Goal: Task Accomplishment & Management: Complete application form

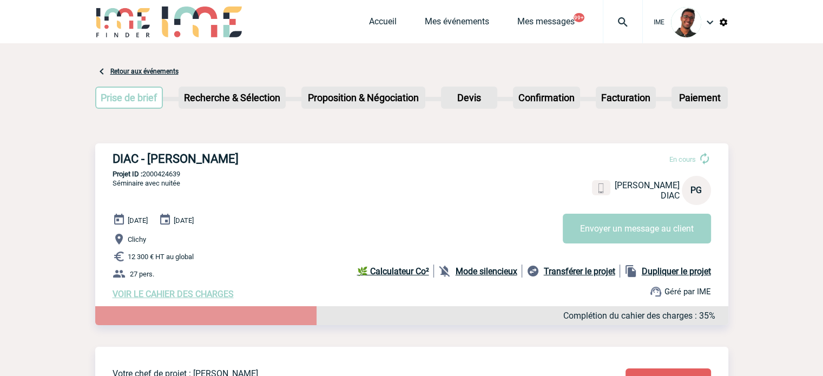
click at [121, 15] on img at bounding box center [123, 21] width 56 height 31
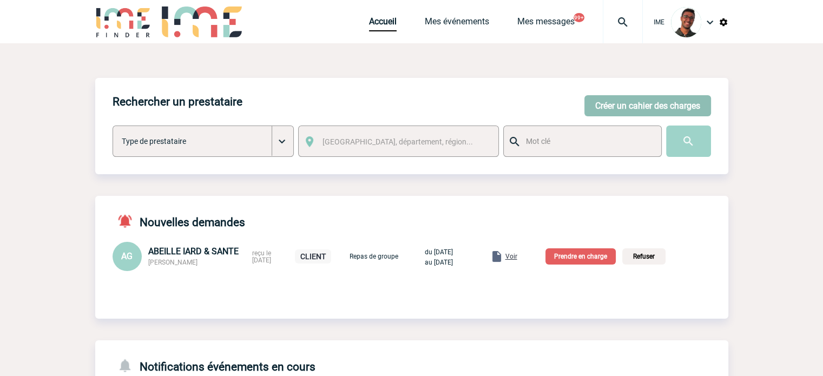
click at [670, 108] on button "Créer un cahier des charges" at bounding box center [647, 105] width 127 height 21
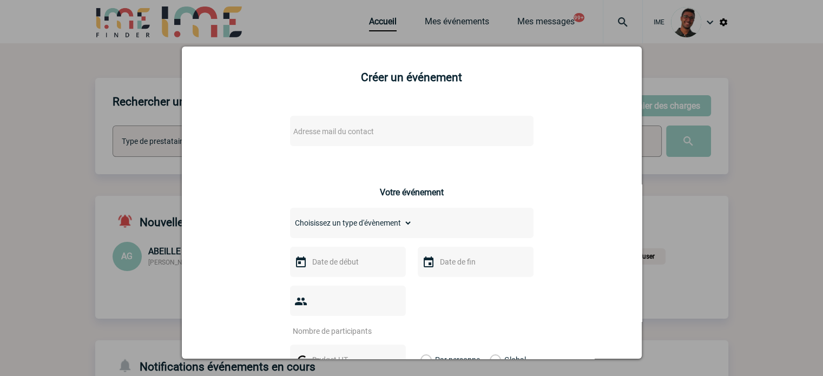
click at [396, 130] on span "Adresse mail du contact" at bounding box center [383, 131] width 189 height 15
type input "thomas.lesca"
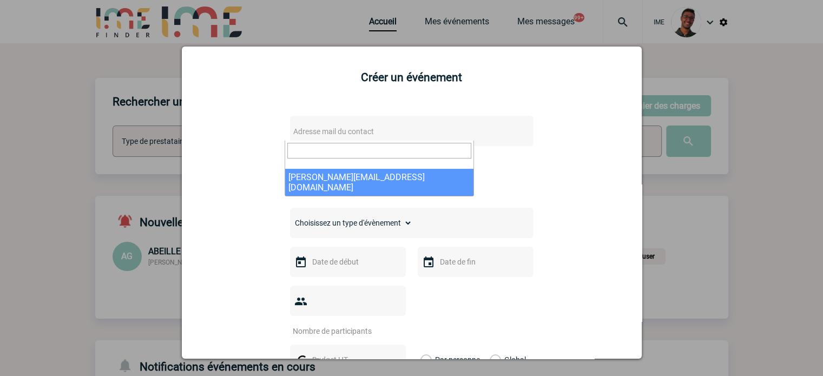
select select "132972"
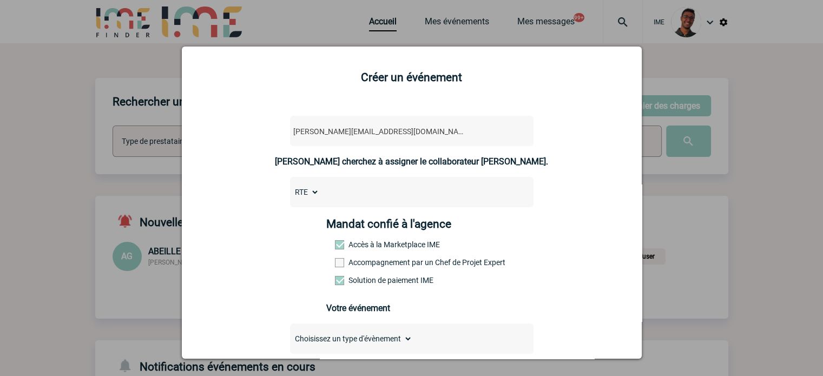
click at [688, 191] on div at bounding box center [411, 188] width 823 height 376
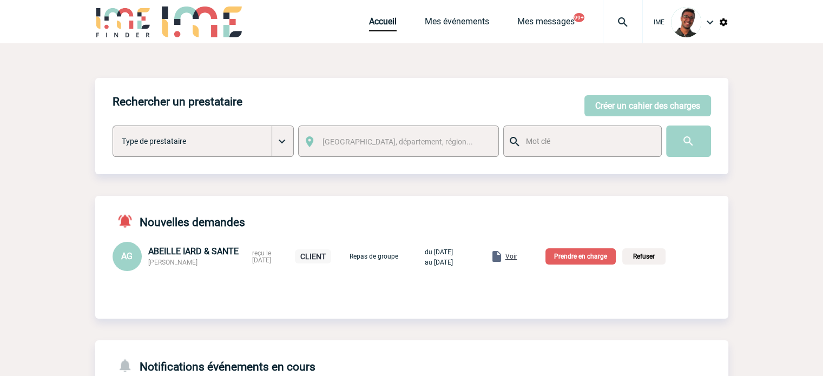
click at [376, 65] on div "Rechercher un prestataire Créer un cahier des charges Créer un cahier des charg…" at bounding box center [411, 378] width 633 height 671
click at [630, 101] on button "Créer un cahier des charges" at bounding box center [647, 105] width 127 height 21
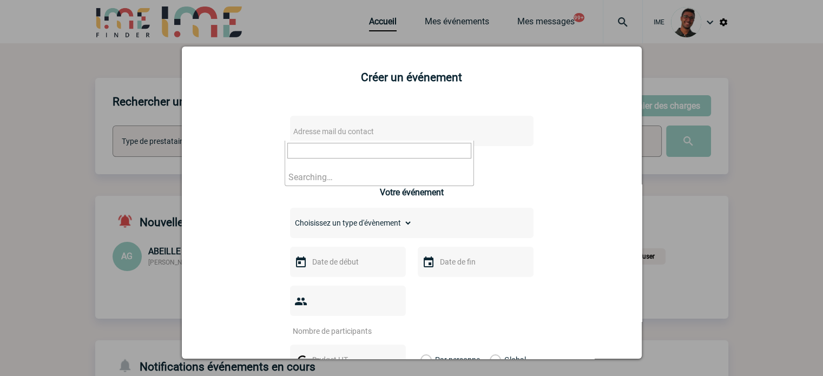
click at [376, 131] on span "Adresse mail du contact" at bounding box center [383, 131] width 189 height 15
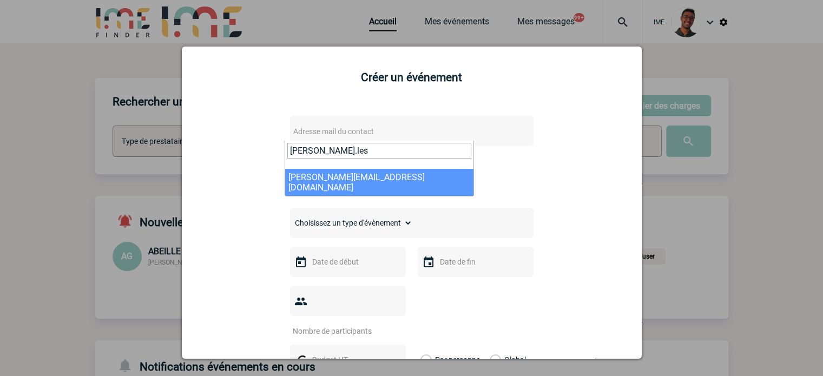
type input "thomas.les"
select select "132972"
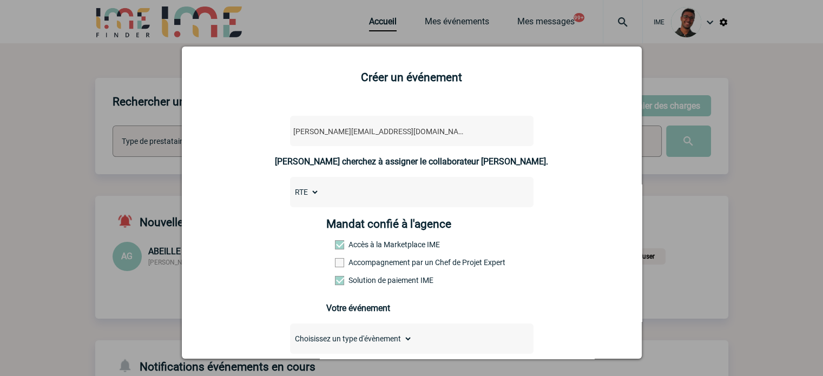
click at [363, 266] on label "Accompagnement par un Chef de Projet Expert" at bounding box center [359, 262] width 48 height 9
click at [0, 0] on input "Accompagnement par un Chef de Projet Expert" at bounding box center [0, 0] width 0 height 0
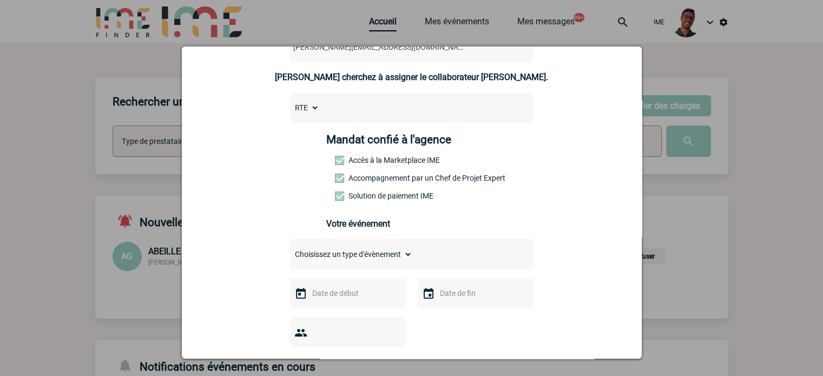
click at [363, 257] on select "Choisissez un type d'évènement Séminaire avec nuitée Séminaire sans nuitée Repa…" at bounding box center [351, 254] width 122 height 15
select select "2"
click at [290, 250] on select "Choisissez un type d'évènement Séminaire avec nuitée Séminaire sans nuitée Repa…" at bounding box center [351, 254] width 122 height 15
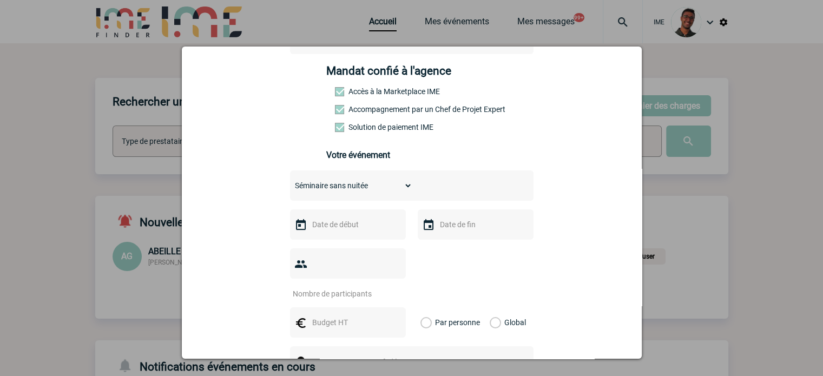
click at [334, 231] on input "text" at bounding box center [346, 224] width 75 height 14
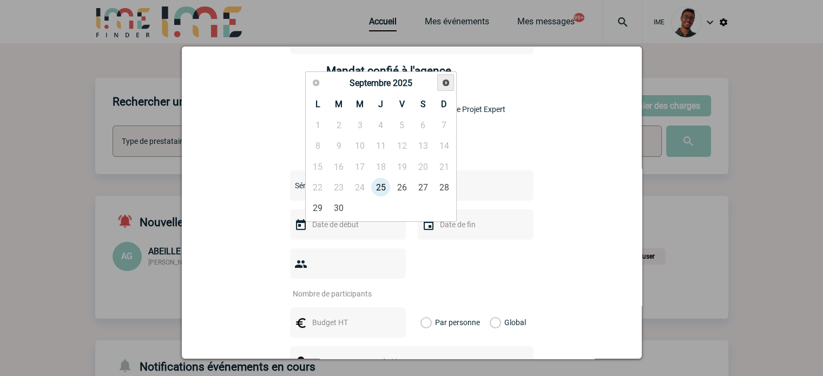
click at [446, 85] on span "Suivant" at bounding box center [445, 82] width 9 height 9
click at [382, 203] on link "29" at bounding box center [380, 207] width 20 height 19
type input "29-01-2026"
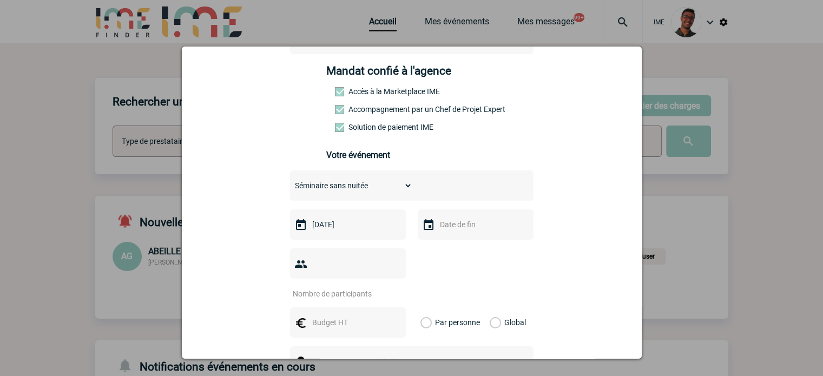
click at [453, 224] on input "text" at bounding box center [474, 224] width 75 height 14
click at [513, 209] on link "29" at bounding box center [508, 207] width 20 height 19
type input "29-01-2026"
click at [335, 287] on input "number" at bounding box center [341, 294] width 102 height 14
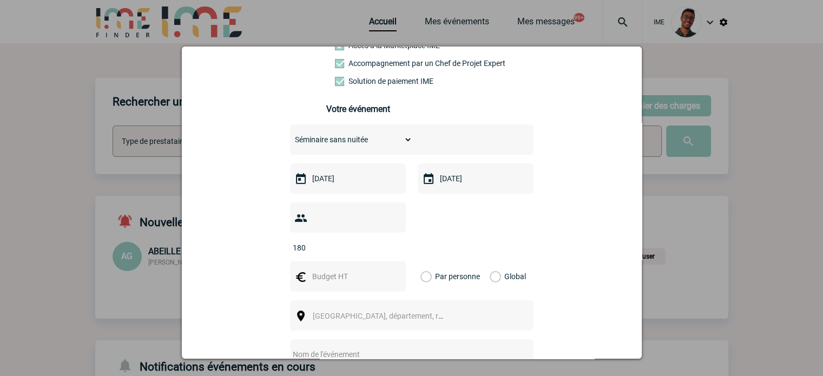
type input "180"
click at [335, 269] on input "text" at bounding box center [346, 276] width 75 height 14
type input "80000"
click at [495, 261] on div "Global" at bounding box center [506, 276] width 36 height 30
click at [493, 261] on label "Global" at bounding box center [492, 276] width 7 height 30
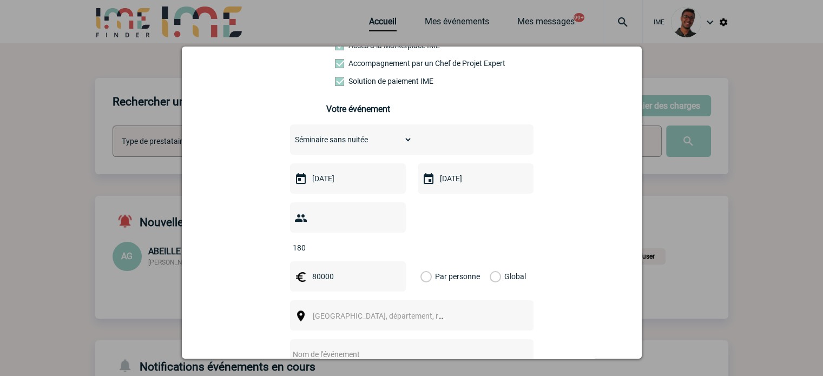
click at [0, 0] on input "Global" at bounding box center [0, 0] width 0 height 0
click at [408, 308] on span "Ville, département, région..." at bounding box center [382, 315] width 149 height 15
type input "paris"
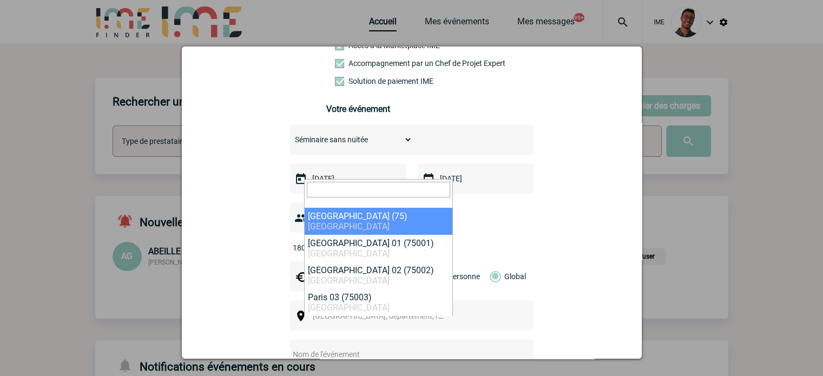
select select "3"
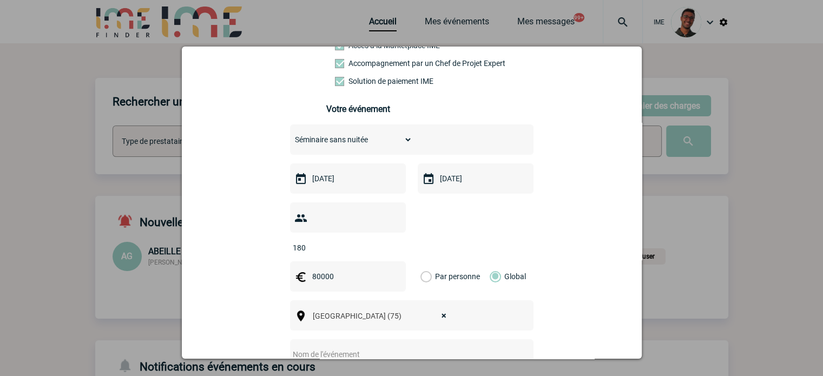
click at [405, 227] on div "180" at bounding box center [411, 227] width 243 height 50
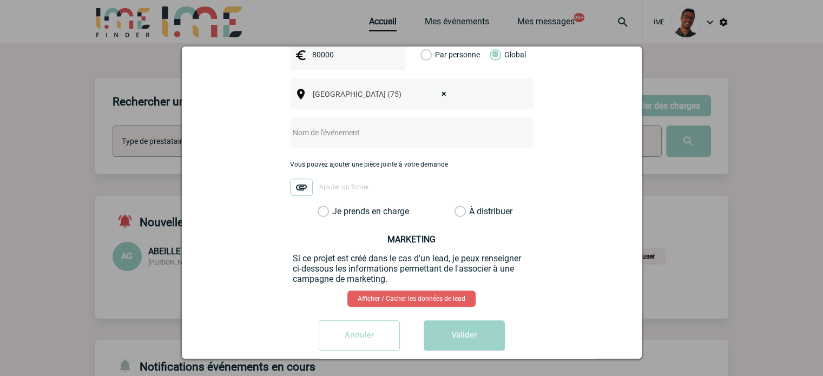
click at [355, 125] on input "text" at bounding box center [397, 132] width 215 height 14
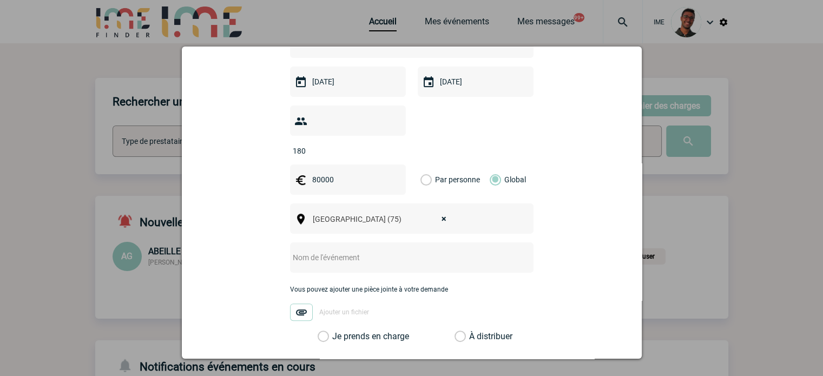
scroll to position [295, 0]
click at [314, 251] on input "text" at bounding box center [397, 258] width 215 height 14
click at [280, 337] on div "thomas.lescarret@rte-france.com thomas.lescarret@rte-france.com Vous cherchez à…" at bounding box center [411, 147] width 433 height 674
click at [317, 332] on label "Je prends en charge" at bounding box center [326, 337] width 18 height 11
click at [0, 0] on input "Je prends en charge" at bounding box center [0, 0] width 0 height 0
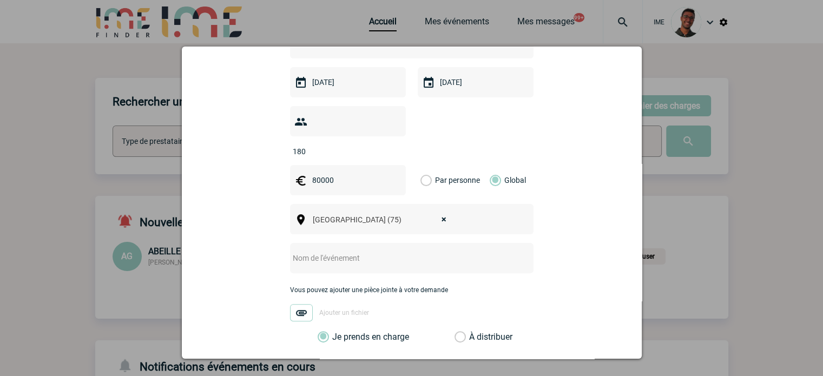
click at [346, 253] on div at bounding box center [411, 258] width 243 height 30
click at [348, 251] on input "text" at bounding box center [397, 258] width 215 height 14
type input "S"
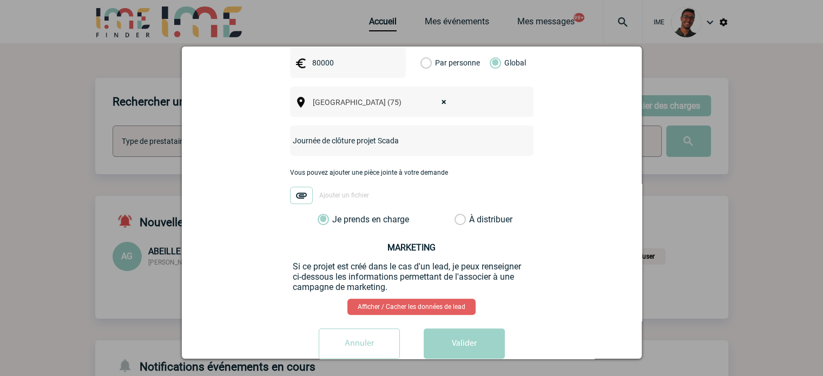
scroll to position [413, 0]
drag, startPoint x: 418, startPoint y: 120, endPoint x: 375, endPoint y: 120, distance: 42.2
click at [375, 133] on input "Journée de clôture projet Scada" at bounding box center [397, 140] width 215 height 14
click at [353, 133] on input "Journée de clôture projet Stan way" at bounding box center [397, 140] width 215 height 14
click at [398, 133] on input "Journée de clôture - Projet Stan way" at bounding box center [397, 140] width 215 height 14
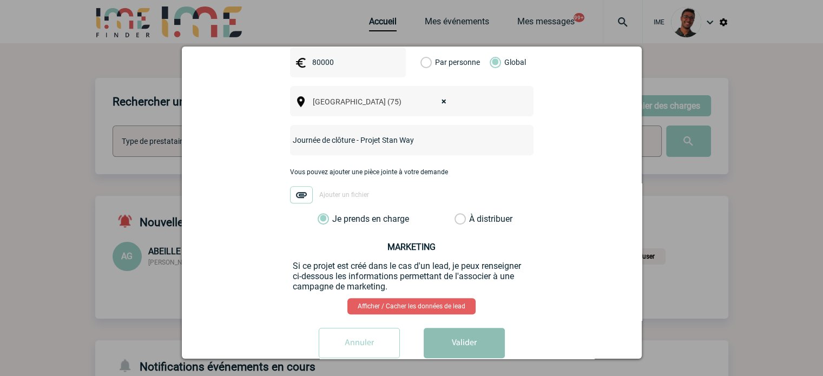
type input "Journée de clôture - Projet Stan Way"
click at [456, 328] on button "Valider" at bounding box center [463, 343] width 81 height 30
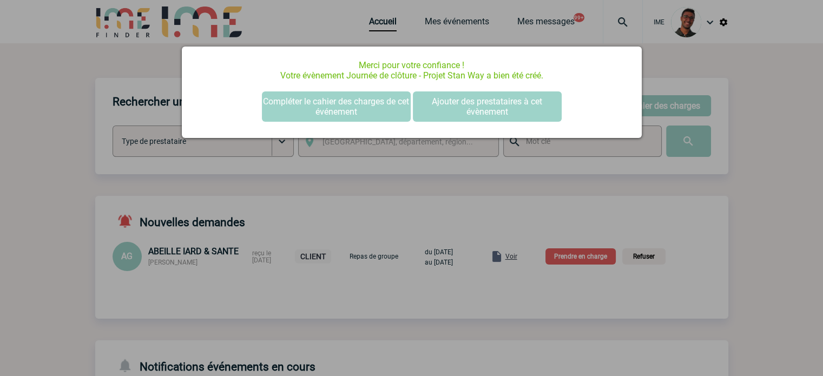
click at [76, 141] on div at bounding box center [411, 188] width 823 height 376
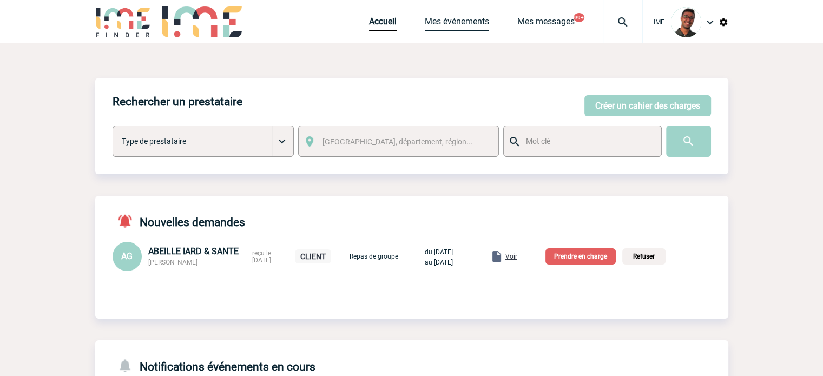
click at [452, 22] on link "Mes événements" at bounding box center [457, 23] width 64 height 15
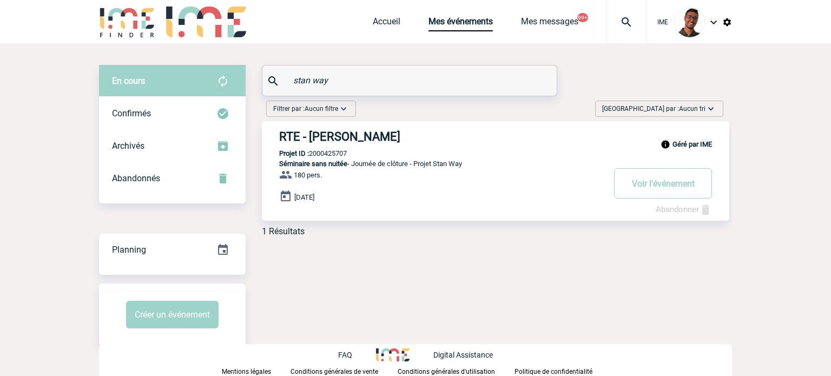
type input "stan way"
click at [325, 137] on h3 "RTE - Thomas LESCARRET" at bounding box center [441, 137] width 325 height 14
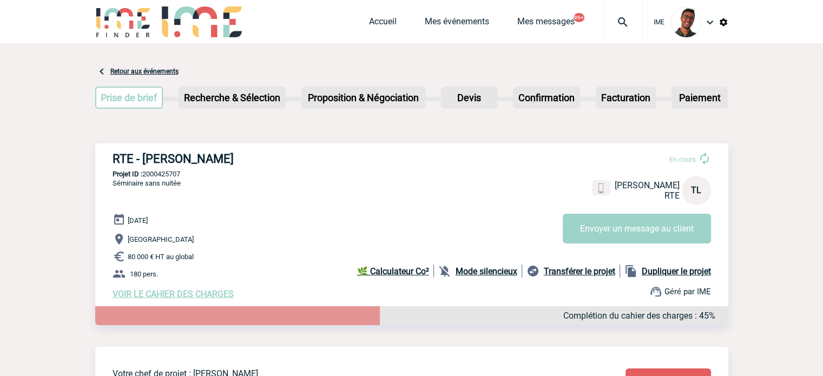
scroll to position [76, 0]
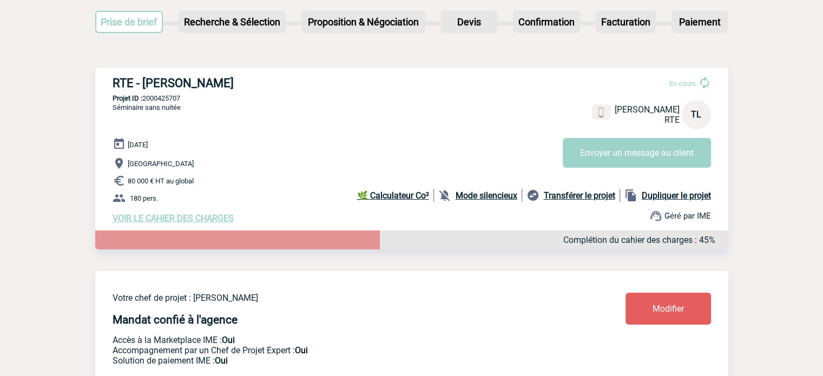
click at [695, 317] on link "Modifier" at bounding box center [667, 309] width 85 height 32
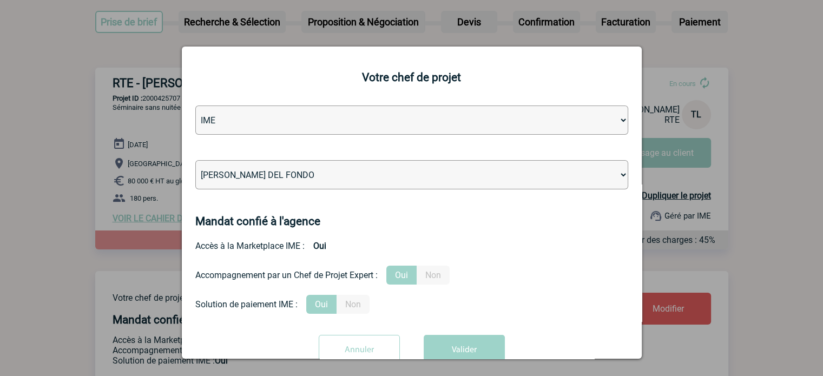
click at [371, 171] on select "Léa PITTIGLIO Yanis DE CLERCQ Victor KALB Jean-Chris NTAMACK Stefan MILADINOVIC…" at bounding box center [411, 174] width 433 height 29
click at [195, 161] on select "Léa PITTIGLIO Yanis DE CLERCQ Victor KALB Jean-Chris NTAMACK Stefan MILADINOVIC…" at bounding box center [411, 174] width 433 height 29
click at [371, 171] on select "Léa PITTIGLIO Yanis DE CLERCQ Victor KALB Jean-Chris NTAMACK Stefan MILADINOVIC…" at bounding box center [411, 174] width 433 height 29
select select "131612"
click at [195, 161] on select "Léa PITTIGLIO Yanis DE CLERCQ Victor KALB Jean-Chris NTAMACK Stefan MILADINOVIC…" at bounding box center [411, 174] width 433 height 29
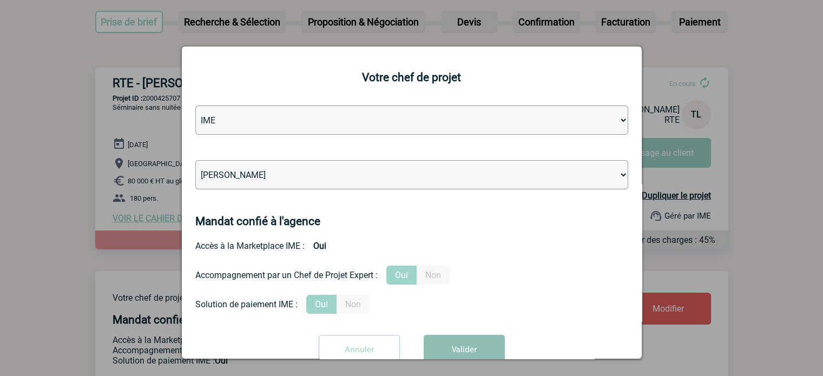
click at [461, 356] on button "Valider" at bounding box center [463, 350] width 81 height 30
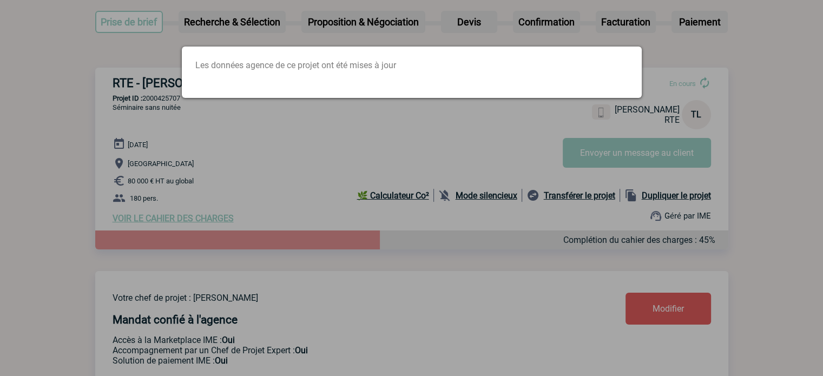
click at [707, 232] on div at bounding box center [411, 188] width 823 height 376
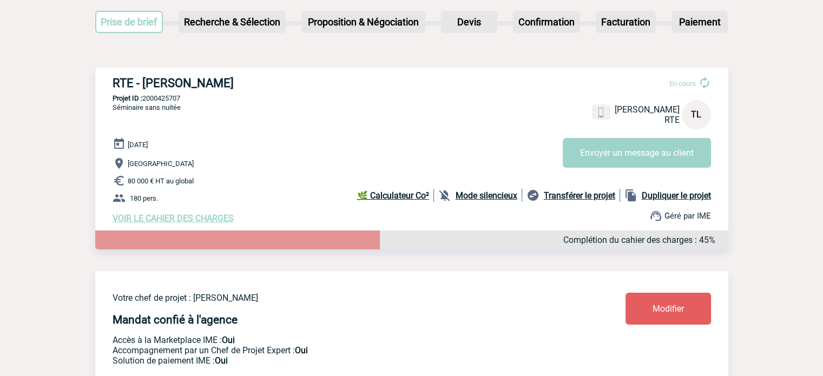
click at [170, 97] on p "Projet ID : 2000425707" at bounding box center [411, 98] width 633 height 8
copy p "2000425707"
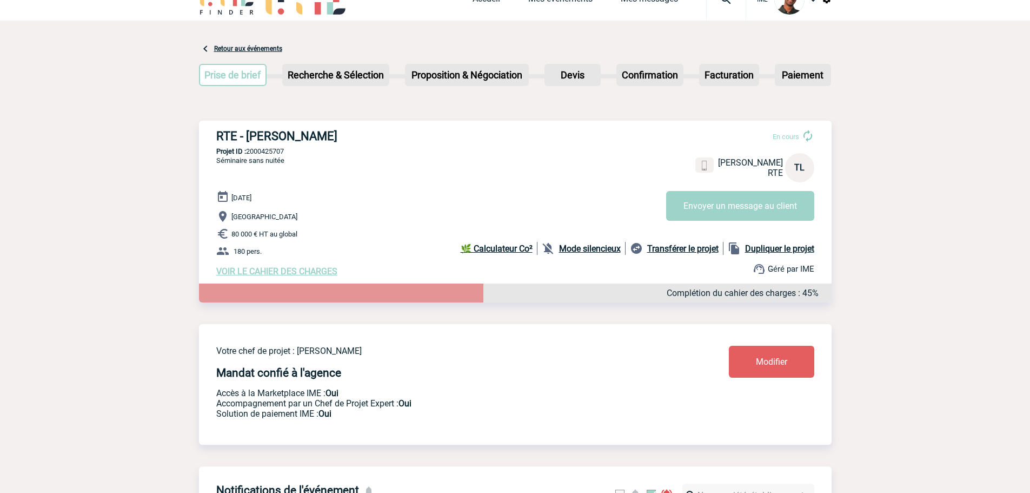
scroll to position [0, 0]
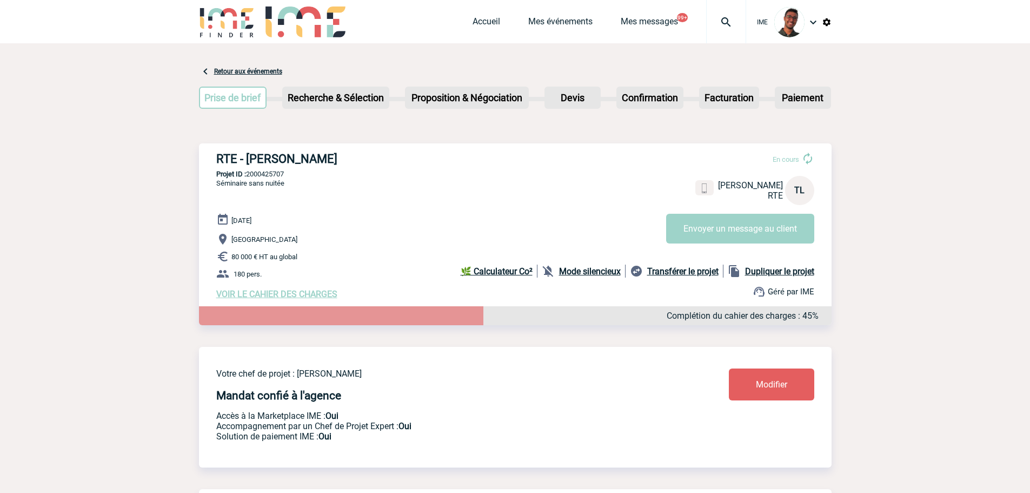
click at [233, 7] on img at bounding box center [227, 21] width 56 height 31
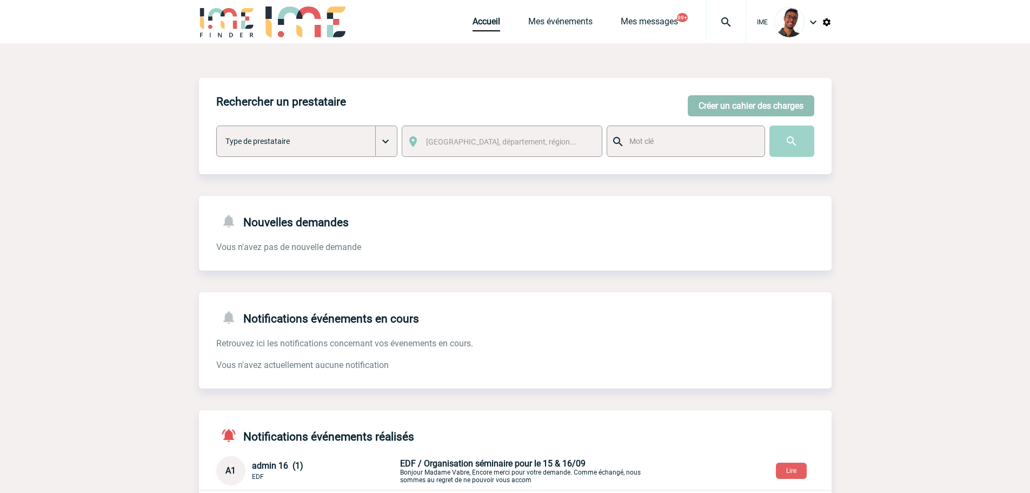
click at [767, 115] on button "Créer un cahier des charges" at bounding box center [751, 105] width 127 height 21
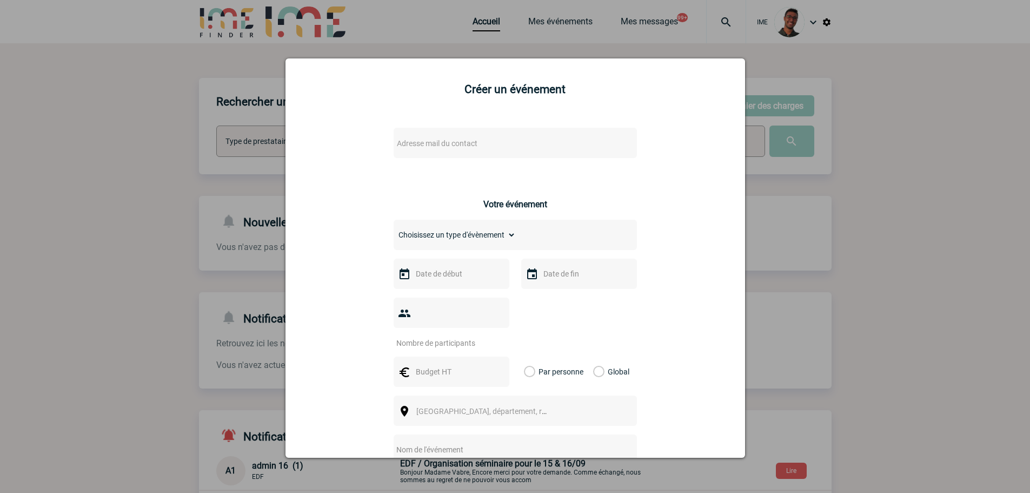
click at [504, 144] on span "Adresse mail du contact" at bounding box center [487, 143] width 189 height 15
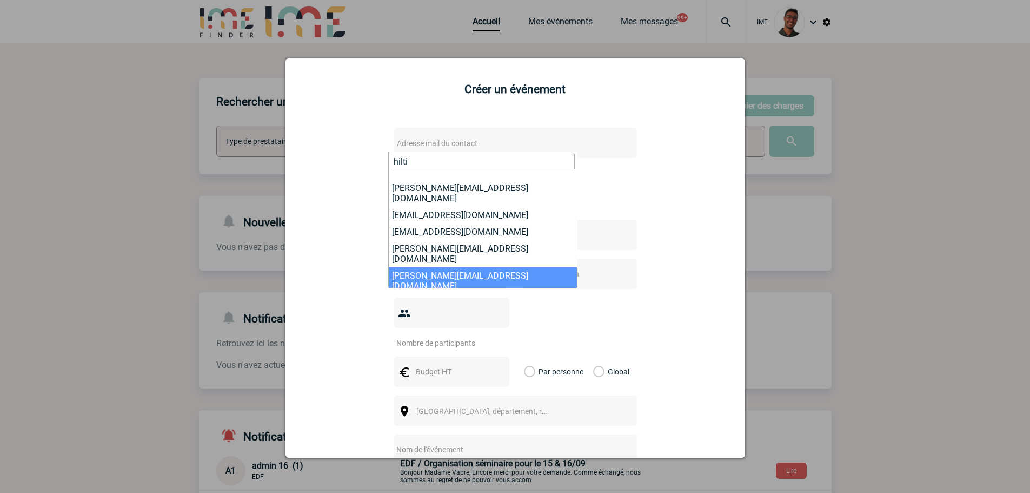
scroll to position [108, 0]
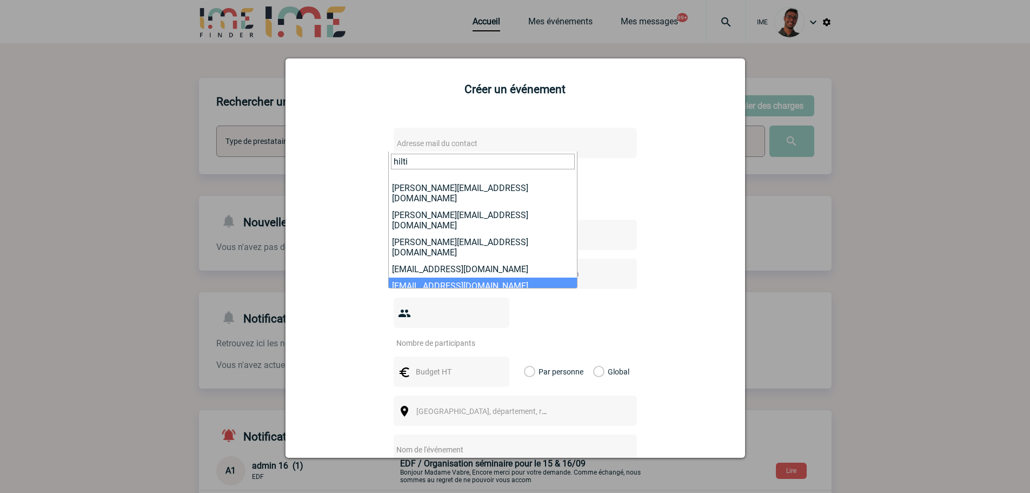
type input "hilti"
select select "132283"
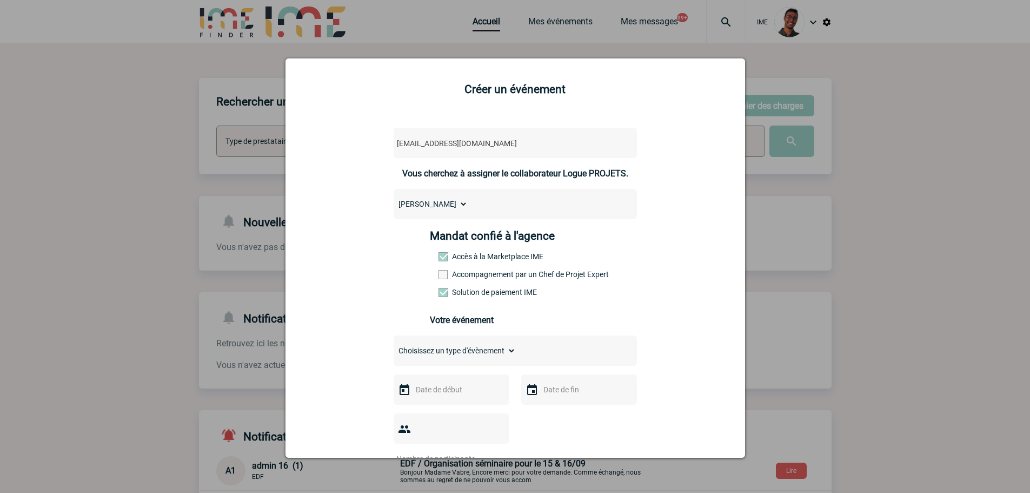
click at [472, 276] on label "Accompagnement par un Chef de Projet Expert" at bounding box center [463, 274] width 48 height 9
click at [0, 0] on input "Accompagnement par un Chef de Projet Expert" at bounding box center [0, 0] width 0 height 0
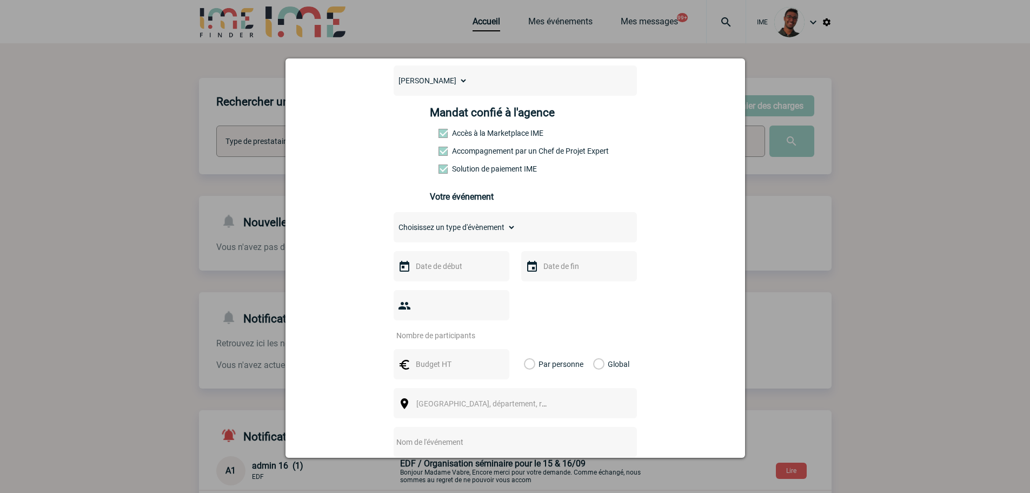
scroll to position [216, 0]
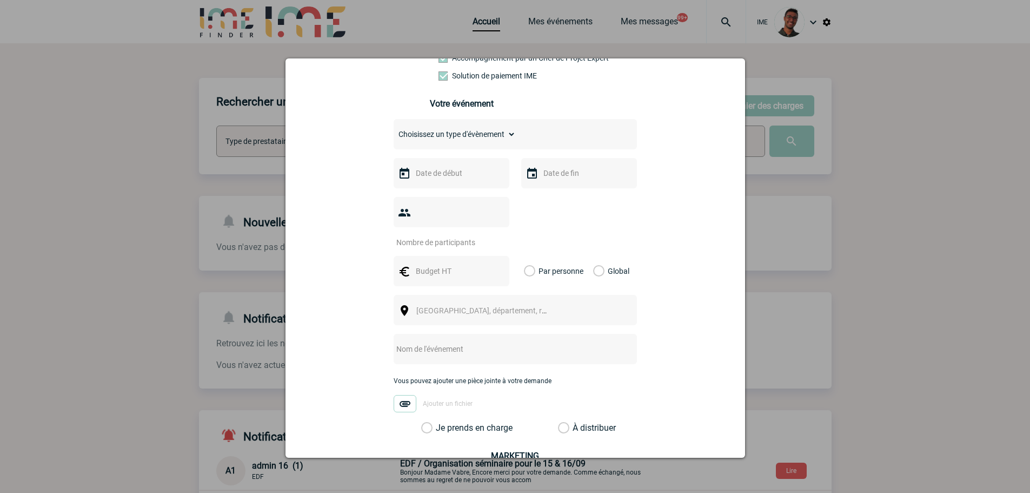
click at [485, 136] on select "Choisissez un type d'évènement Séminaire avec nuitée Séminaire sans nuitée Repa…" at bounding box center [455, 134] width 122 height 15
select select "2"
click at [394, 129] on select "Choisissez un type d'évènement Séminaire avec nuitée Séminaire sans nuitée Repa…" at bounding box center [455, 134] width 122 height 15
click at [454, 177] on input "text" at bounding box center [450, 173] width 75 height 14
click at [543, 199] on link "Suivant" at bounding box center [549, 194] width 17 height 17
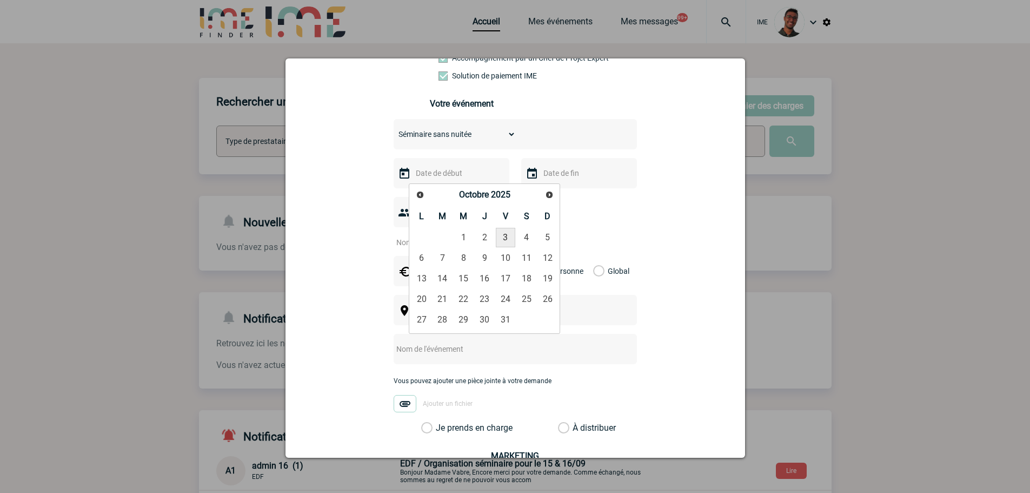
click at [500, 236] on link "3" at bounding box center [506, 237] width 20 height 19
type input "03-10-2025"
click at [572, 160] on div "Choisissez un type d'évènement Séminaire avec nuitée Séminaire sans nuitée Repa…" at bounding box center [515, 276] width 243 height 314
click at [569, 171] on input "text" at bounding box center [578, 173] width 75 height 14
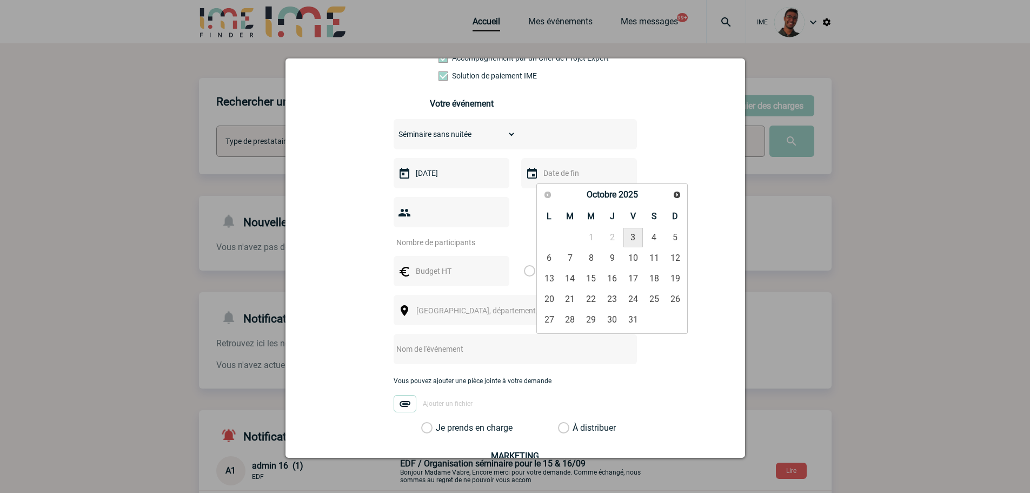
click at [625, 235] on link "3" at bounding box center [634, 237] width 20 height 19
type input "03-10-2025"
click at [492, 235] on input "1" at bounding box center [445, 242] width 102 height 14
click at [471, 235] on input "1" at bounding box center [445, 242] width 102 height 14
drag, startPoint x: 382, startPoint y: 210, endPoint x: 387, endPoint y: 208, distance: 5.8
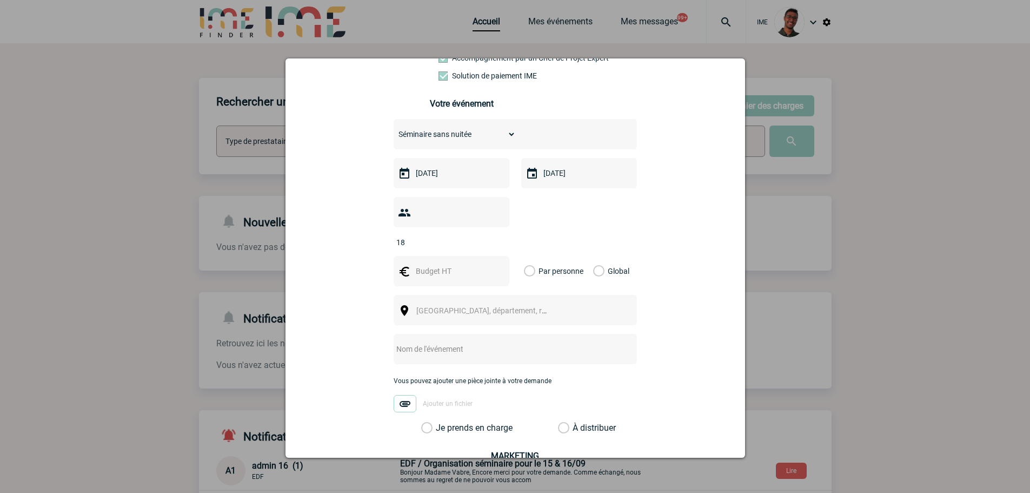
click at [381, 210] on div "log-projet@hilti-finder.com log-projet@hilti-finder.com Vous cherchez à assigne…" at bounding box center [515, 238] width 433 height 674
type input "8"
click at [434, 256] on div at bounding box center [452, 271] width 116 height 30
click at [441, 264] on input "text" at bounding box center [450, 271] width 75 height 14
type input "480"
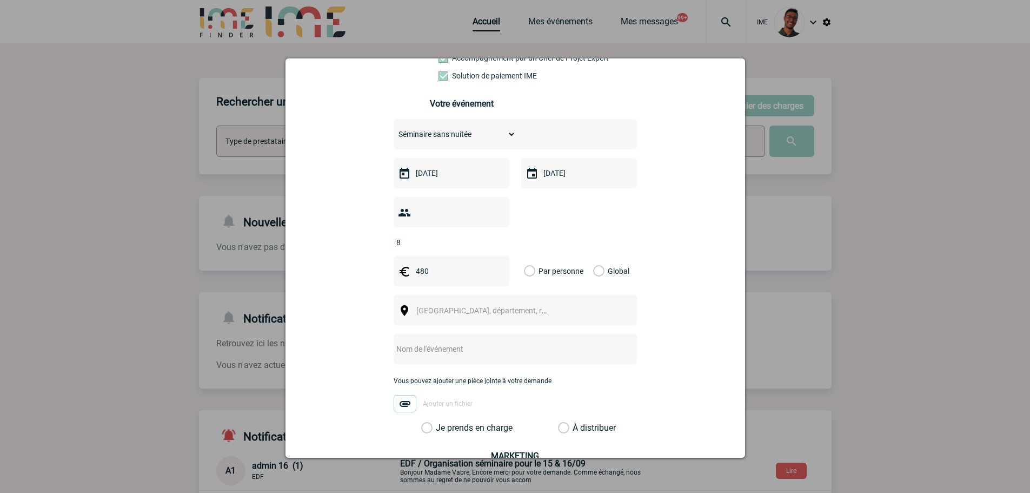
click at [593, 256] on label "Global" at bounding box center [596, 271] width 7 height 30
click at [0, 0] on input "Global" at bounding box center [0, 0] width 0 height 0
click at [476, 306] on span "Ville, département, région..." at bounding box center [491, 310] width 150 height 9
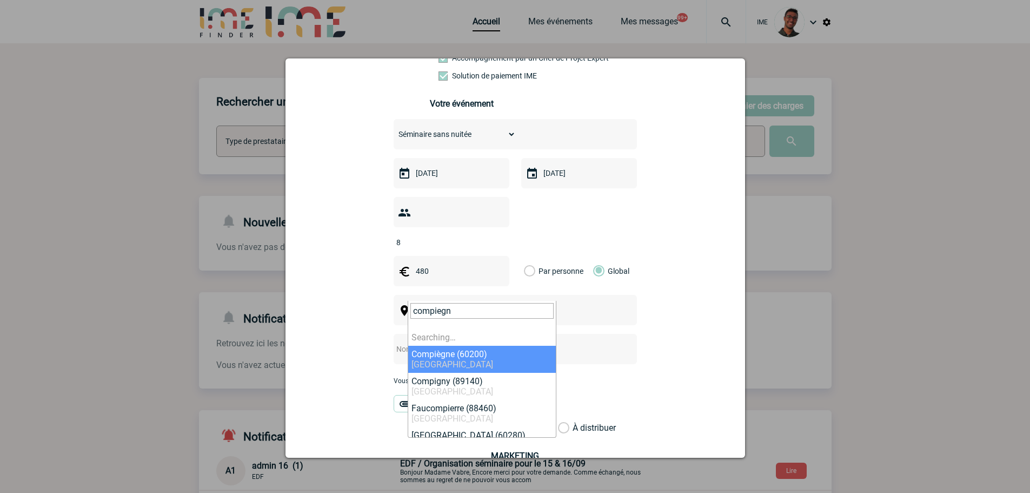
type input "compiegne"
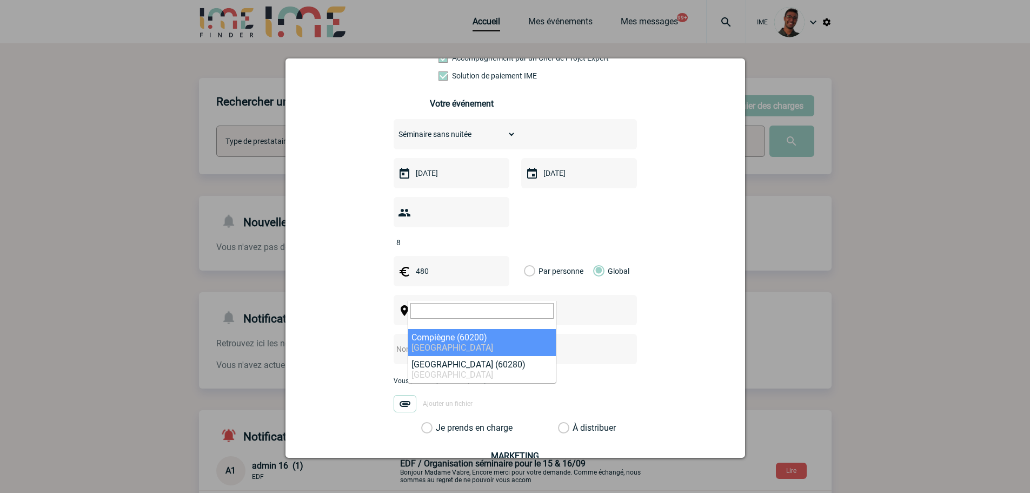
select select "17267"
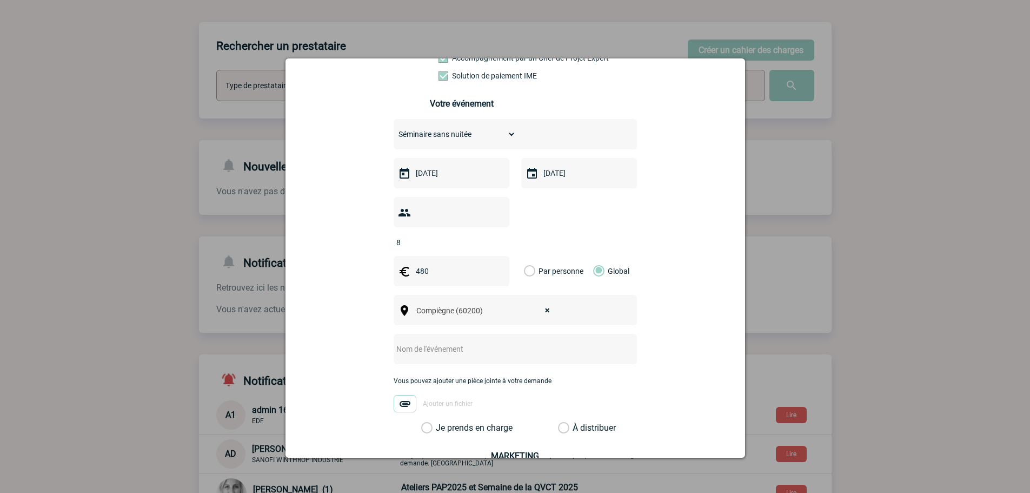
scroll to position [108, 0]
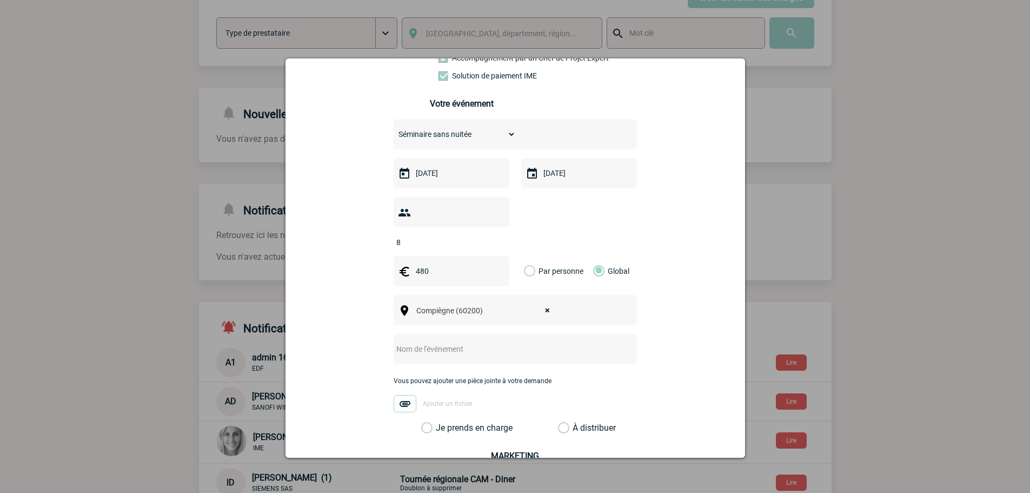
drag, startPoint x: 454, startPoint y: 331, endPoint x: 463, endPoint y: 316, distance: 17.3
click at [457, 342] on input "text" at bounding box center [501, 349] width 215 height 14
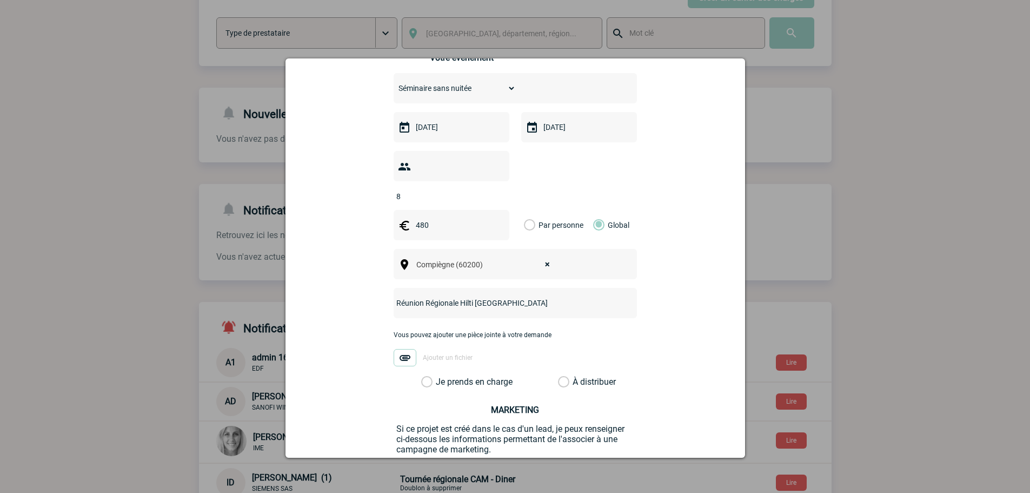
scroll to position [325, 0]
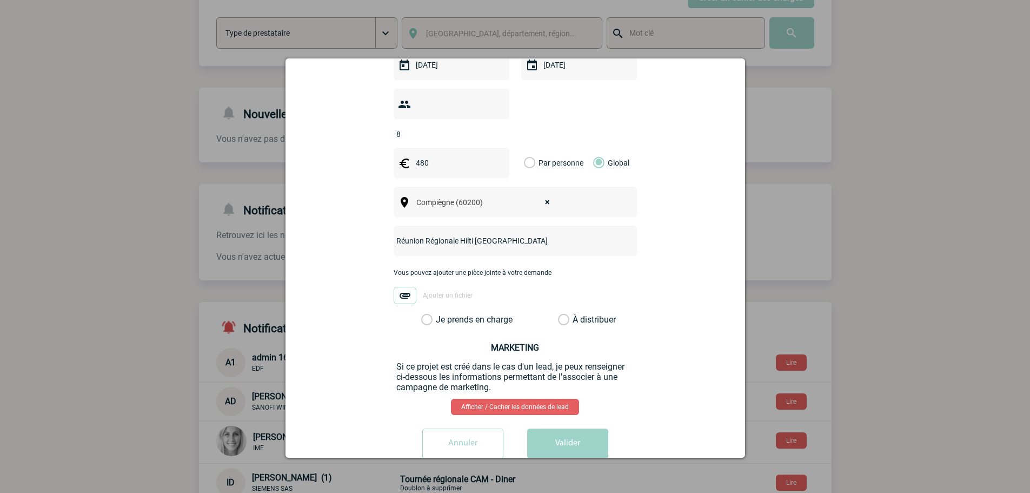
type input "Réunion Régionale Hilti Compiègne"
click at [440, 314] on label "Je prends en charge" at bounding box center [430, 319] width 18 height 11
click at [0, 0] on input "Je prends en charge" at bounding box center [0, 0] width 0 height 0
click at [579, 449] on div "Annuler Valider" at bounding box center [515, 447] width 433 height 38
click at [581, 434] on button "Valider" at bounding box center [567, 443] width 81 height 30
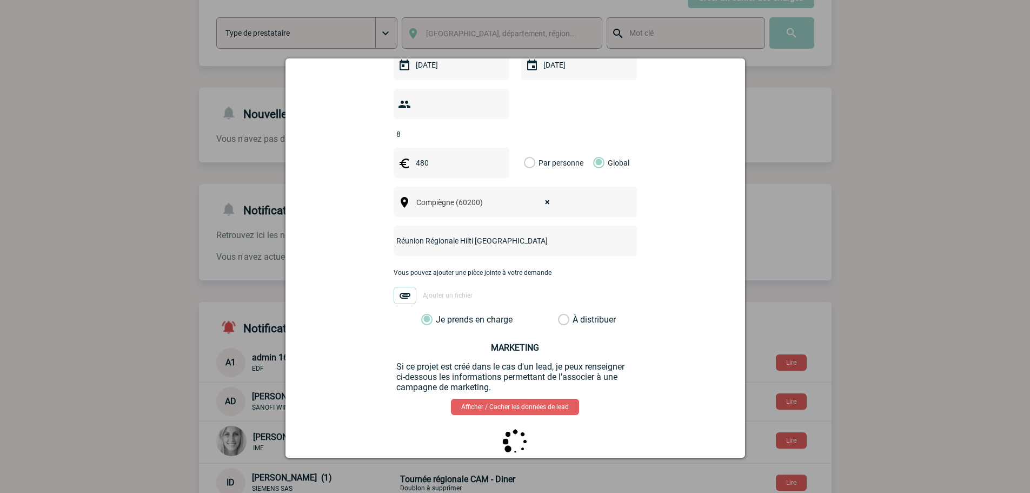
scroll to position [0, 0]
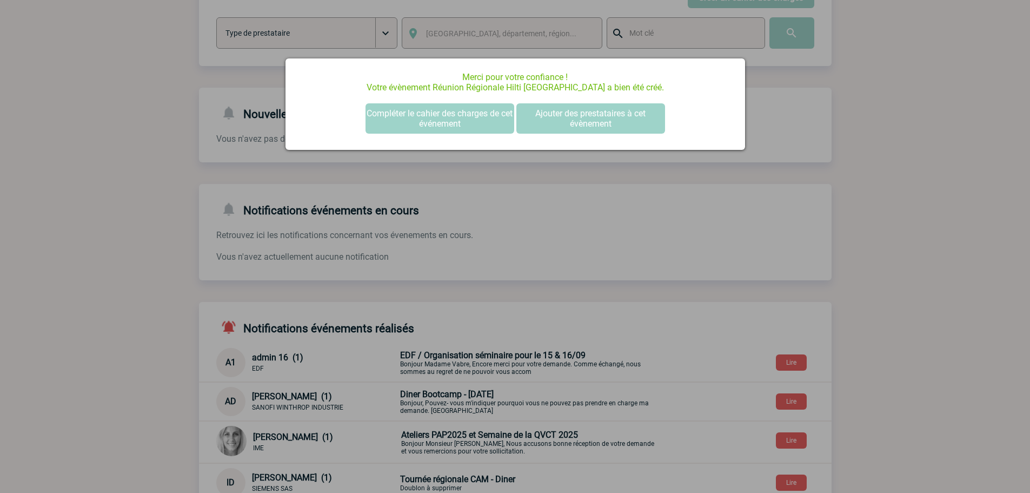
click at [238, 198] on div at bounding box center [515, 246] width 1030 height 493
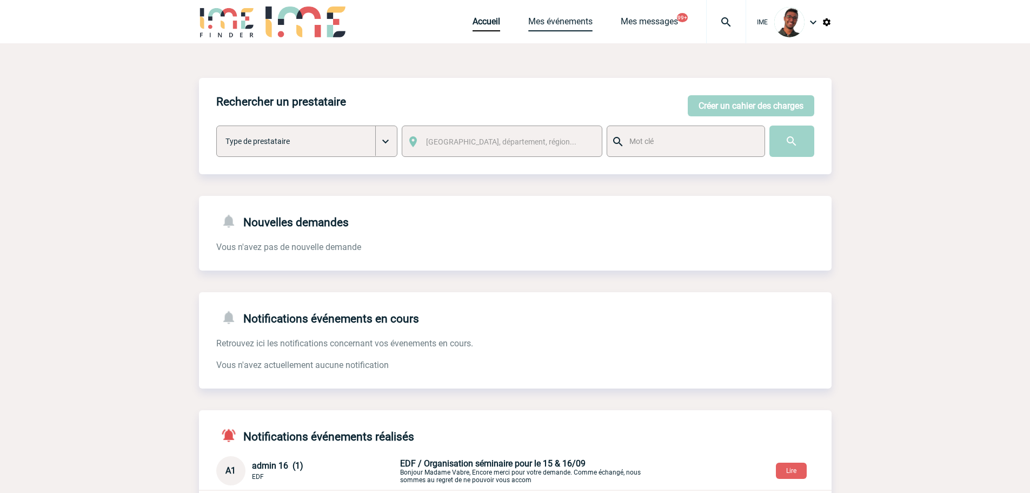
click at [552, 23] on link "Mes événements" at bounding box center [560, 23] width 64 height 15
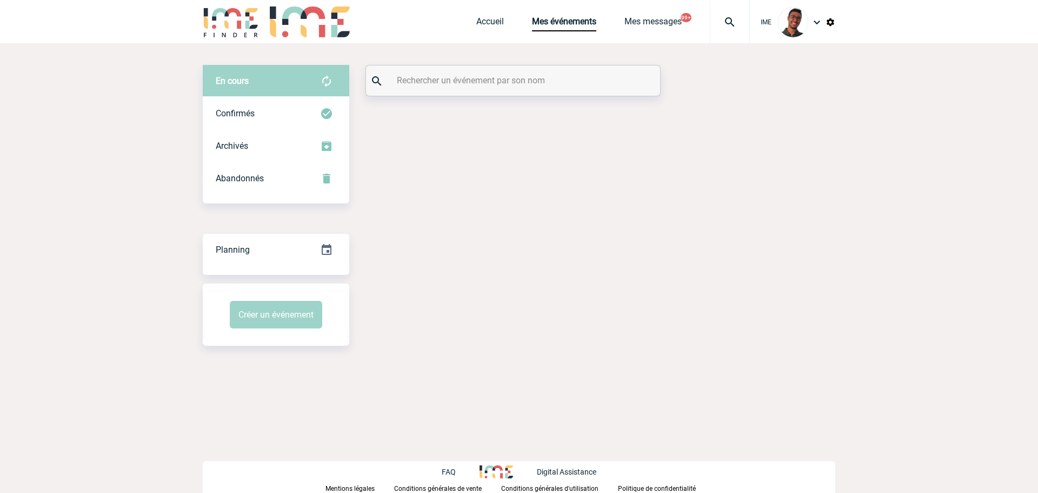
click at [508, 90] on div at bounding box center [513, 80] width 294 height 30
click at [512, 80] on input "text" at bounding box center [514, 80] width 241 height 16
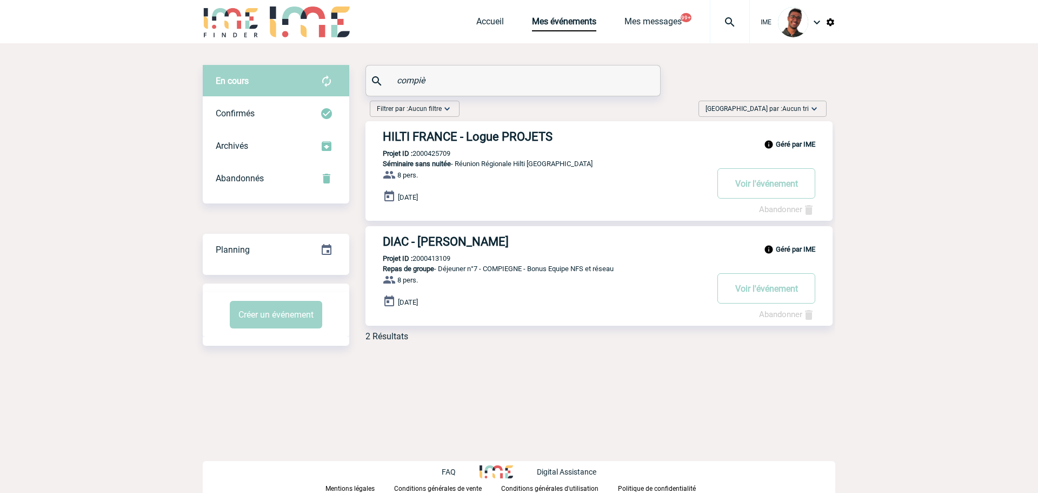
type input "compiè"
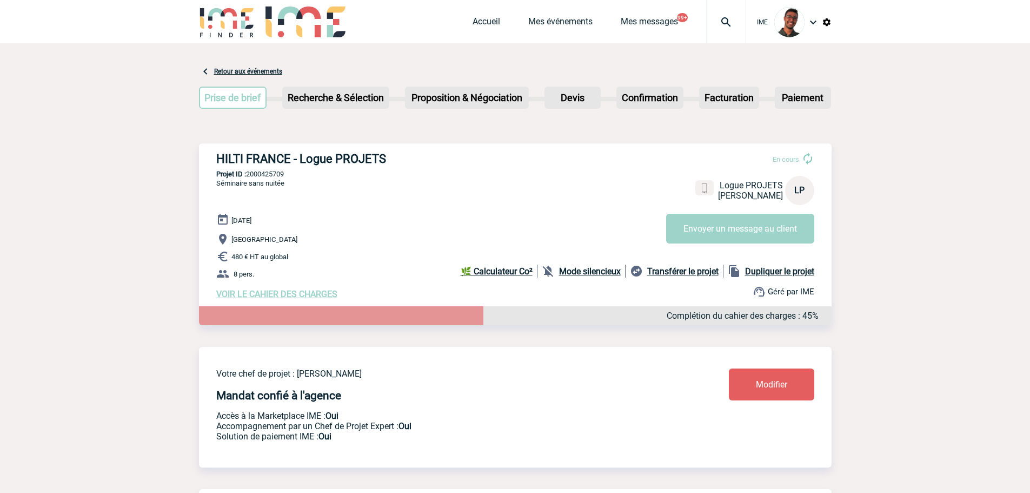
click at [571, 271] on b "Mode silencieux" at bounding box center [590, 271] width 62 height 10
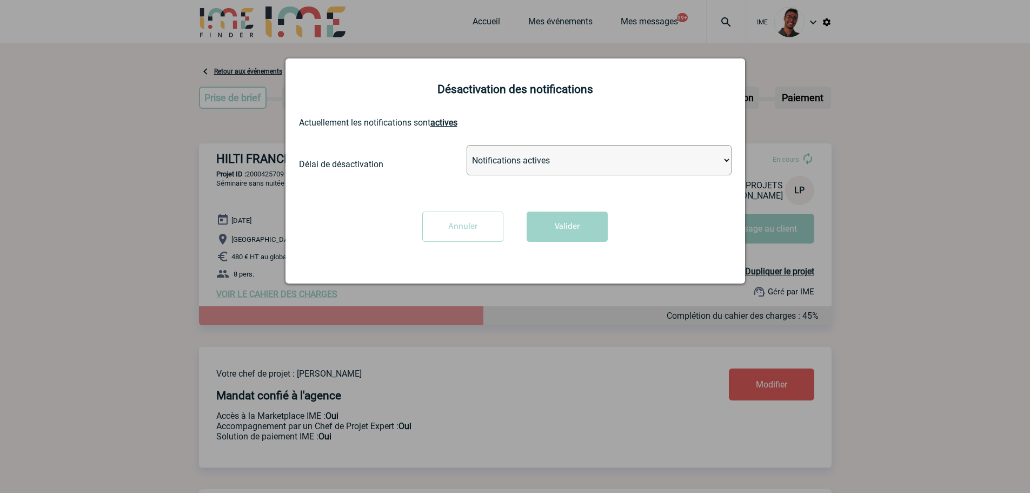
click at [537, 156] on select "Notifications actives Désactiver pour 2 heures Désactiver pour 1 semaines Désac…" at bounding box center [599, 160] width 265 height 30
select select "infinite"
click at [467, 145] on select "Notifications actives Désactiver pour 2 heures Désactiver pour 1 semaines Désac…" at bounding box center [599, 160] width 265 height 30
click at [556, 239] on button "Valider" at bounding box center [567, 226] width 81 height 30
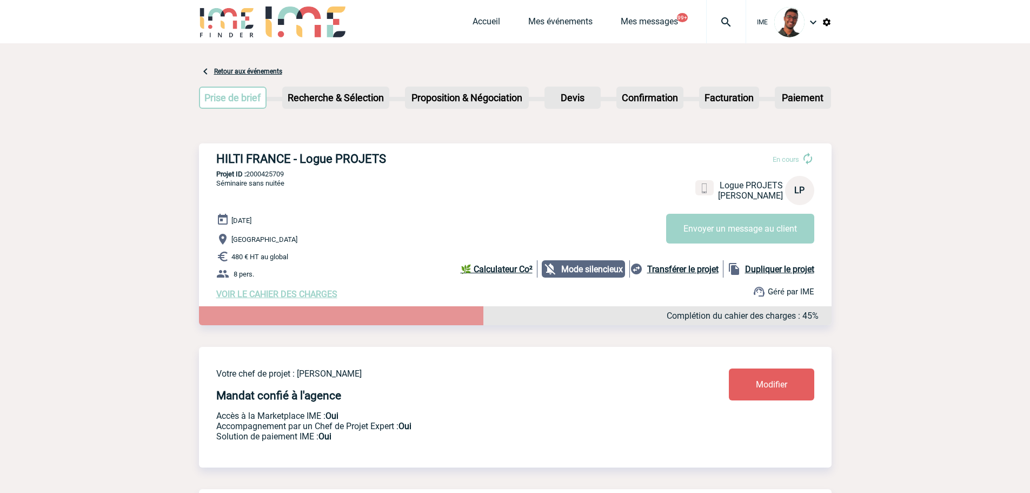
click at [276, 292] on span "VOIR LE CAHIER DES CHARGES" at bounding box center [276, 294] width 121 height 10
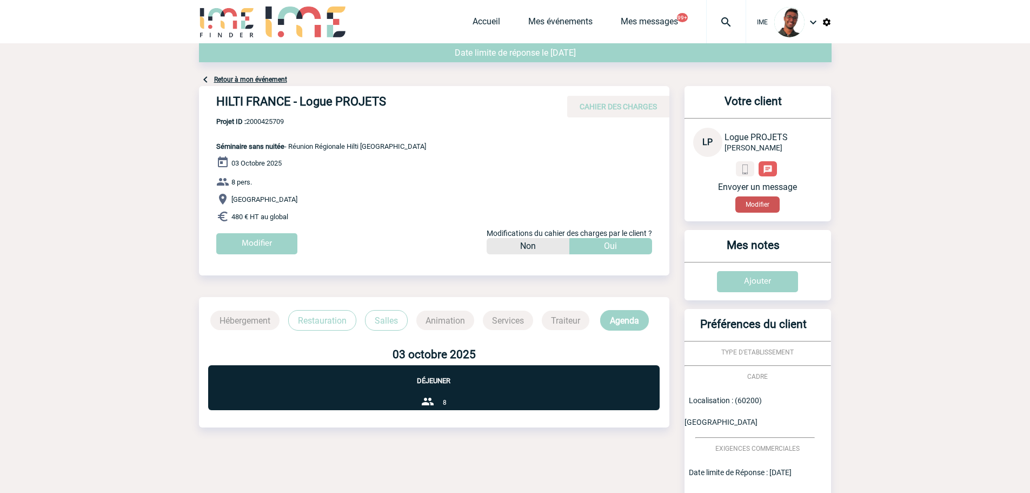
click at [750, 211] on button "Modifier" at bounding box center [758, 204] width 44 height 16
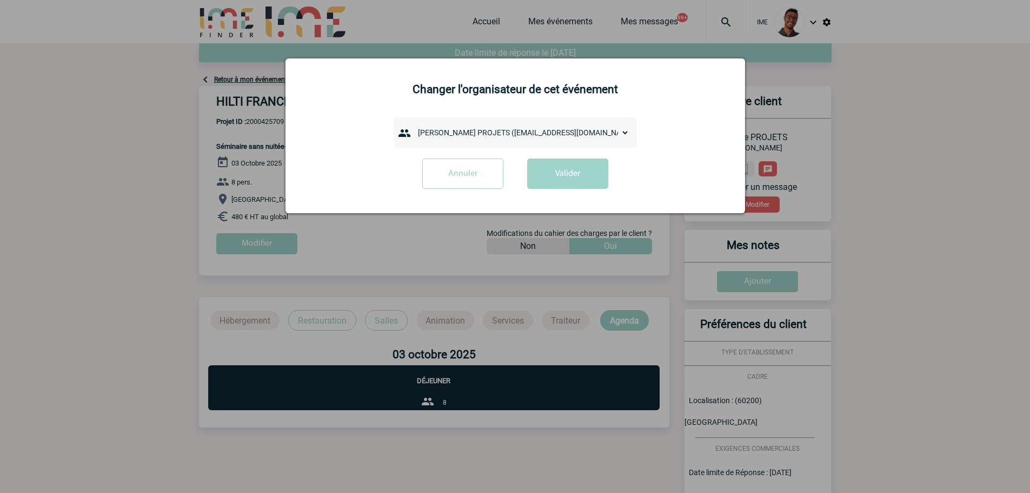
click at [554, 133] on select "admin 7068 ([EMAIL_ADDRESS][DOMAIN_NAME]) [PERSON_NAME] ([PERSON_NAME][EMAIL_AD…" at bounding box center [521, 132] width 216 height 15
click at [554, 133] on select "admin 7068 (7068@ime-finder.com) Adrien DAVID (adrien.david@hilti.com) Alexis M…" at bounding box center [521, 132] width 216 height 15
click at [492, 124] on div "admin 7068 (7068@ime-finder.com) Adrien DAVID (adrien.david@hilti.com) Alexis M…" at bounding box center [515, 132] width 243 height 30
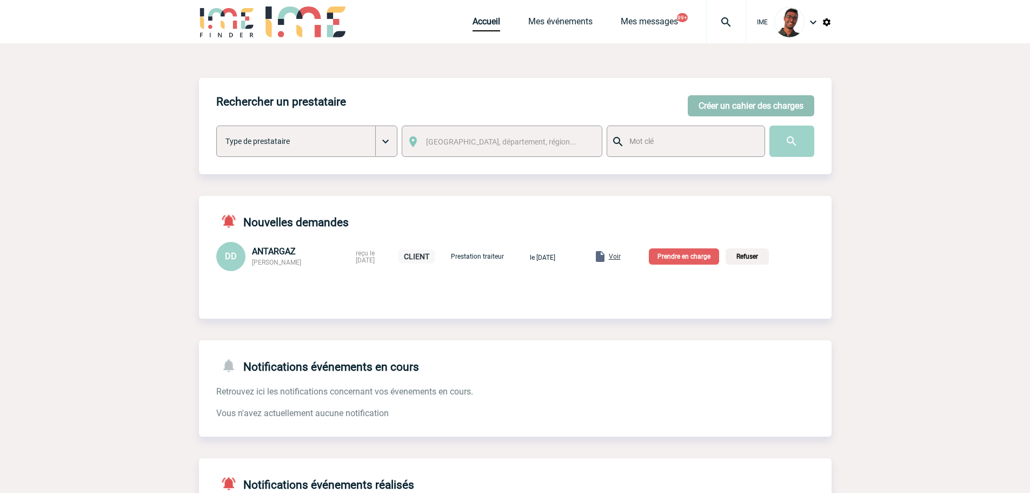
click at [736, 110] on button "Créer un cahier des charges" at bounding box center [751, 105] width 127 height 21
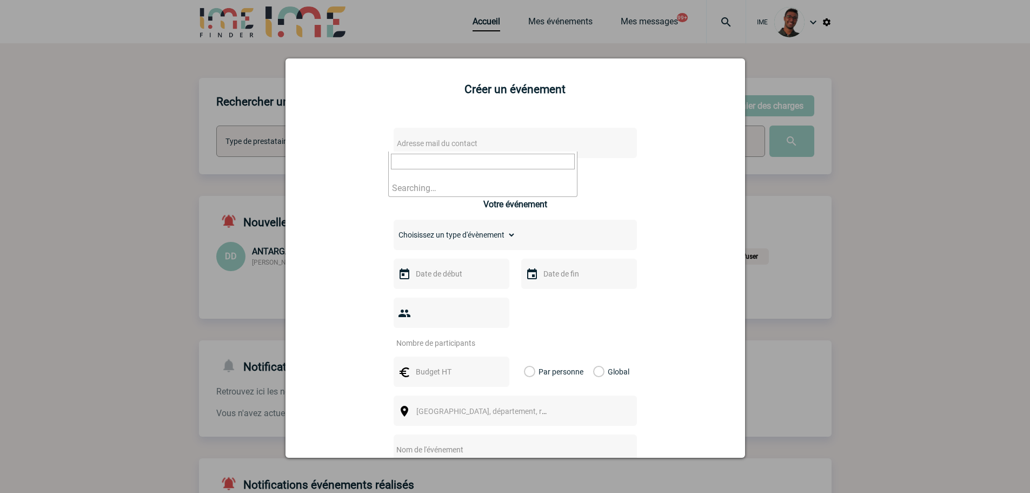
click at [483, 145] on span "Adresse mail du contact" at bounding box center [487, 143] width 189 height 15
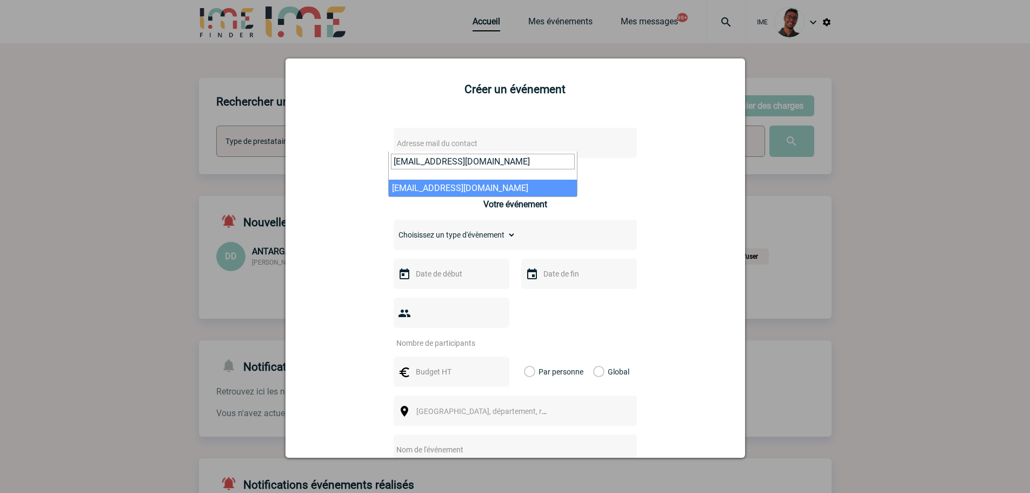
type input "ny-aina.randriamanandraibe@outscale.com"
select select "133015"
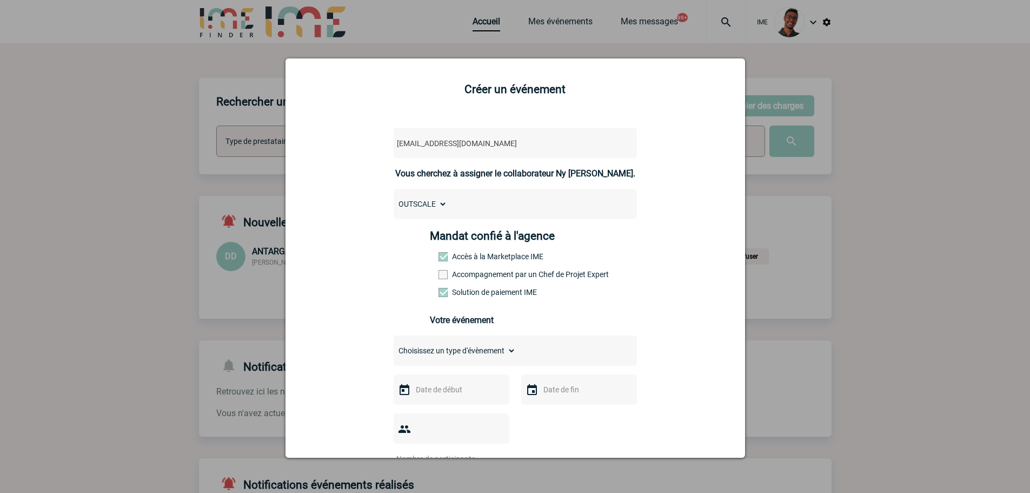
click at [463, 277] on label "Accompagnement par un Chef de Projet Expert" at bounding box center [463, 274] width 48 height 9
click at [0, 0] on input "Accompagnement par un Chef de Projet Expert" at bounding box center [0, 0] width 0 height 0
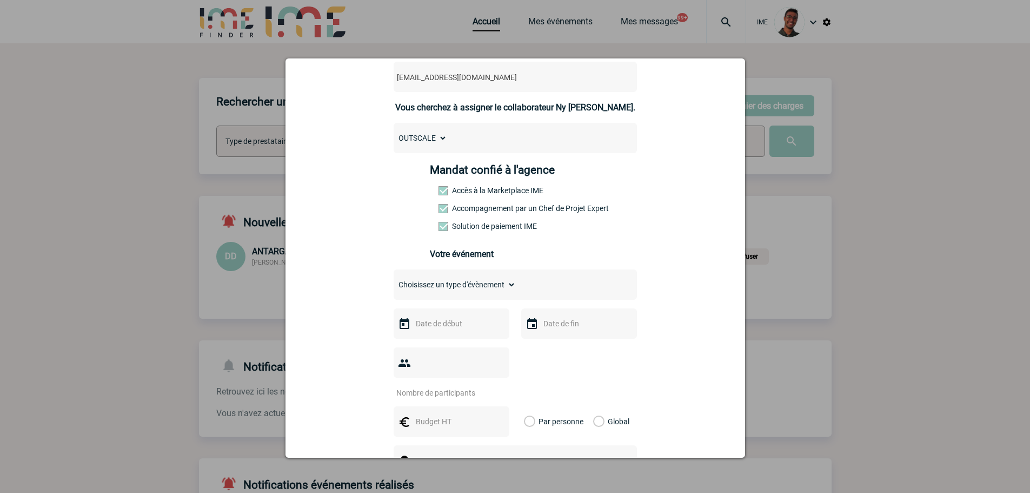
scroll to position [162, 0]
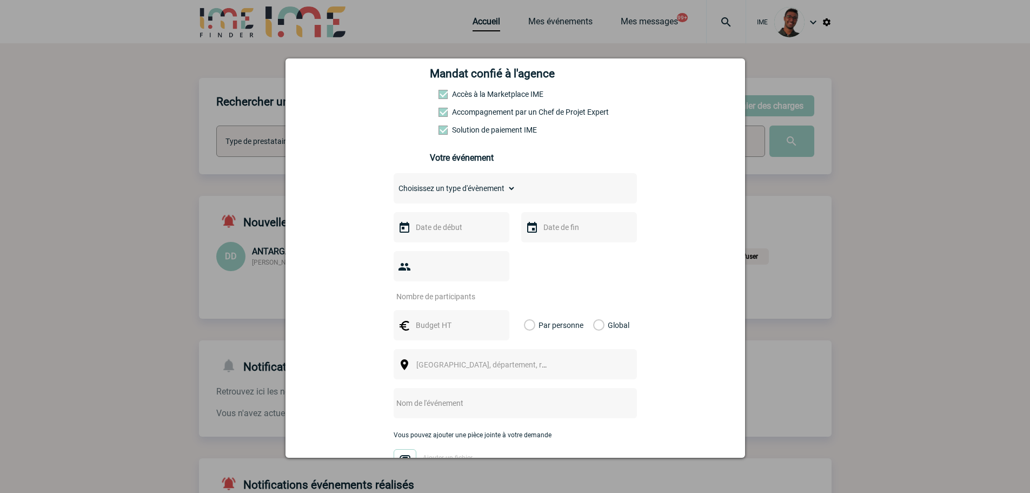
click at [471, 195] on select "Choisissez un type d'évènement Séminaire avec nuitée Séminaire sans nuitée Repa…" at bounding box center [455, 188] width 122 height 15
click at [452, 188] on select "Choisissez un type d'évènement Séminaire avec nuitée Séminaire sans nuitée Repa…" at bounding box center [455, 188] width 122 height 15
select select "9"
click at [394, 183] on select "Choisissez un type d'évènement Séminaire avec nuitée Séminaire sans nuitée Repa…" at bounding box center [455, 188] width 122 height 15
click at [439, 233] on input "text" at bounding box center [450, 227] width 75 height 14
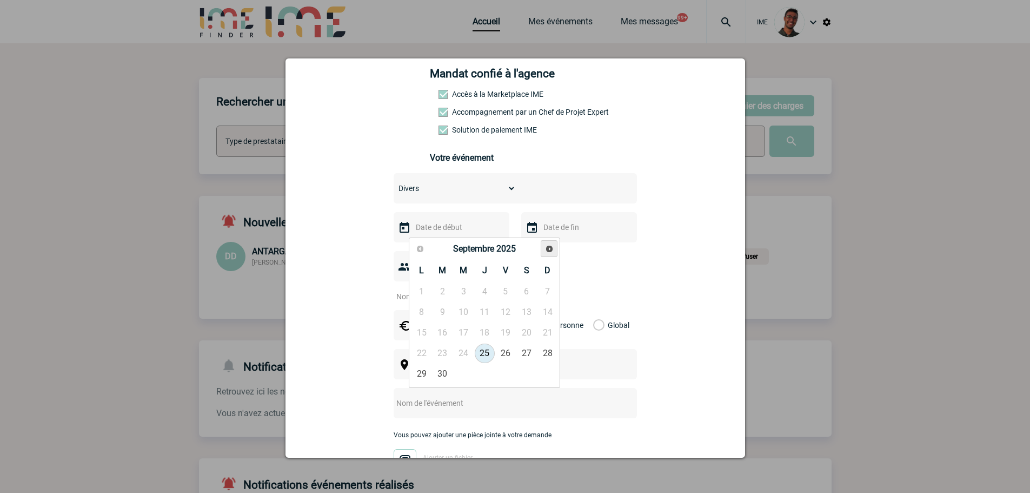
click at [549, 248] on span "Suivant" at bounding box center [549, 248] width 9 height 9
click at [484, 310] on link "6" at bounding box center [485, 311] width 20 height 19
type input "06-11-2025"
click at [547, 234] on input "text" at bounding box center [578, 227] width 75 height 14
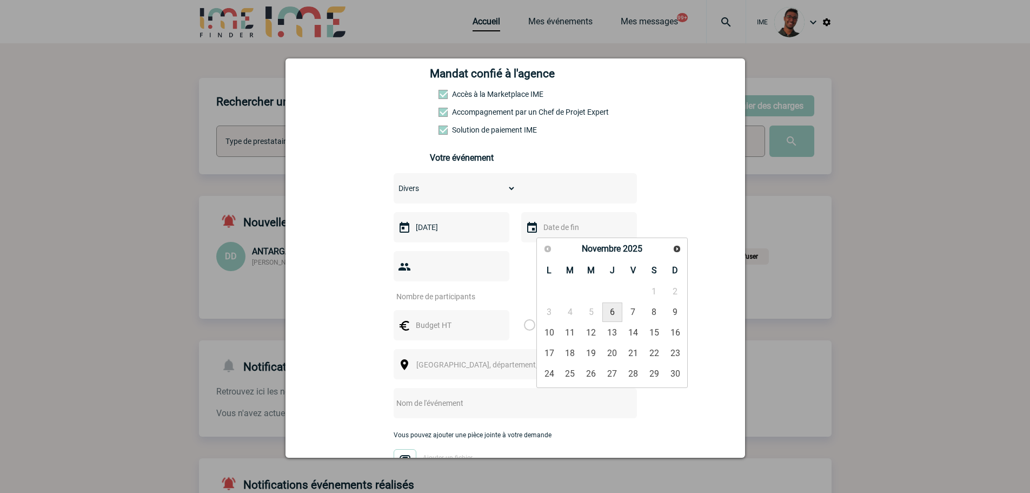
drag, startPoint x: 614, startPoint y: 315, endPoint x: 545, endPoint y: 295, distance: 72.1
click at [614, 314] on link "6" at bounding box center [612, 311] width 20 height 19
type input "06-11-2025"
click at [427, 276] on div at bounding box center [452, 266] width 116 height 30
click at [430, 289] on input "number" at bounding box center [445, 296] width 102 height 14
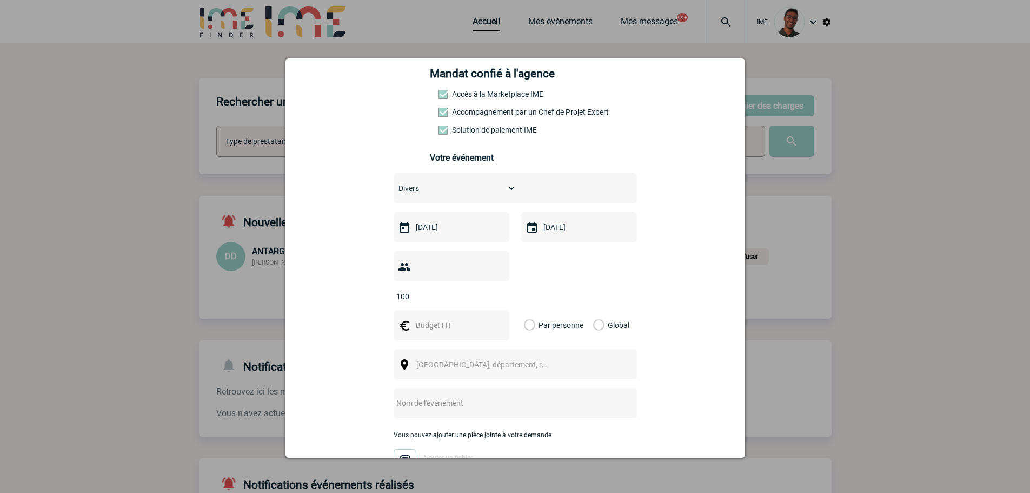
type input "100"
click at [426, 318] on input "text" at bounding box center [450, 325] width 75 height 14
click at [443, 318] on input "text" at bounding box center [450, 325] width 75 height 14
click at [460, 318] on input "text" at bounding box center [450, 325] width 75 height 14
click at [546, 280] on div "100" at bounding box center [515, 276] width 243 height 50
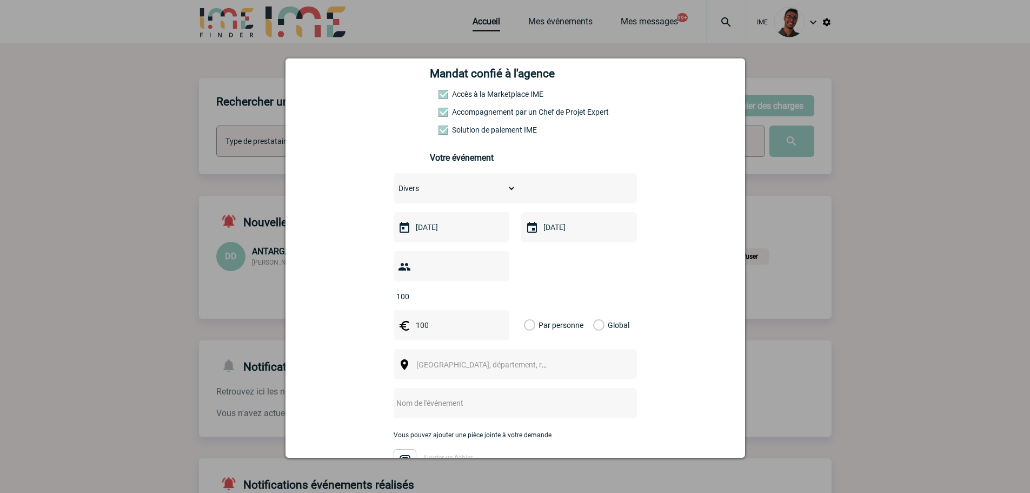
click at [593, 310] on label "Global" at bounding box center [596, 325] width 7 height 30
click at [0, 0] on input "Global" at bounding box center [0, 0] width 0 height 0
drag, startPoint x: 448, startPoint y: 310, endPoint x: 409, endPoint y: 318, distance: 39.1
click at [409, 318] on div "100" at bounding box center [452, 325] width 116 height 30
drag, startPoint x: 664, startPoint y: 262, endPoint x: 617, endPoint y: 289, distance: 54.3
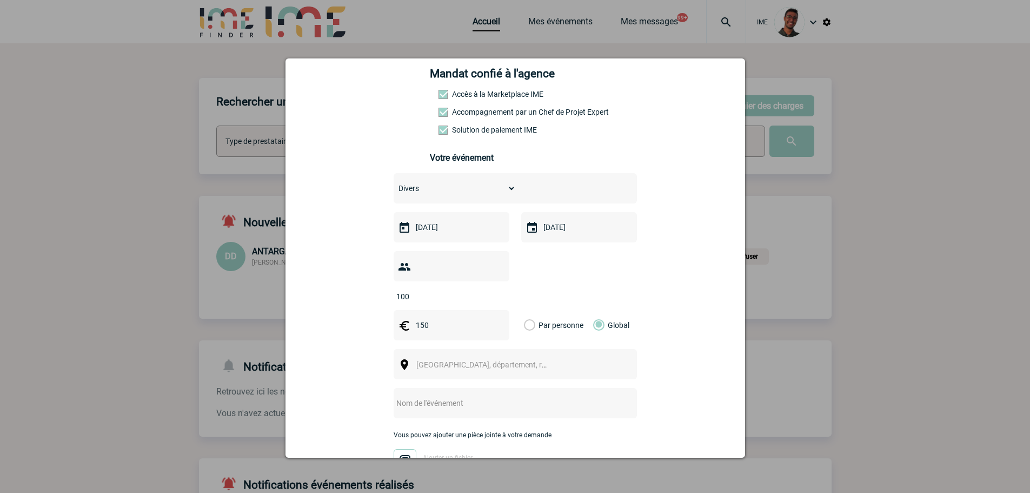
click at [665, 261] on div "ny-aina.randriamanandraibe@outscale.com ny-aina.randriamanandraibe@outscale.com…" at bounding box center [515, 292] width 433 height 674
click at [486, 360] on span "Ville, département, région..." at bounding box center [491, 364] width 150 height 9
type input "saint cloud"
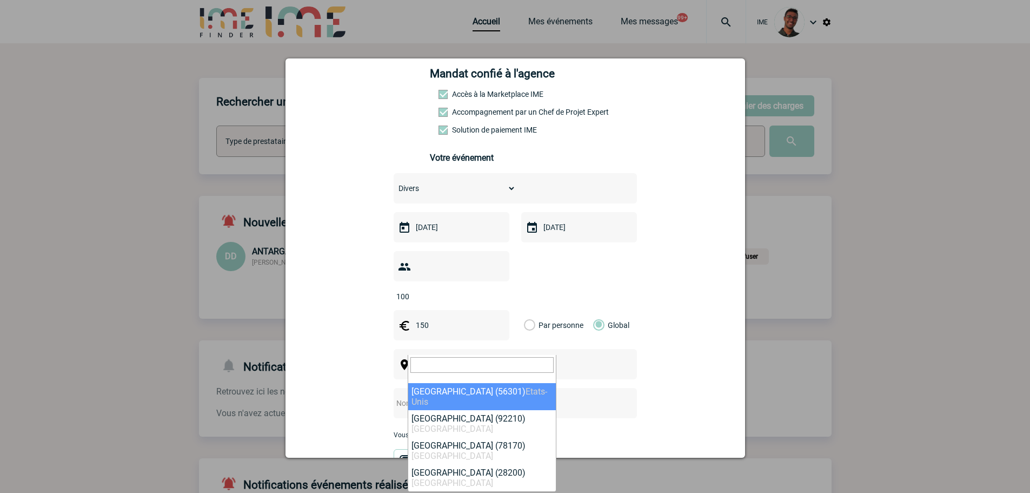
select select "324667"
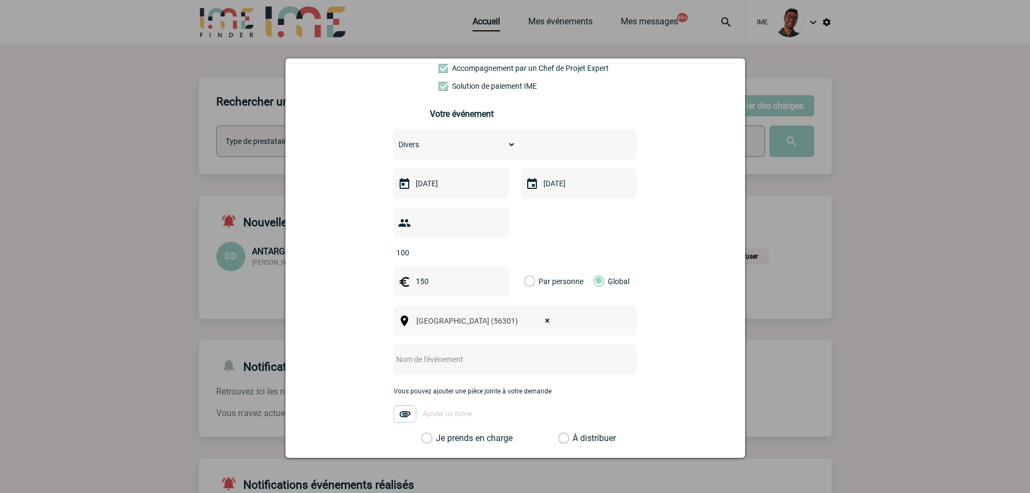
scroll to position [270, 0]
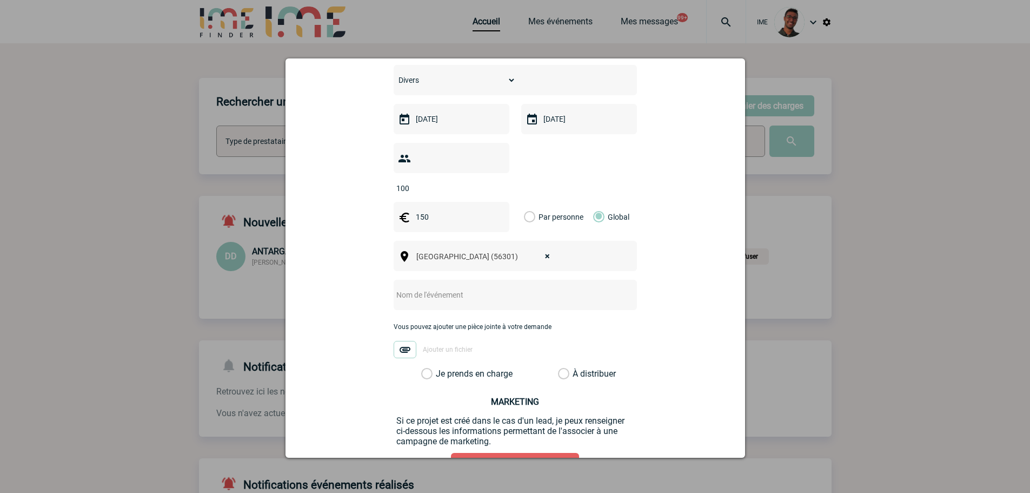
click at [460, 288] on input "text" at bounding box center [501, 295] width 215 height 14
type input "Fontaine en chocolat"
drag, startPoint x: 461, startPoint y: 356, endPoint x: 471, endPoint y: 358, distance: 10.5
click at [440, 368] on label "Je prends en charge" at bounding box center [430, 373] width 18 height 11
click at [0, 0] on input "Je prends en charge" at bounding box center [0, 0] width 0 height 0
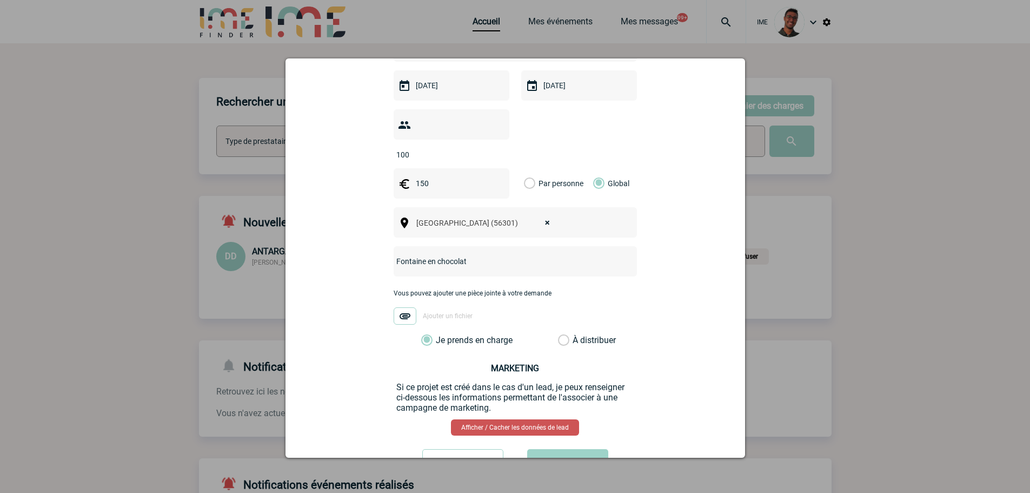
scroll to position [333, 0]
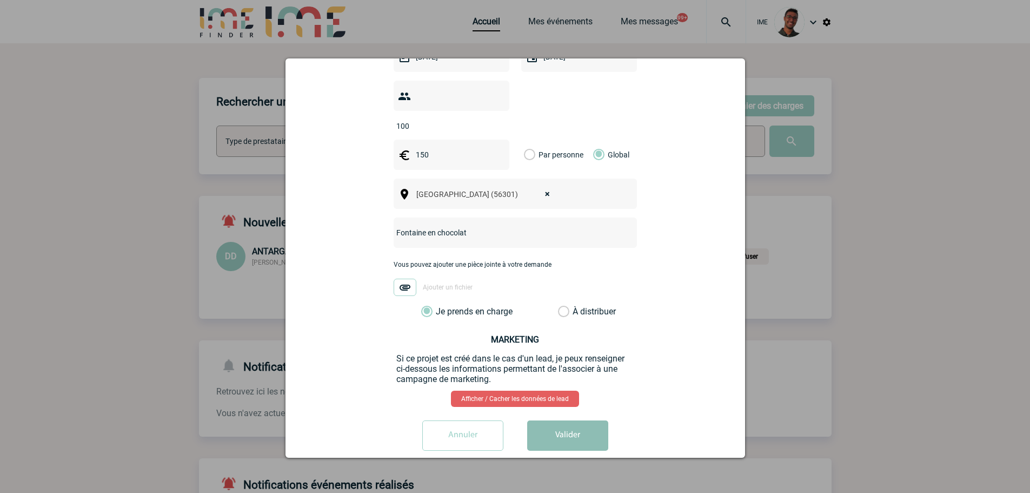
click at [557, 420] on button "Valider" at bounding box center [567, 435] width 81 height 30
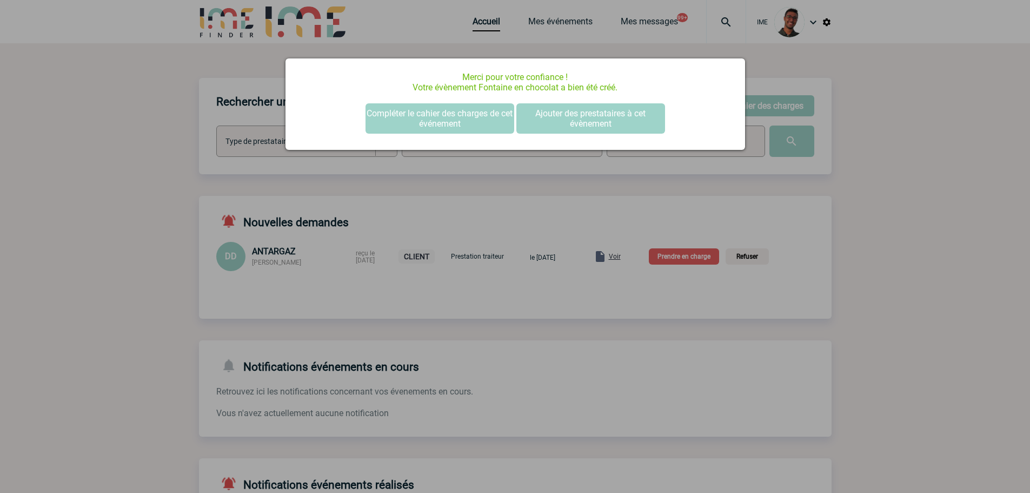
scroll to position [0, 0]
click at [191, 261] on div at bounding box center [515, 246] width 1030 height 493
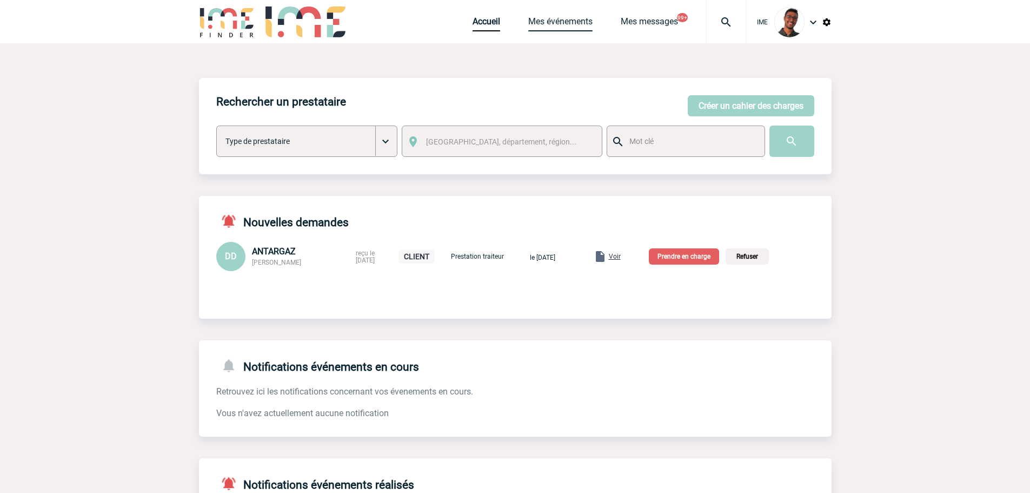
click at [538, 22] on link "Mes événements" at bounding box center [560, 23] width 64 height 15
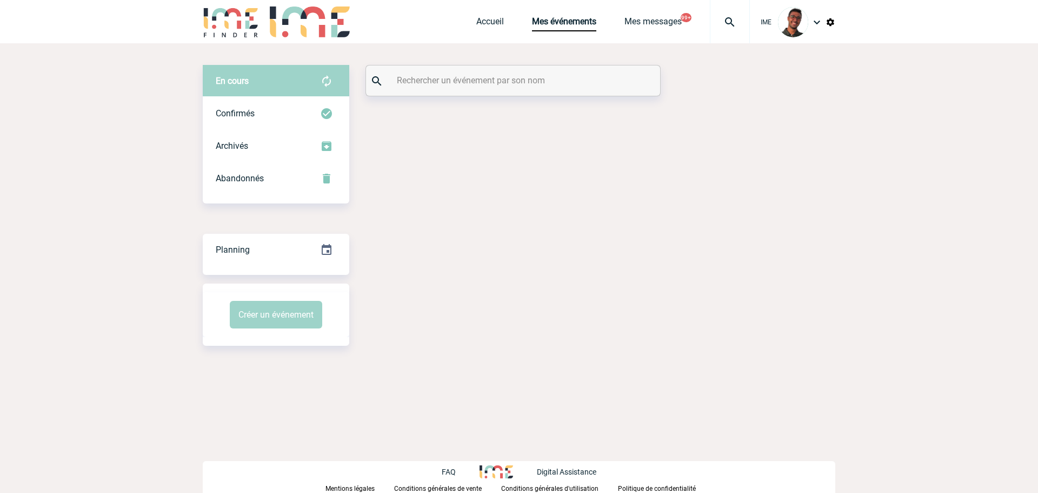
click at [508, 90] on div at bounding box center [513, 80] width 294 height 30
click at [512, 81] on input "text" at bounding box center [514, 80] width 241 height 16
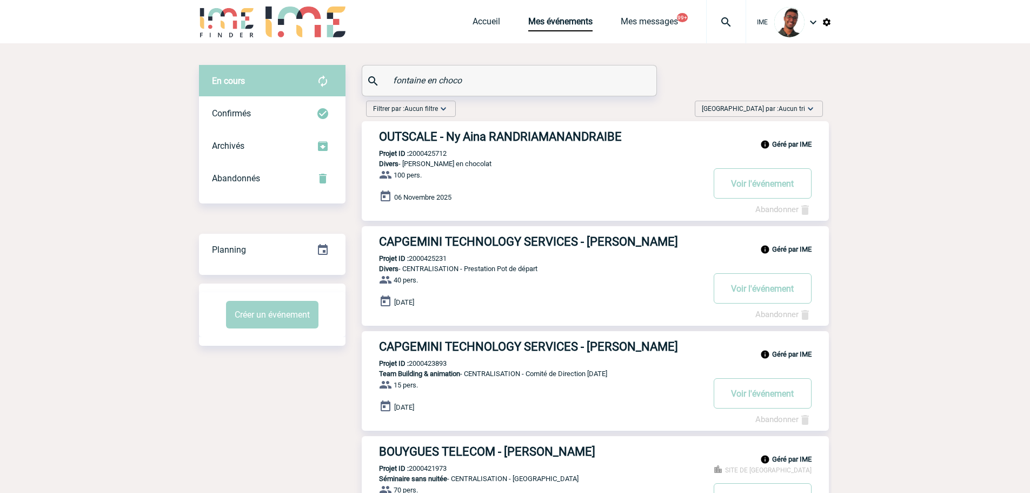
type input "fontaine en choco"
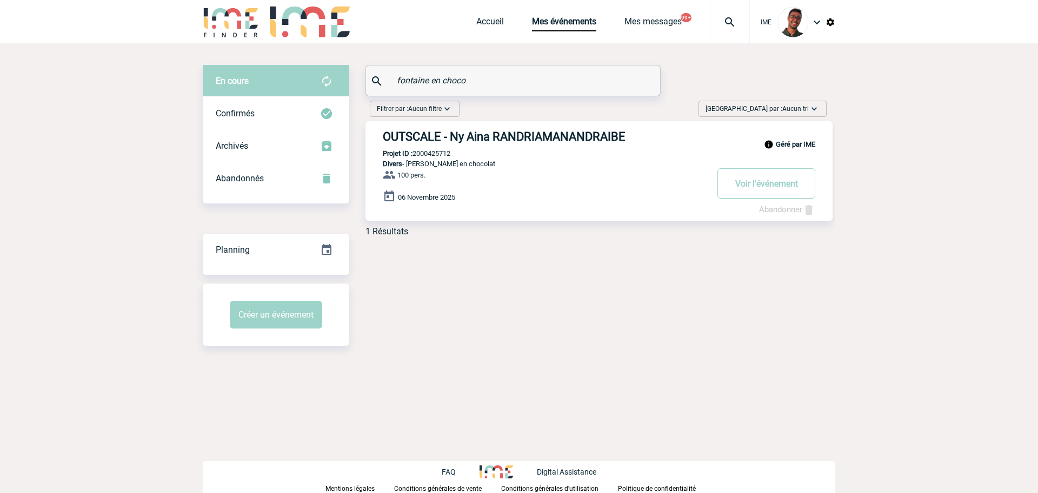
click at [465, 135] on h3 "OUTSCALE - Ny Aina RANDRIAMANANDRAIBE" at bounding box center [545, 137] width 325 height 14
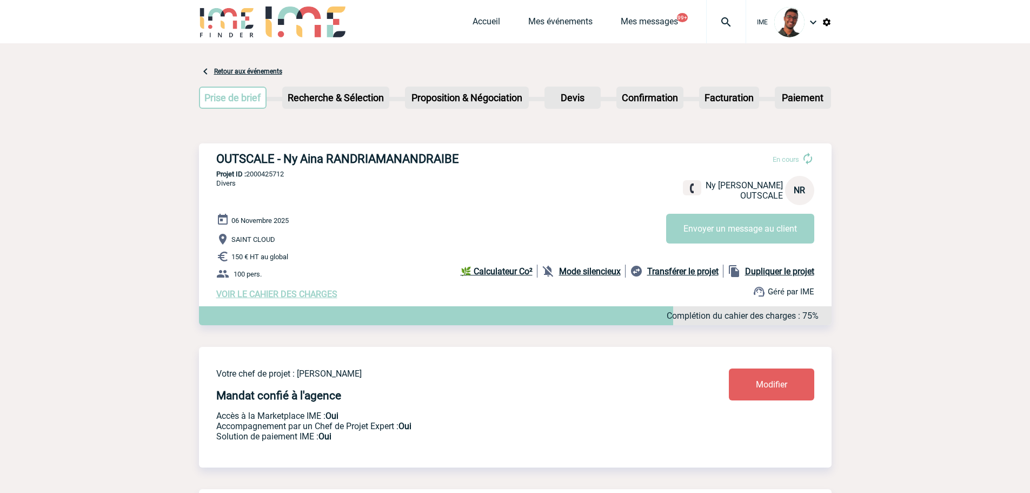
click at [775, 376] on link "Modifier" at bounding box center [771, 384] width 85 height 32
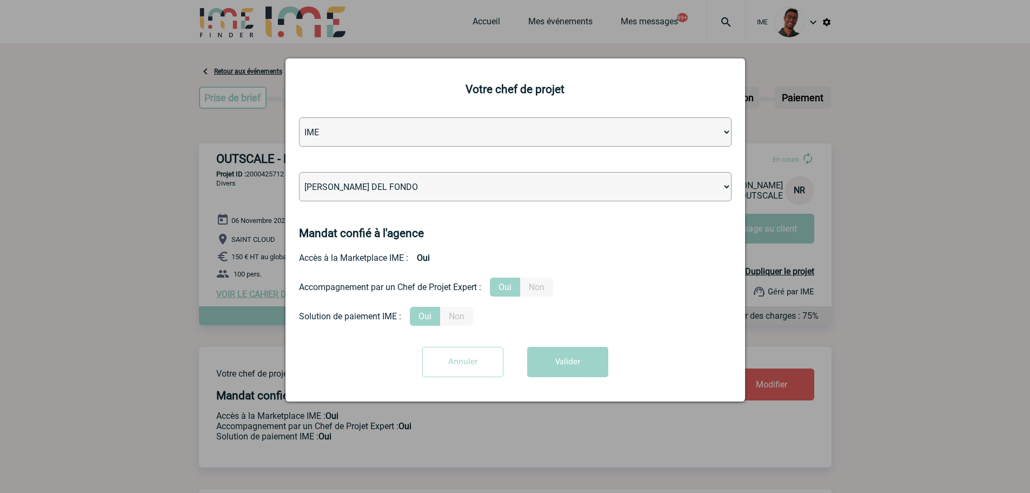
click at [439, 184] on select "[PERSON_NAME] [PERSON_NAME] [PERSON_NAME] Jean-[PERSON_NAME] [PERSON_NAME] [PER…" at bounding box center [515, 186] width 433 height 29
select select "131235"
click at [299, 173] on select "[PERSON_NAME] [PERSON_NAME] [PERSON_NAME] Jean-[PERSON_NAME] [PERSON_NAME] [PER…" at bounding box center [515, 186] width 433 height 29
click at [85, 352] on div at bounding box center [515, 246] width 1030 height 493
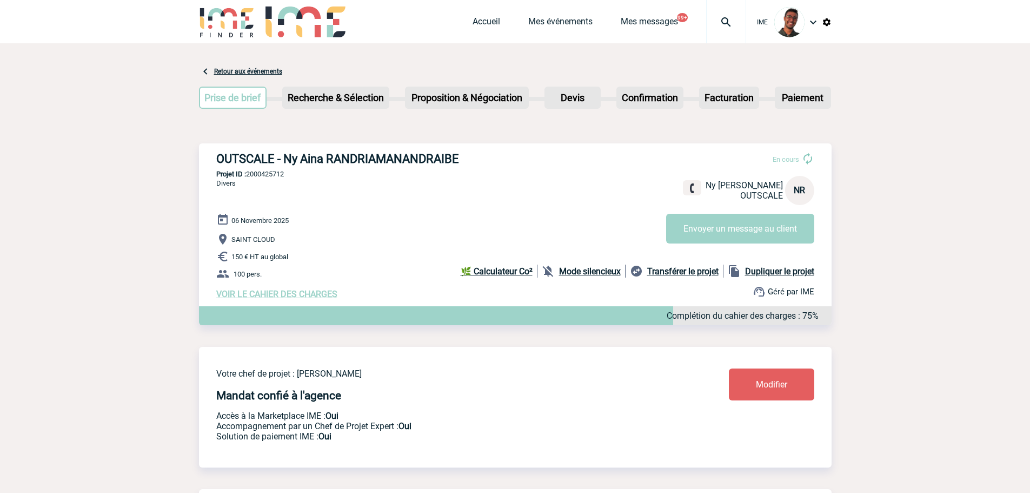
click at [764, 379] on link "Modifier" at bounding box center [771, 384] width 85 height 32
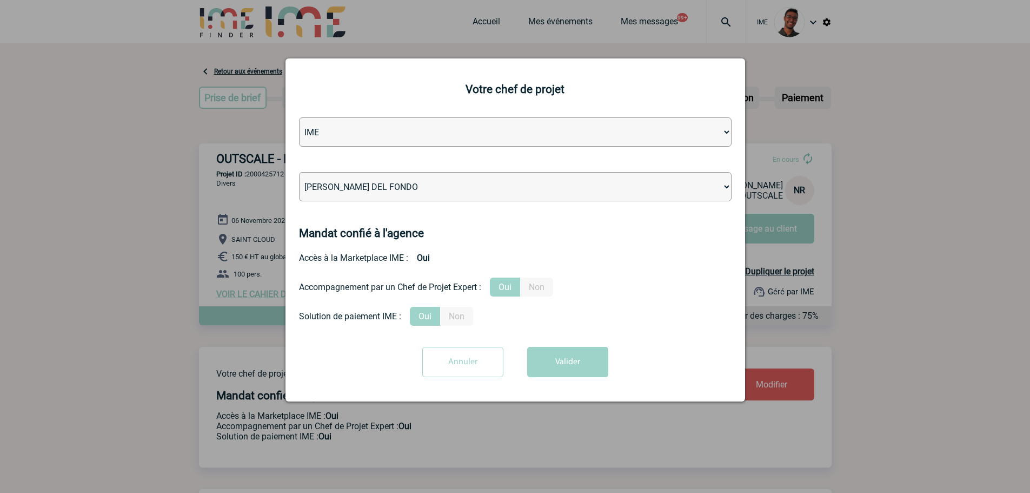
click at [512, 190] on select "[PERSON_NAME] [PERSON_NAME] [PERSON_NAME] Jean-[PERSON_NAME] [PERSON_NAME] [PER…" at bounding box center [515, 186] width 433 height 29
select select "131235"
click at [299, 173] on select "[PERSON_NAME] [PERSON_NAME] [PERSON_NAME] Jean-[PERSON_NAME] [PERSON_NAME] [PER…" at bounding box center [515, 186] width 433 height 29
click at [568, 370] on button "Valider" at bounding box center [567, 362] width 81 height 30
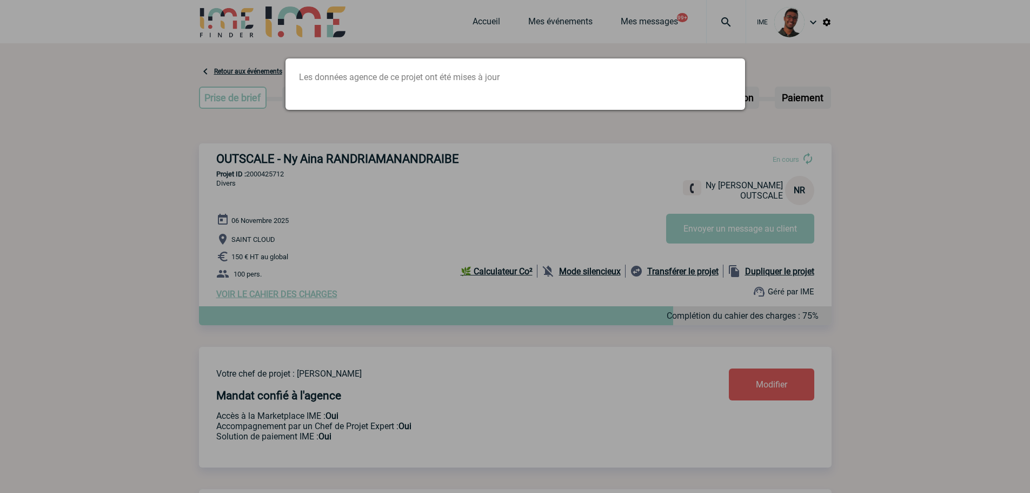
drag, startPoint x: 259, startPoint y: 118, endPoint x: 267, endPoint y: 188, distance: 70.8
click at [259, 118] on div at bounding box center [515, 246] width 1030 height 493
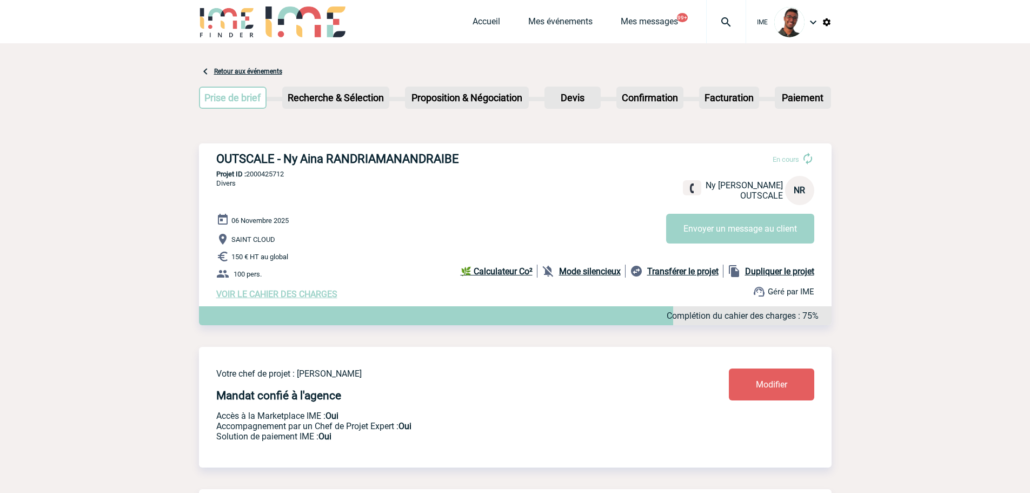
click at [270, 175] on p "Projet ID : 2000425712" at bounding box center [515, 174] width 633 height 8
copy p "2000425712"
click at [359, 216] on div "[DATE] [GEOGRAPHIC_DATA] 150 € HT au global 100 pers. VOIR LE CAHIER DES CHARGE…" at bounding box center [523, 256] width 615 height 86
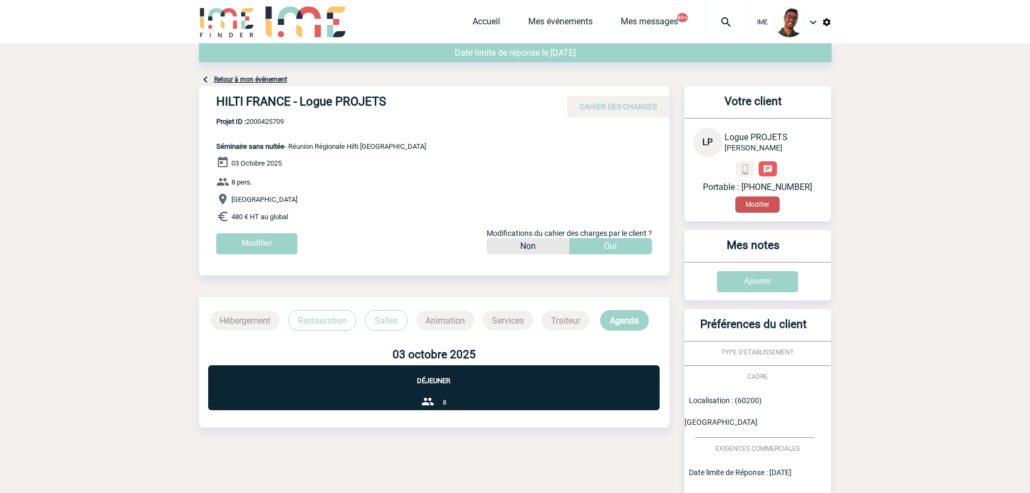
click at [759, 200] on button "Modifier" at bounding box center [758, 204] width 44 height 16
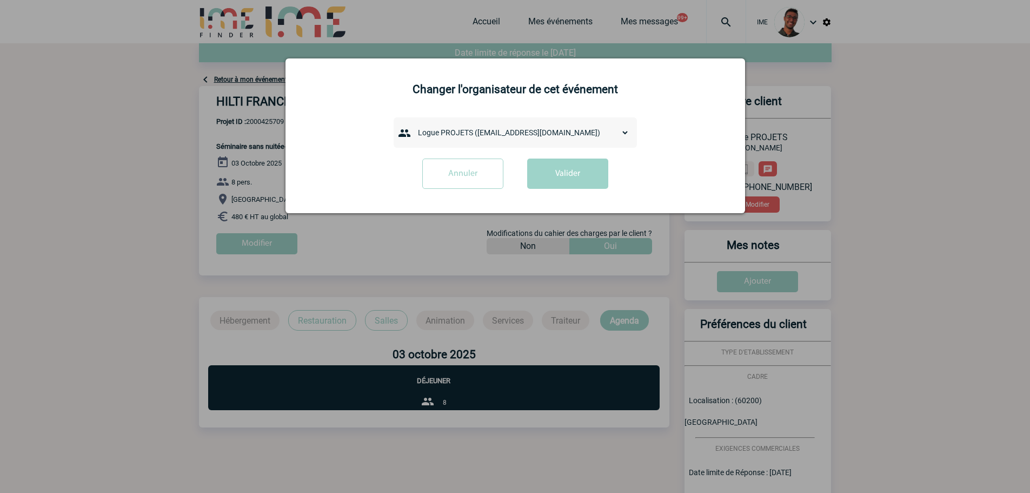
click at [492, 127] on select "admin 7068 ([EMAIL_ADDRESS][DOMAIN_NAME]) [PERSON_NAME] ([PERSON_NAME][EMAIL_AD…" at bounding box center [521, 132] width 216 height 15
click at [355, 277] on div at bounding box center [515, 246] width 1030 height 493
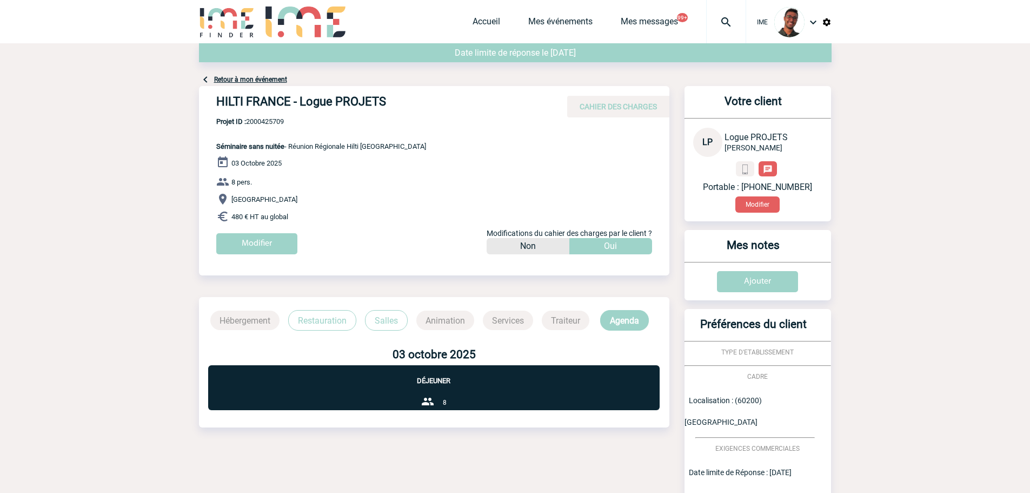
click at [186, 176] on body "IME Accueil Mes événements" at bounding box center [515, 328] width 1030 height 657
click at [754, 201] on button "Modifier" at bounding box center [758, 204] width 44 height 16
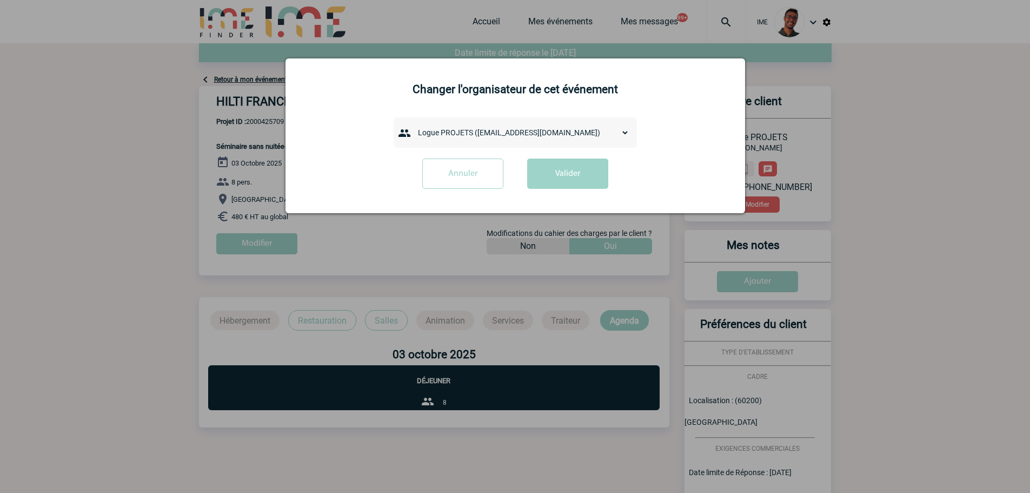
click at [481, 134] on select "admin 7068 (7068@ime-finder.com) Adrien DAVID (adrien.david@hilti.com) Alexis M…" at bounding box center [521, 132] width 216 height 15
click at [376, 301] on div at bounding box center [515, 246] width 1030 height 493
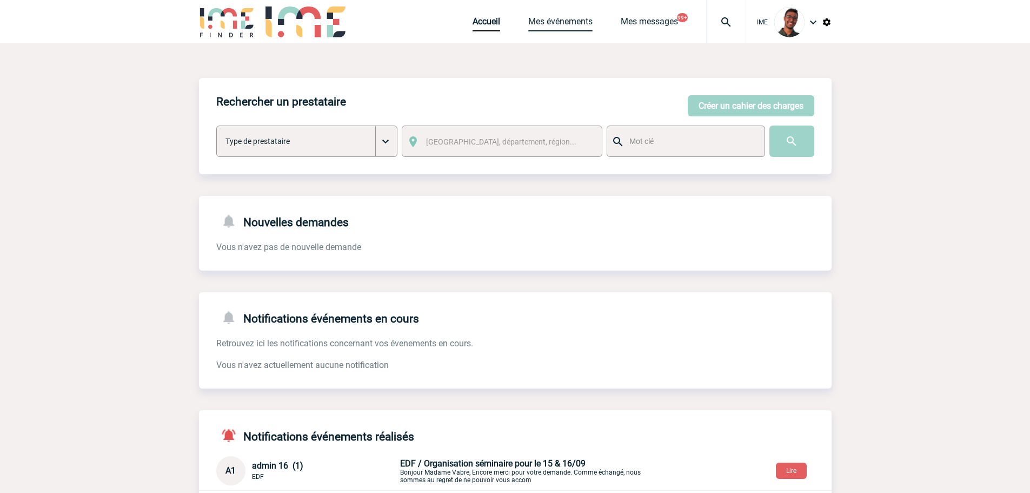
click at [560, 24] on link "Mes événements" at bounding box center [560, 23] width 64 height 15
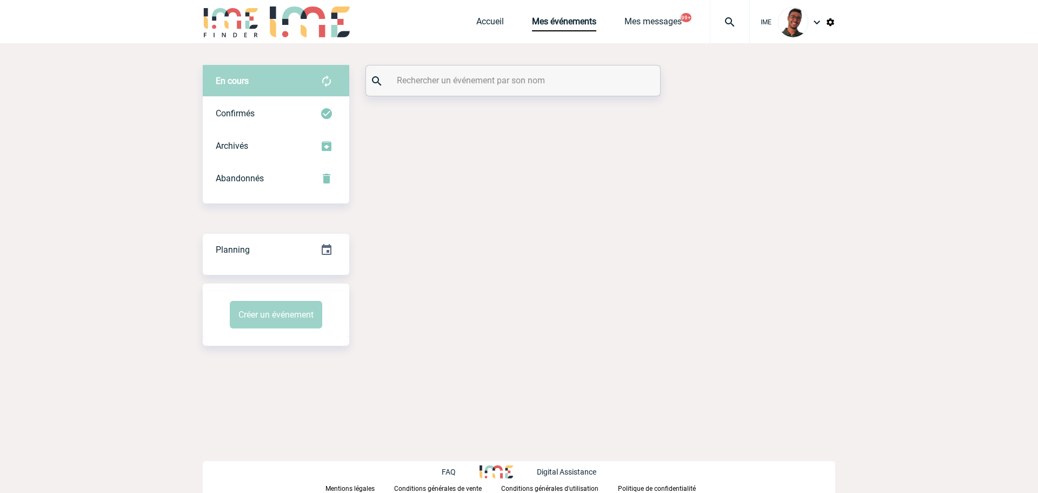
click at [450, 75] on input "text" at bounding box center [514, 80] width 241 height 16
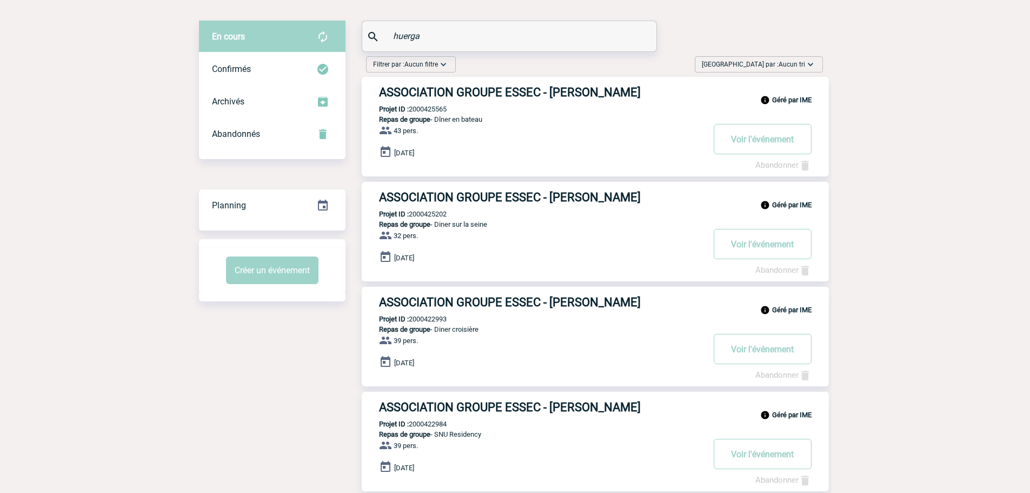
scroll to position [109, 0]
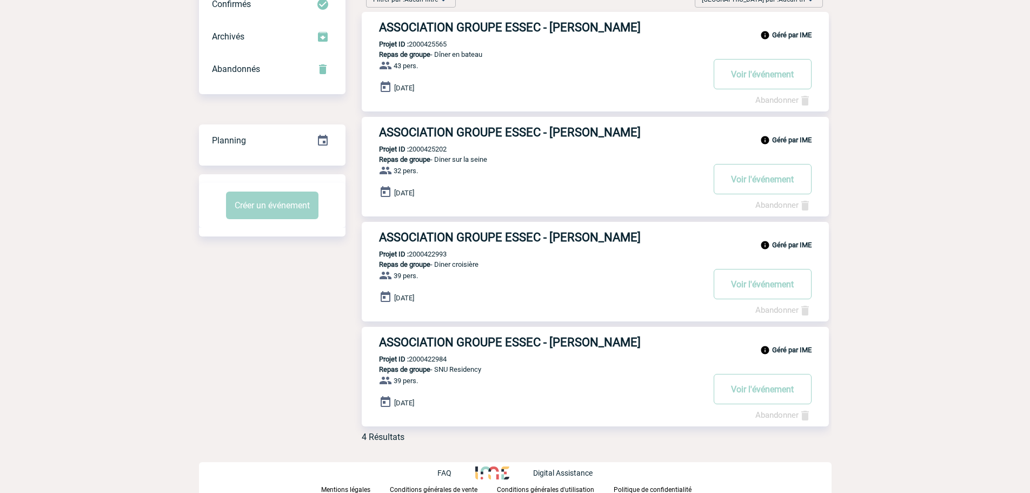
type input "huerga"
click at [432, 151] on p "Projet ID : 2000425202" at bounding box center [404, 149] width 85 height 8
click at [431, 151] on p "Projet ID : 2000425202" at bounding box center [404, 149] width 85 height 8
copy p "2000425202"
click at [355, 174] on div "Filtrer par : Aucun filtre Aucun filtre Prise de brief Recherche & Sélection Pr…" at bounding box center [589, 218] width 486 height 463
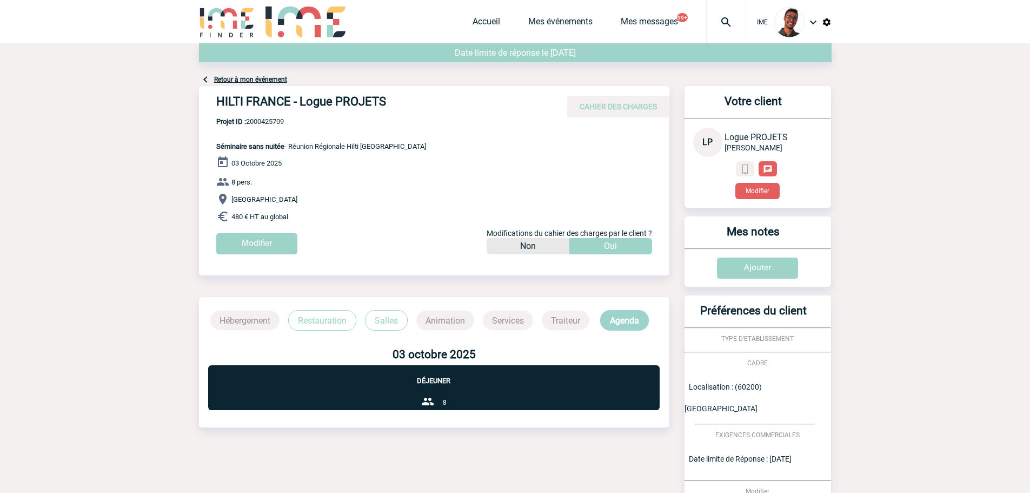
click at [754, 200] on div "Votre client LP Logue PROJETS HILTI FRANCE Modifier" at bounding box center [758, 147] width 147 height 122
click at [756, 194] on button "Modifier" at bounding box center [758, 191] width 44 height 16
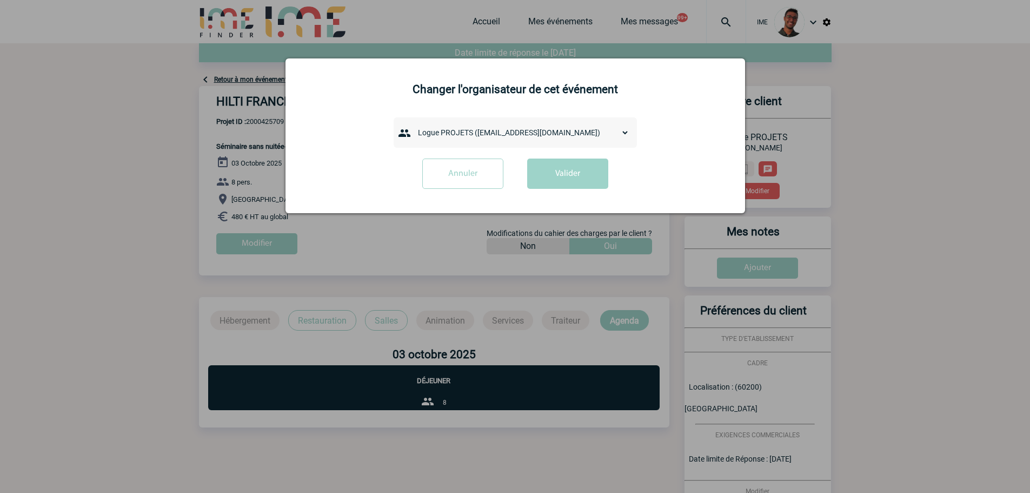
click at [492, 139] on select "admin 7068 (7068@ime-finder.com) Adrien DAVID (adrien.david@hilti.com) Alexis M…" at bounding box center [521, 132] width 216 height 15
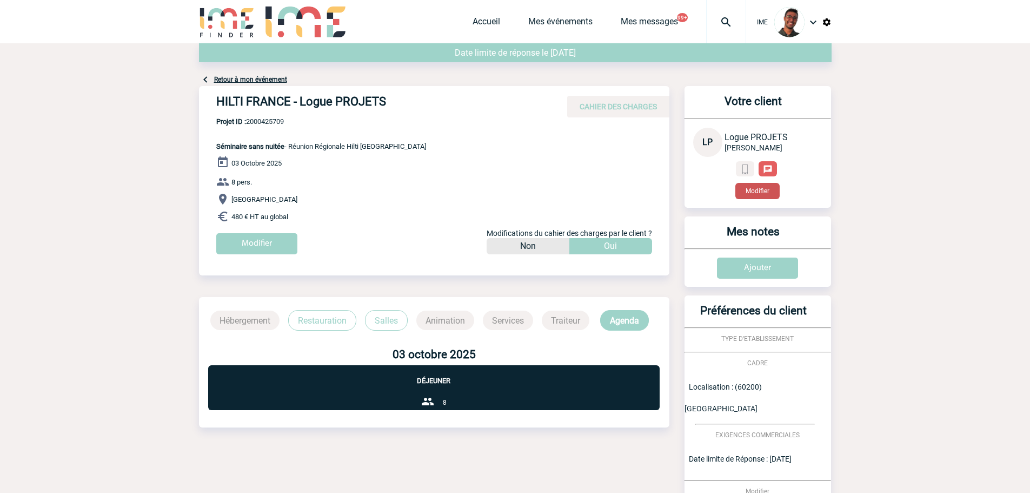
click at [758, 197] on button "Modifier" at bounding box center [758, 191] width 44 height 16
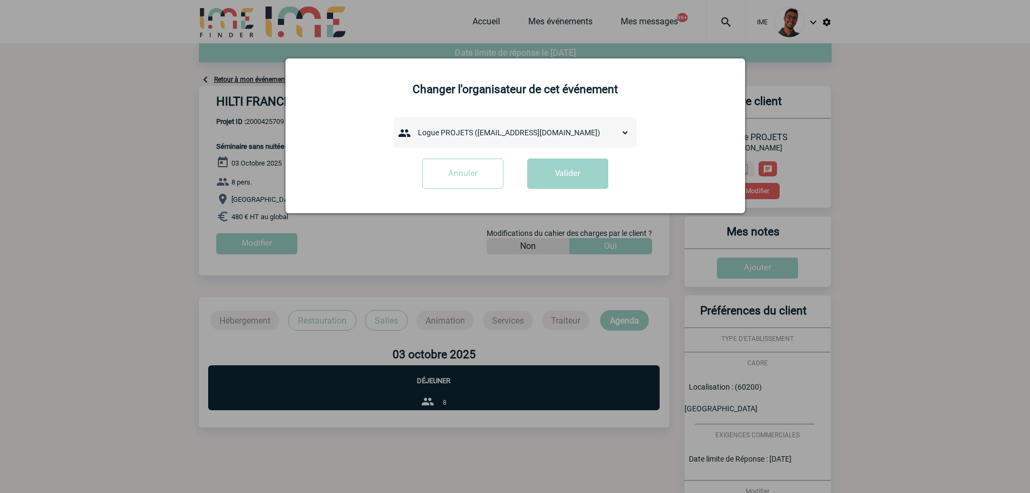
click at [490, 134] on select "admin 7068 (7068@ime-finder.com) Adrien DAVID (adrien.david@hilti.com) Alexis M…" at bounding box center [521, 132] width 216 height 15
select select "133018"
click at [413, 125] on select "admin 7068 (7068@ime-finder.com) Adrien DAVID (adrien.david@hilti.com) Alexis M…" at bounding box center [521, 132] width 216 height 15
click at [577, 169] on button "Valider" at bounding box center [567, 173] width 81 height 30
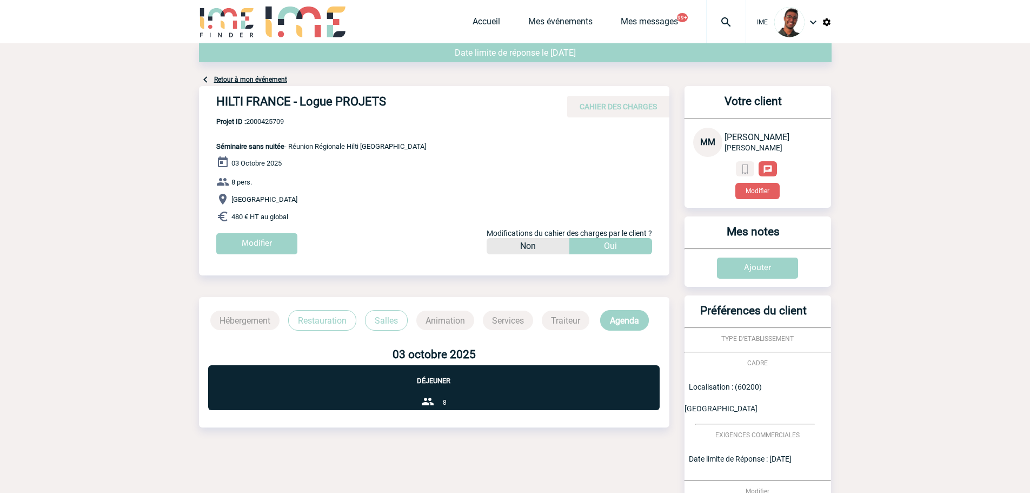
click at [268, 74] on div "Retour à mon événement" at bounding box center [515, 64] width 633 height 43
click at [270, 81] on link "Retour à mon événement" at bounding box center [250, 80] width 73 height 8
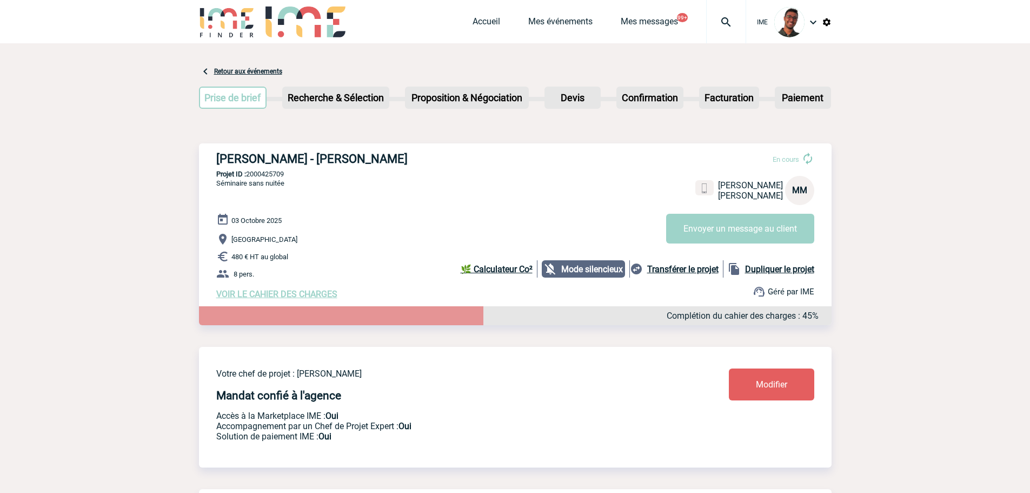
click at [741, 373] on link "Modifier" at bounding box center [771, 384] width 85 height 32
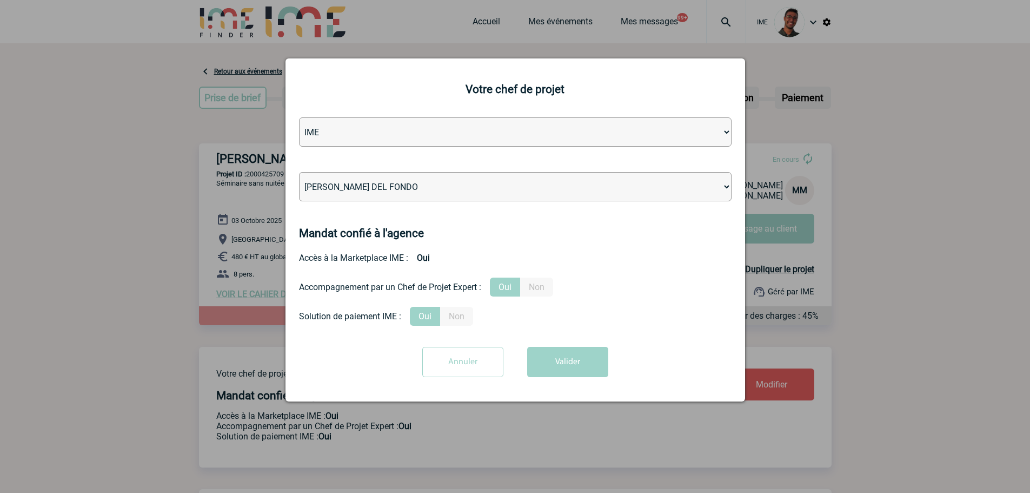
click at [506, 193] on select "Léa PITTIGLIO Yanis DE CLERCQ Victor KALB Jean-Chris NTAMACK Stefan MILADINOVIC…" at bounding box center [515, 186] width 433 height 29
select select "129834"
click at [299, 173] on select "Léa PITTIGLIO Yanis DE CLERCQ Victor KALB Jean-Chris NTAMACK Stefan MILADINOVIC…" at bounding box center [515, 186] width 433 height 29
click at [539, 369] on button "Valider" at bounding box center [567, 362] width 81 height 30
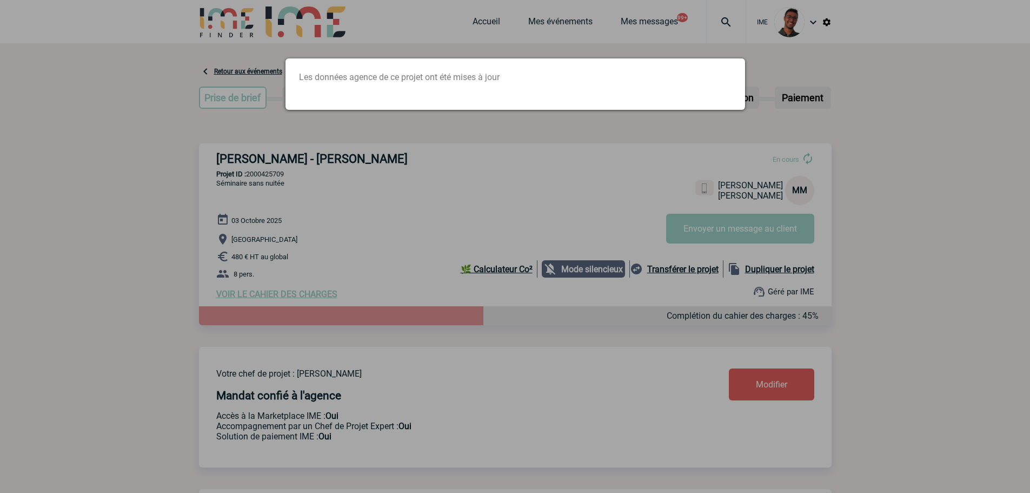
click at [189, 143] on div at bounding box center [515, 246] width 1030 height 493
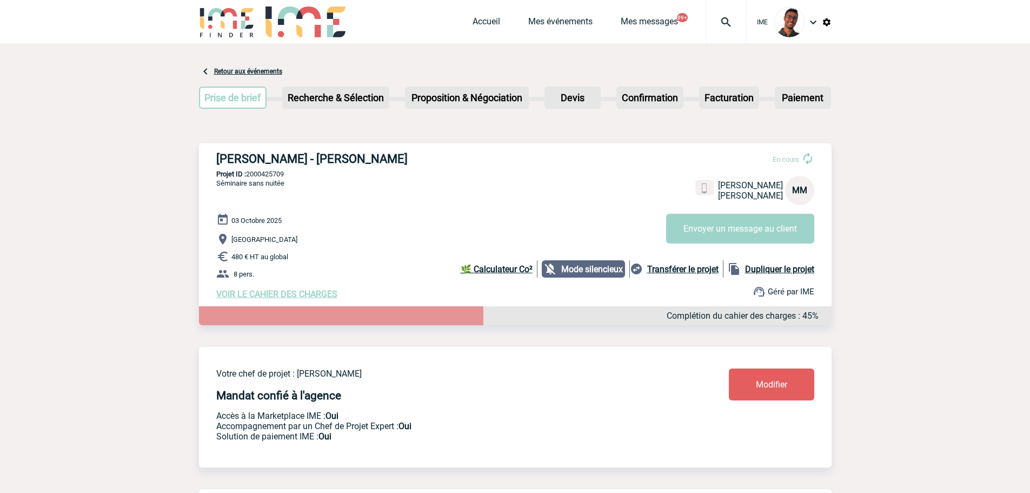
click at [272, 175] on p "Projet ID : 2000425709" at bounding box center [515, 174] width 633 height 8
copy p "2000425709"
click at [281, 201] on p "Séminaire sans nuitée" at bounding box center [241, 195] width 85 height 35
click at [744, 395] on link "Modifier" at bounding box center [771, 384] width 85 height 32
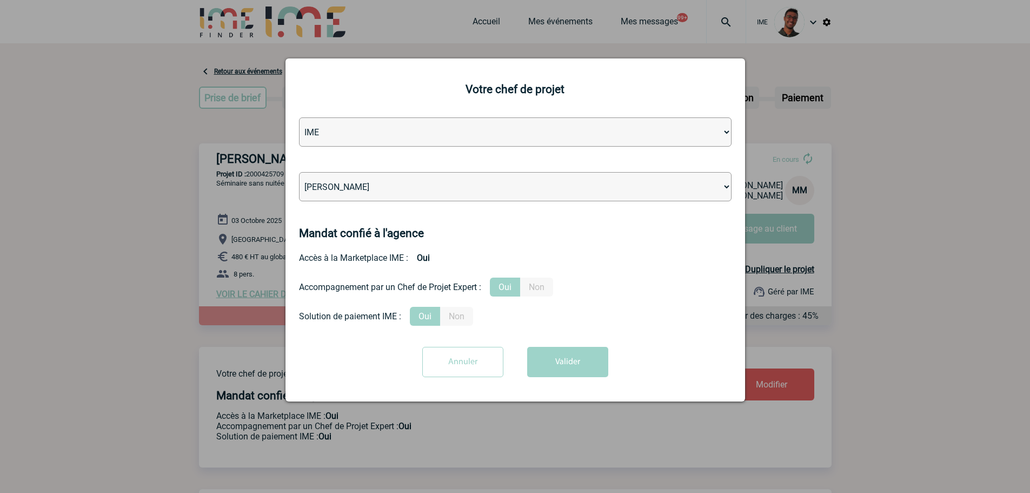
click at [440, 183] on select "Léa PITTIGLIO Yanis DE CLERCQ Victor KALB Jean-Chris NTAMACK Stefan MILADINOVIC…" at bounding box center [515, 186] width 433 height 29
select select "101028"
click at [299, 173] on select "Léa PITTIGLIO Yanis DE CLERCQ Victor KALB Jean-Chris NTAMACK Stefan MILADINOVIC…" at bounding box center [515, 186] width 433 height 29
click at [540, 370] on button "Valider" at bounding box center [567, 362] width 81 height 30
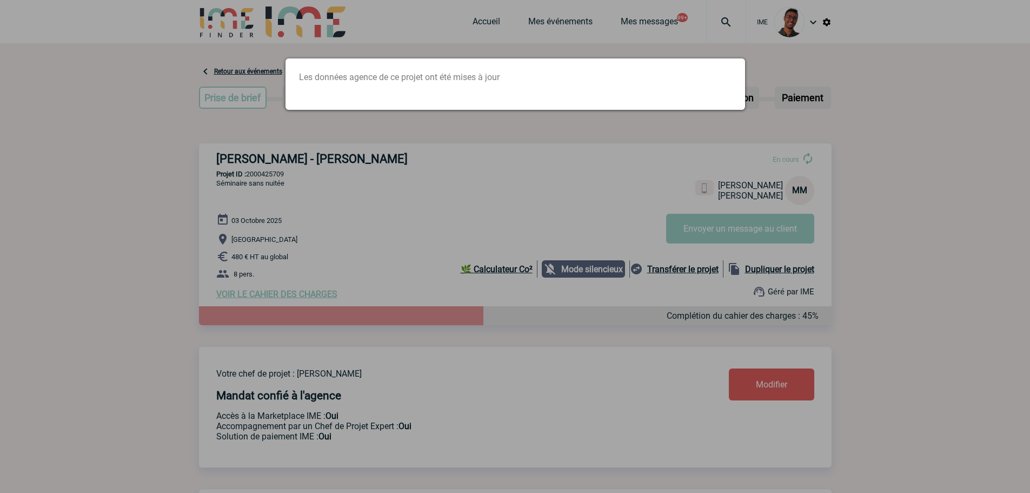
click at [370, 211] on div at bounding box center [515, 246] width 1030 height 493
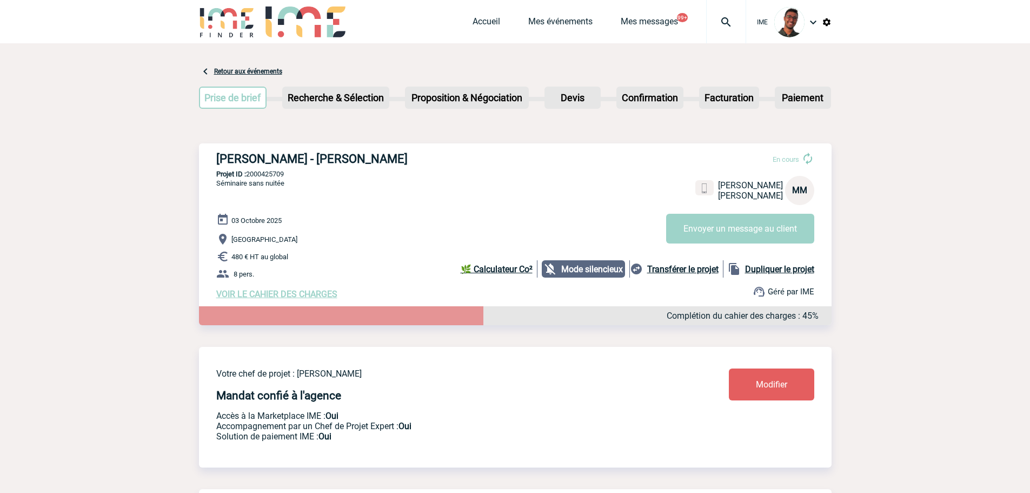
click at [450, 246] on p "Compiègne" at bounding box center [523, 239] width 615 height 13
click at [568, 25] on link "Mes événements" at bounding box center [560, 23] width 64 height 15
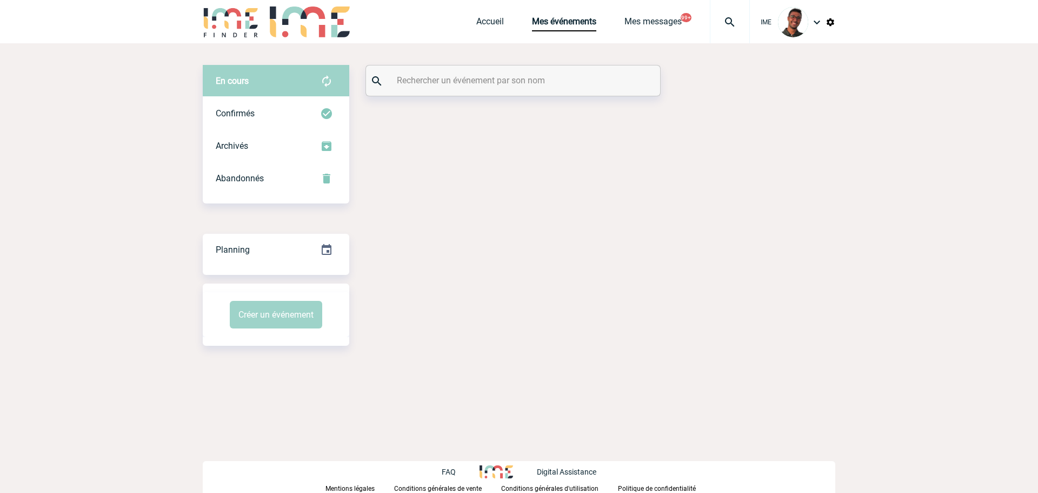
click at [507, 76] on input "text" at bounding box center [514, 80] width 241 height 16
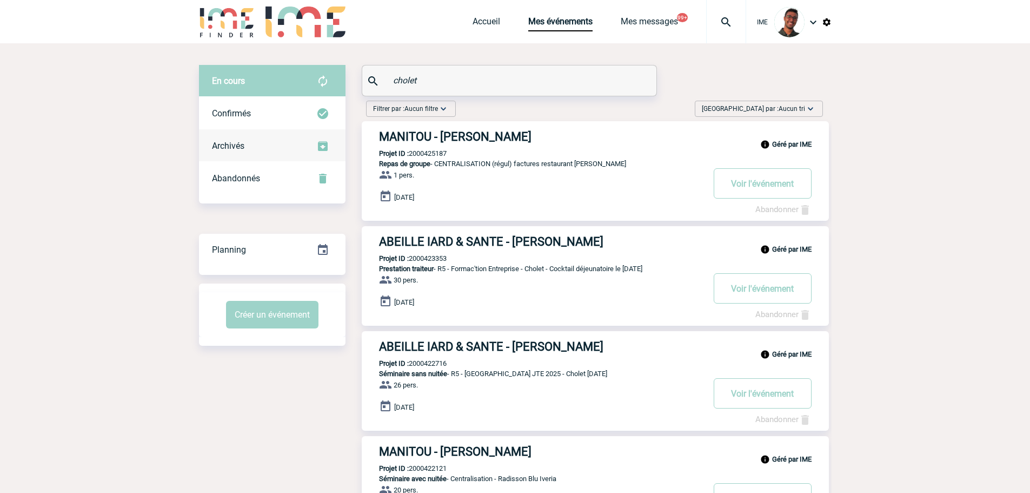
type input "cholet"
click at [290, 158] on div "Archivés" at bounding box center [272, 146] width 147 height 32
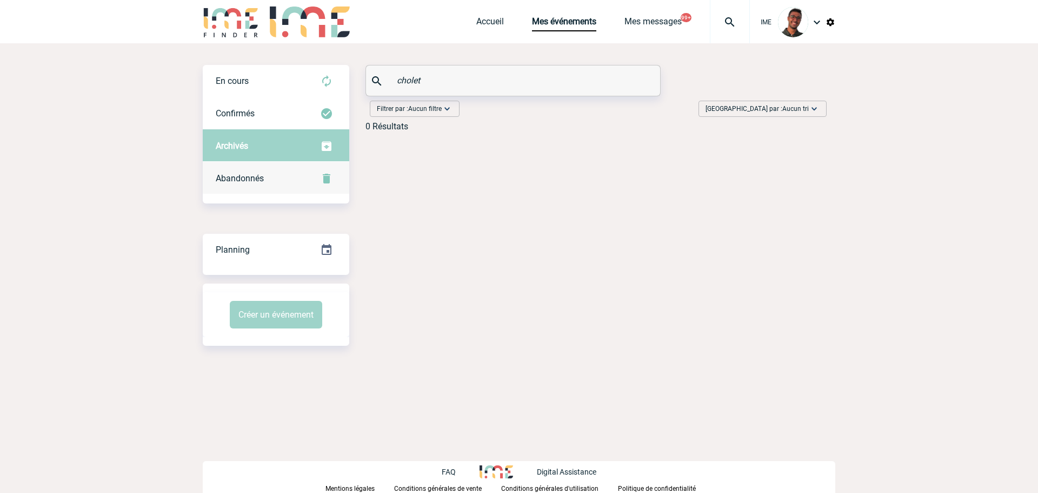
click at [288, 176] on div "Abandonnés" at bounding box center [276, 178] width 147 height 32
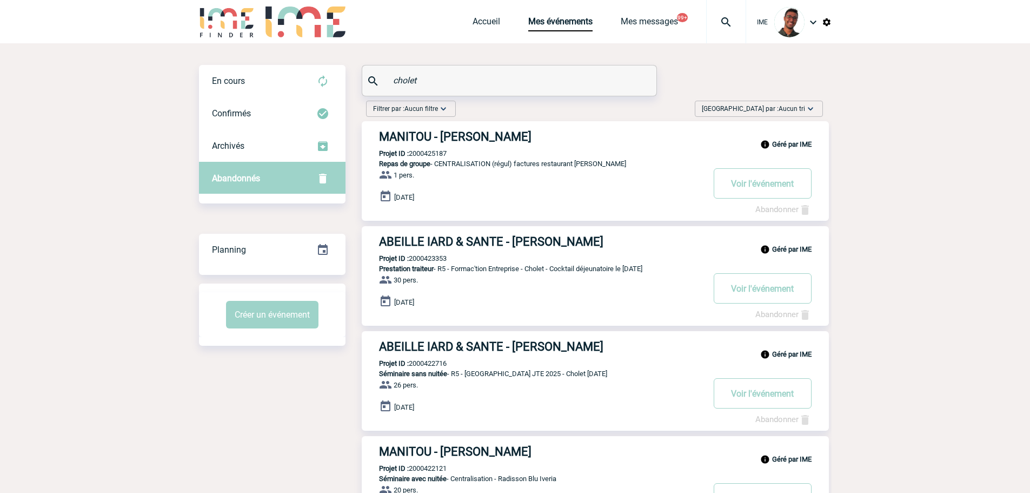
drag, startPoint x: 440, startPoint y: 82, endPoint x: 355, endPoint y: 81, distance: 84.9
click at [355, 81] on div "En cours En cours Confirmés Archivés Abandonnés En cours Confirmés Archivés Aba…" at bounding box center [515, 470] width 633 height 810
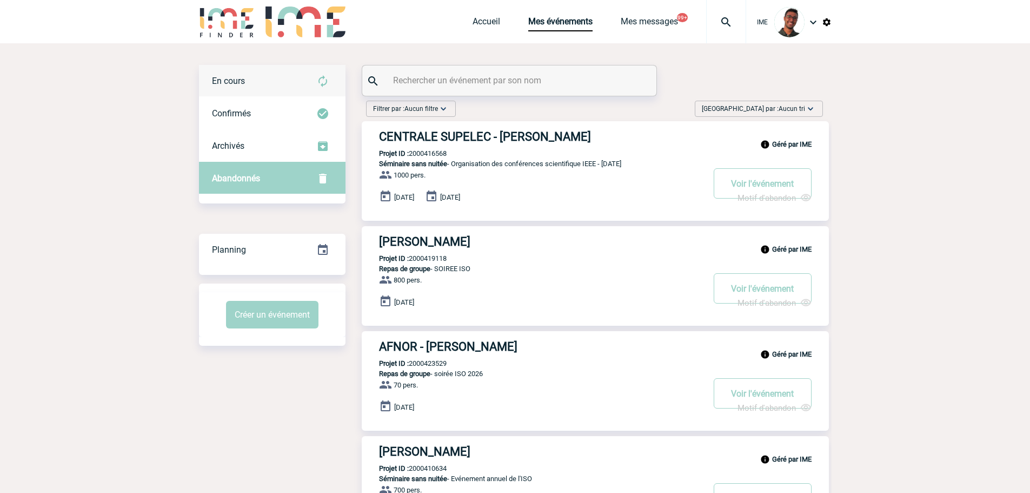
click at [266, 78] on div "En cours" at bounding box center [272, 81] width 147 height 32
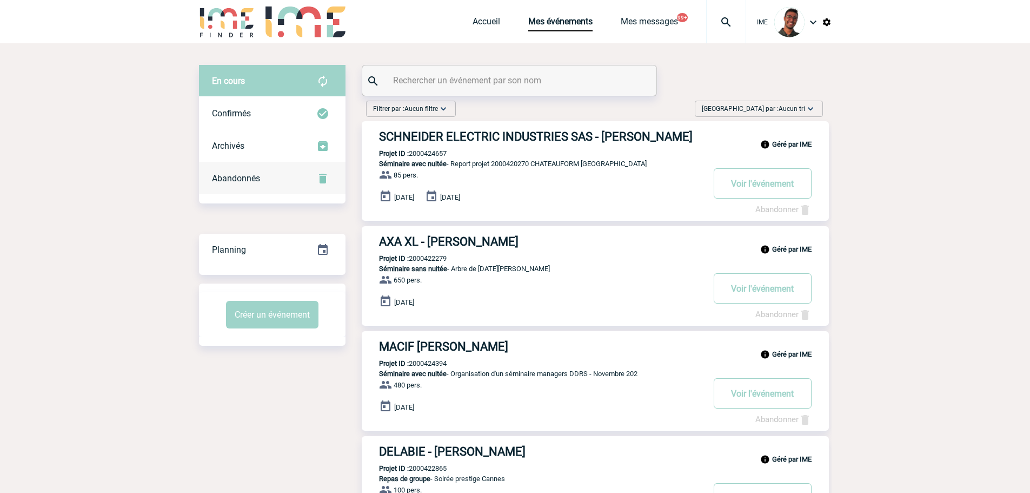
click at [261, 173] on div "Abandonnés" at bounding box center [272, 178] width 147 height 32
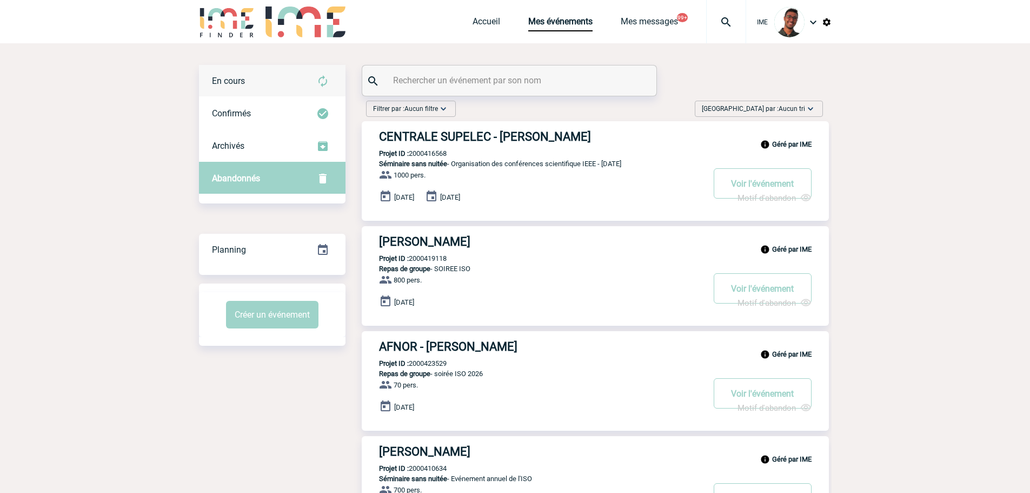
click at [283, 92] on div "En cours" at bounding box center [272, 81] width 147 height 32
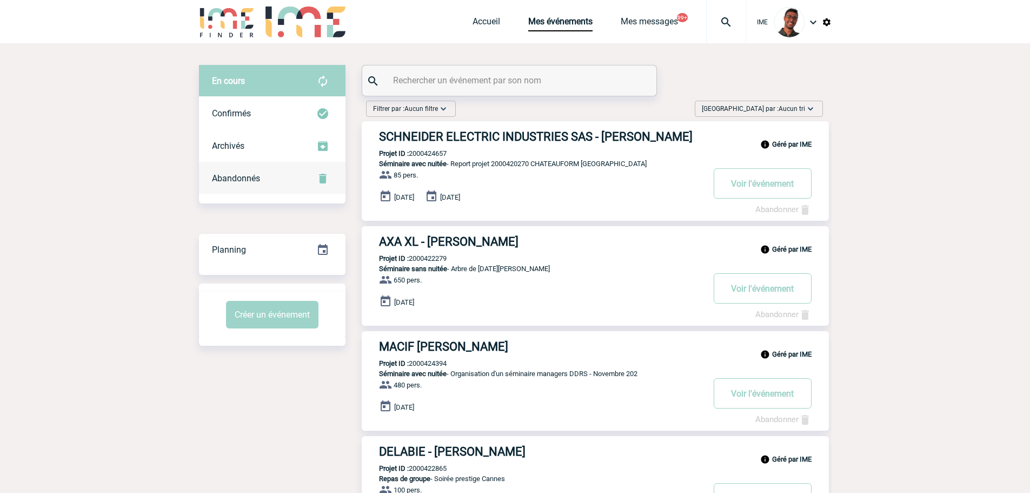
click at [263, 182] on div "Abandonnés" at bounding box center [272, 178] width 147 height 32
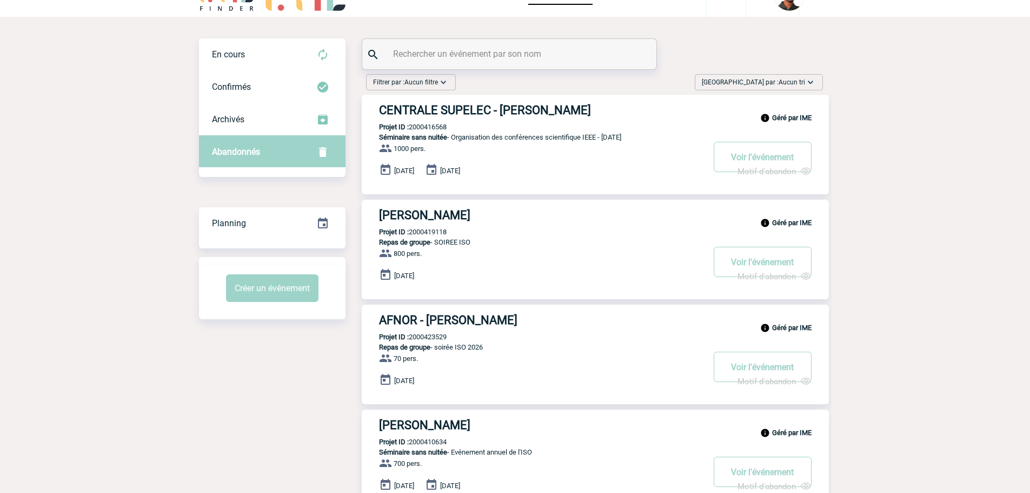
scroll to position [27, 0]
click at [456, 426] on h3 "[PERSON_NAME]" at bounding box center [541, 425] width 325 height 14
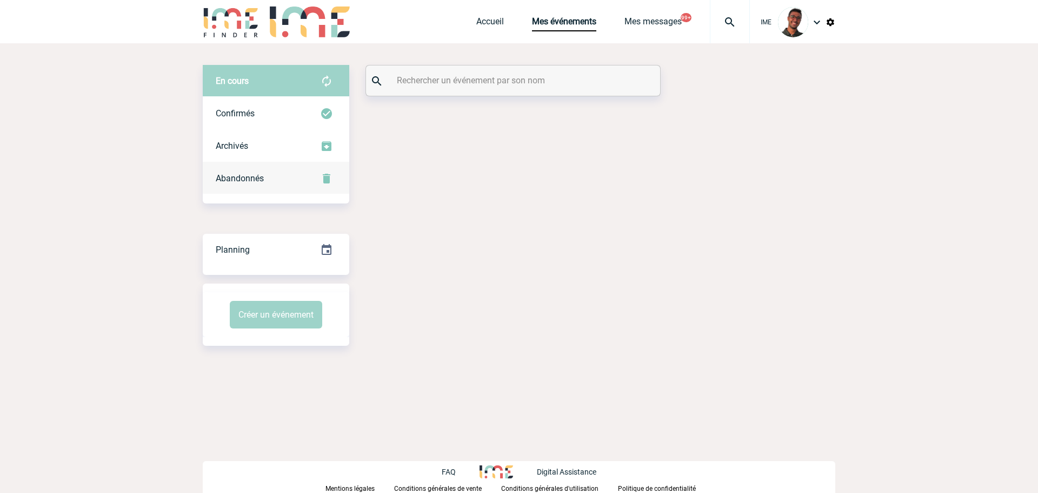
click at [301, 177] on div "Abandonnés" at bounding box center [276, 178] width 147 height 32
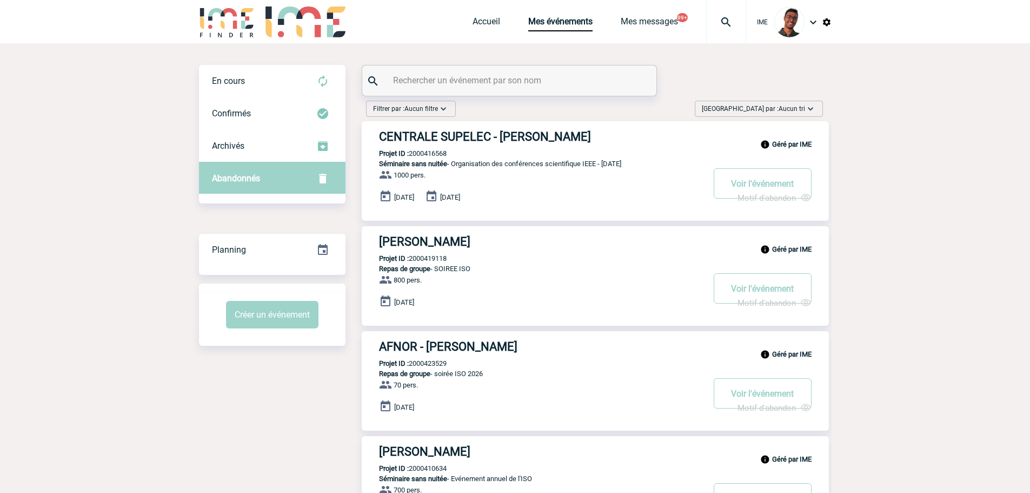
click at [459, 83] on input "text" at bounding box center [510, 80] width 241 height 16
type input "i"
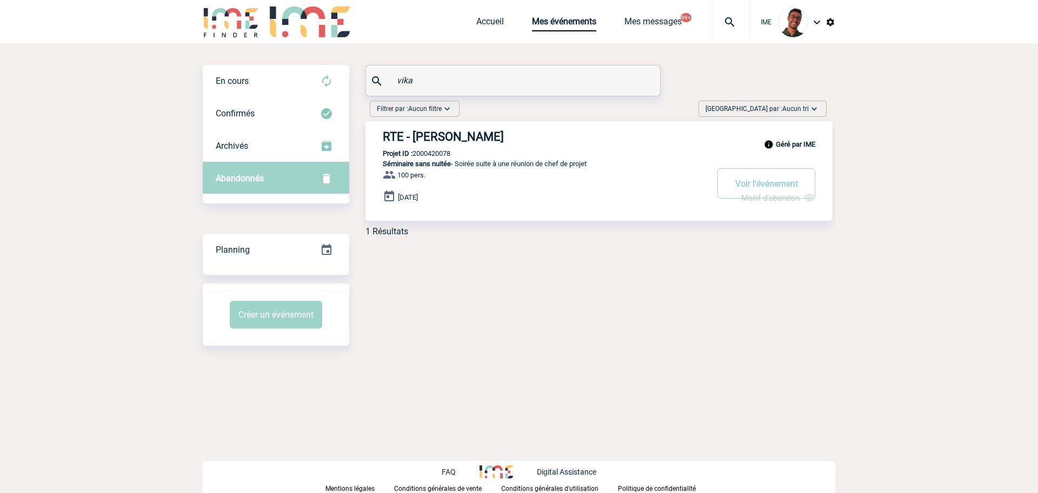
type input "vika"
click at [435, 130] on h3 "RTE - Lisette VIKA" at bounding box center [545, 137] width 325 height 14
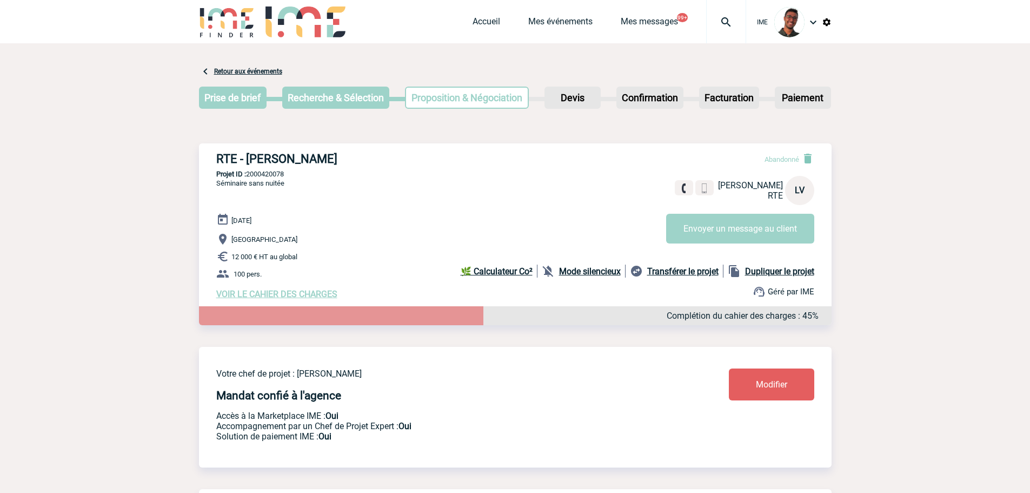
click at [226, 31] on img at bounding box center [227, 21] width 56 height 31
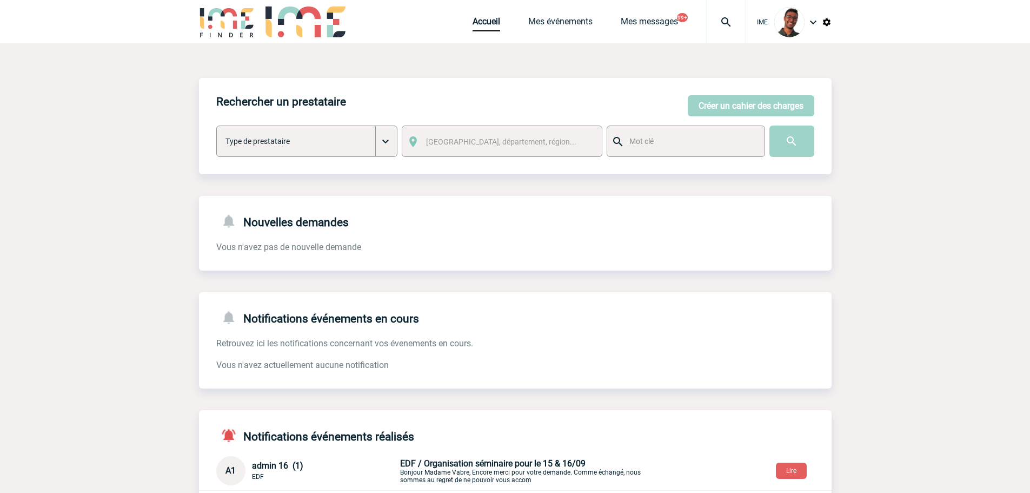
click at [729, 94] on div "Rechercher un prestataire [PERSON_NAME] un cahier des charges [PERSON_NAME] un …" at bounding box center [515, 126] width 633 height 96
click at [727, 103] on button "Créer un cahier des charges" at bounding box center [751, 105] width 127 height 21
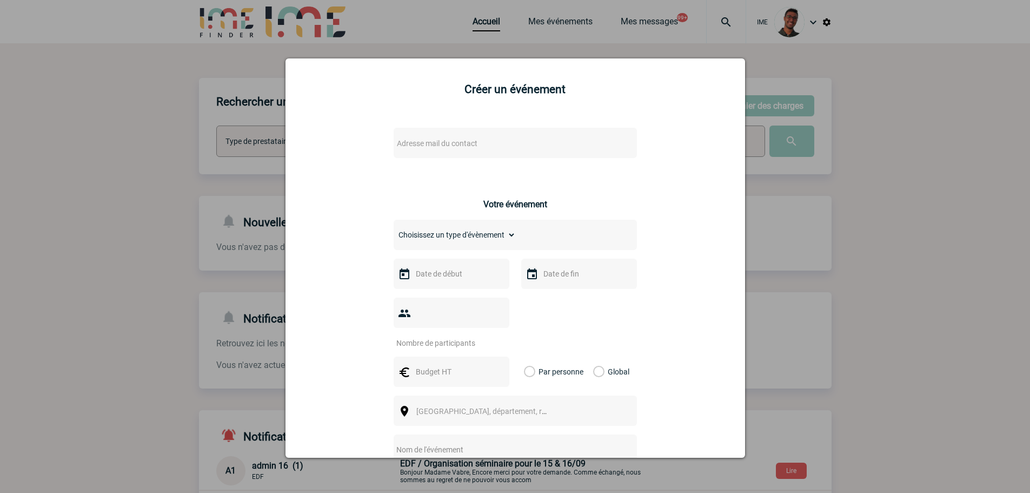
click at [208, 62] on div at bounding box center [515, 246] width 1030 height 493
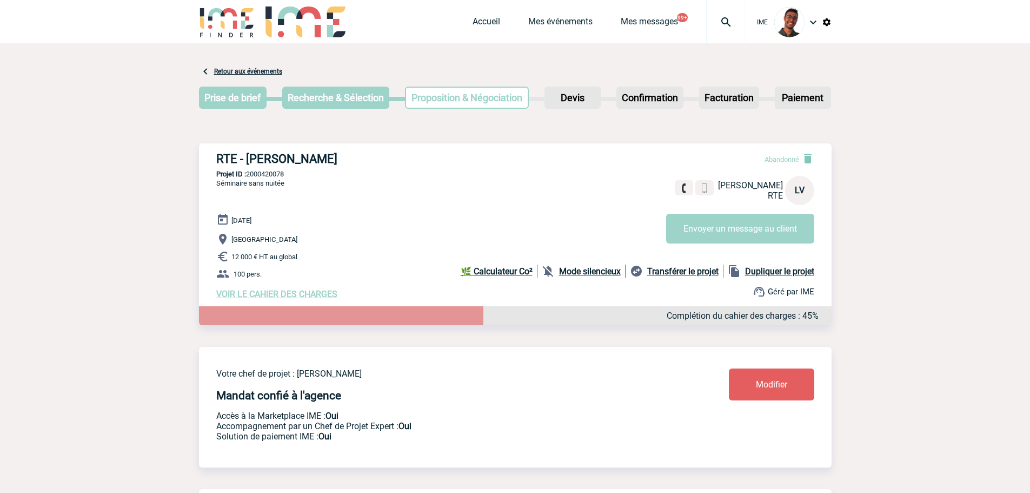
click at [469, 202] on div "RTE - [PERSON_NAME] Abandonné [PERSON_NAME] RTE LV Envoyer un message au client…" at bounding box center [515, 225] width 633 height 164
click at [555, 20] on link "Mes événements" at bounding box center [560, 23] width 64 height 15
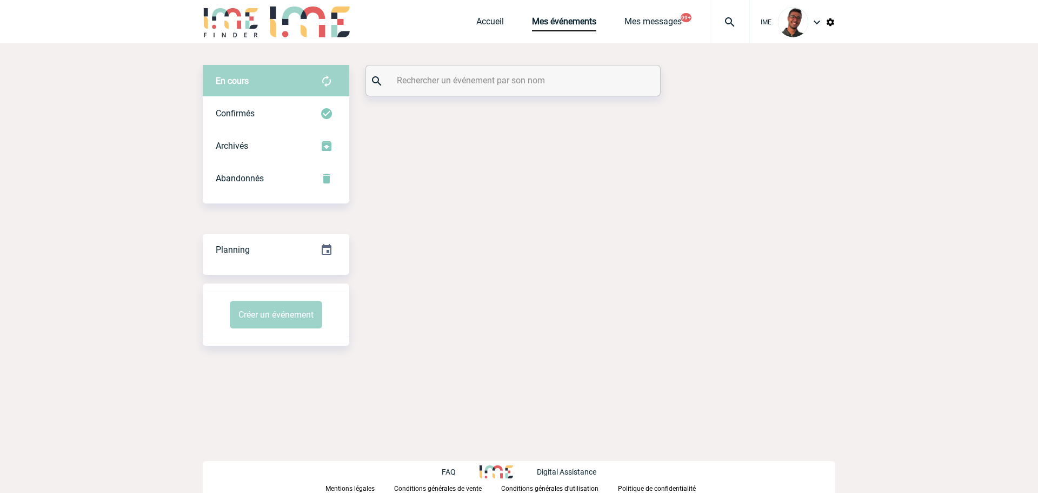
click at [481, 72] on div at bounding box center [513, 80] width 294 height 30
click at [476, 77] on input "text" at bounding box center [514, 80] width 241 height 16
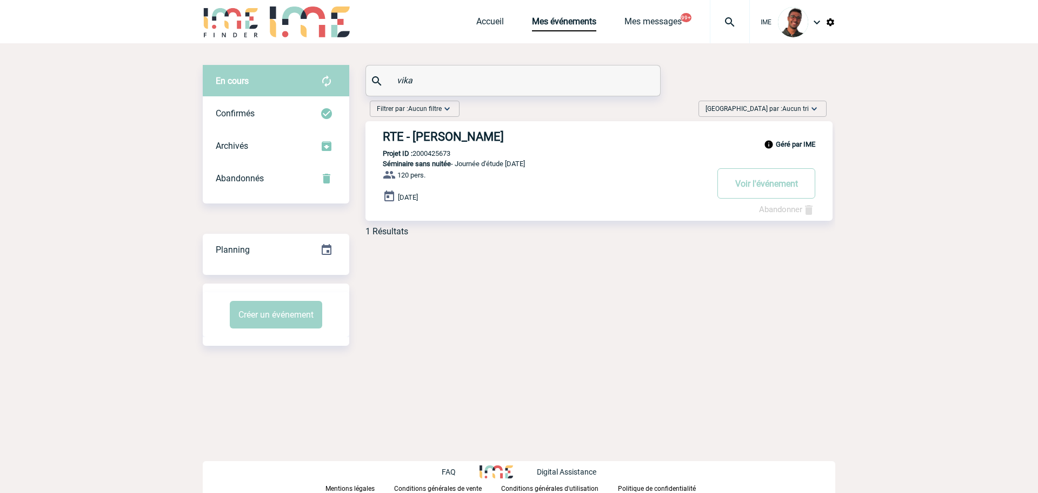
type input "vika"
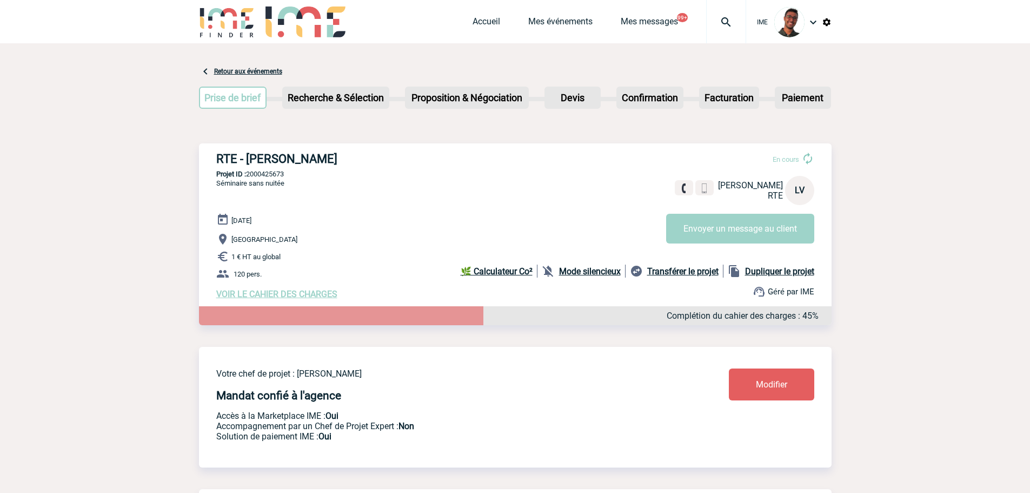
click at [240, 27] on img at bounding box center [227, 21] width 56 height 31
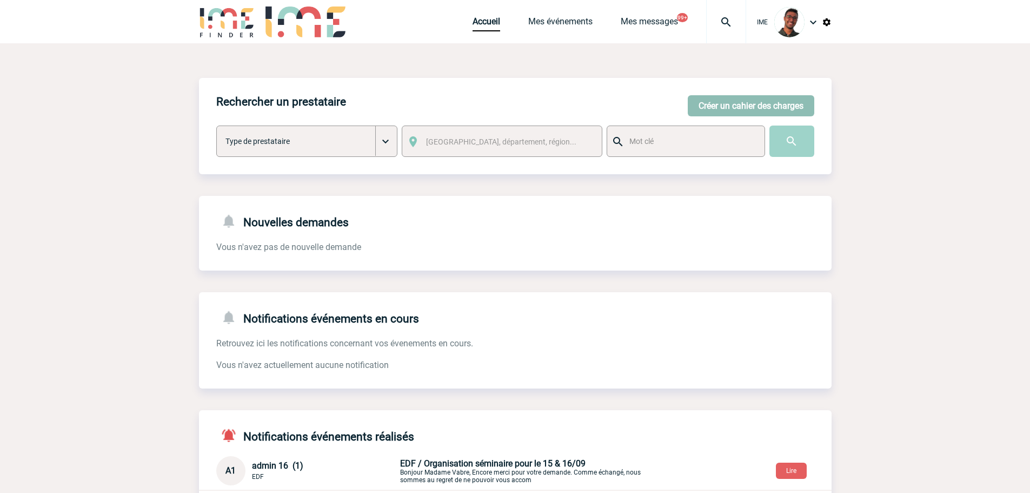
click at [762, 105] on button "Créer un cahier des charges" at bounding box center [751, 105] width 127 height 21
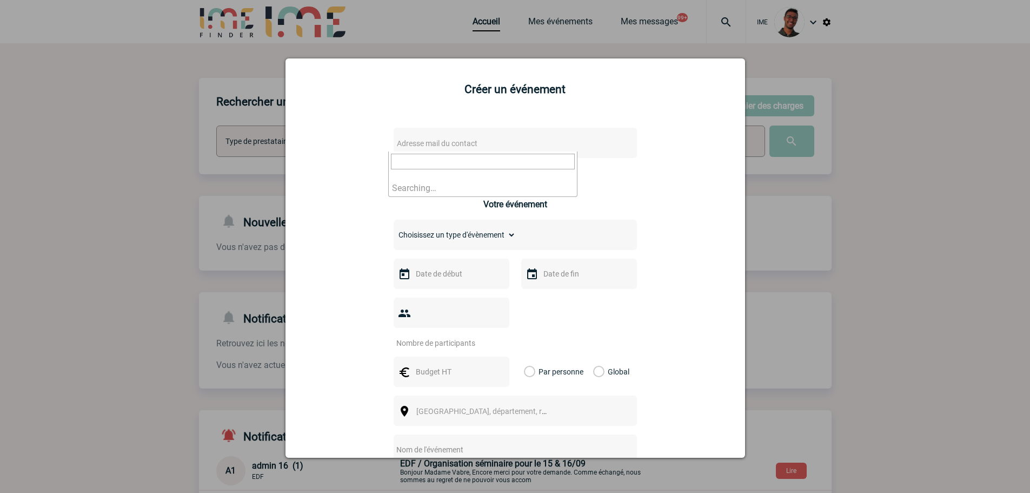
click at [445, 145] on span "Adresse mail du contact" at bounding box center [437, 143] width 81 height 9
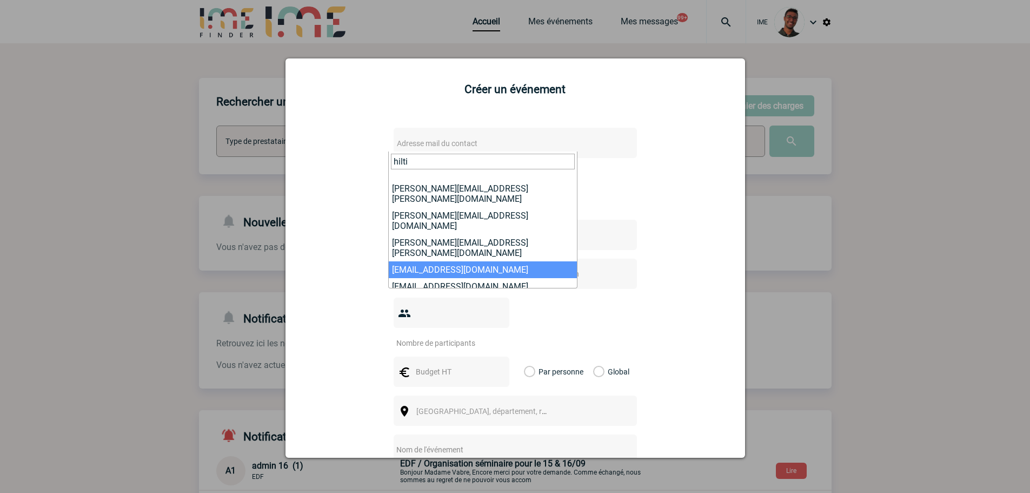
scroll to position [108, 0]
type input "hilti"
select select "132283"
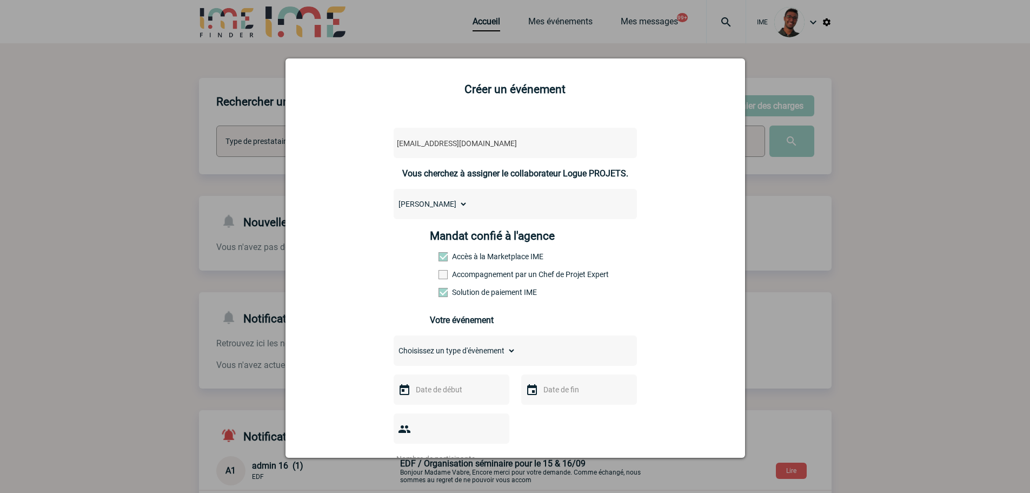
click at [460, 279] on label "Accompagnement par un Chef de Projet Expert" at bounding box center [463, 274] width 48 height 9
click at [0, 0] on input "Accompagnement par un Chef de Projet Expert" at bounding box center [0, 0] width 0 height 0
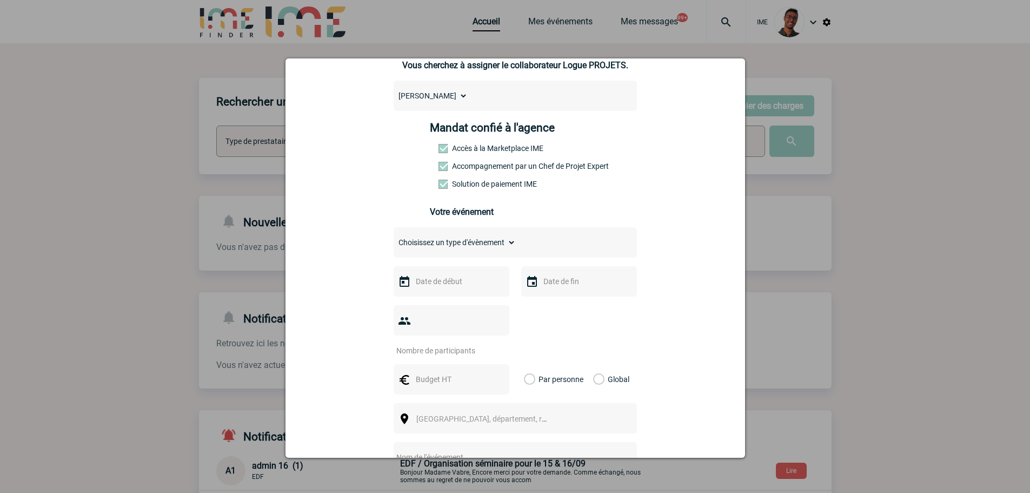
click at [471, 249] on select "Choisissez un type d'évènement Séminaire avec nuitée Séminaire sans nuitée Repa…" at bounding box center [455, 242] width 122 height 15
click at [477, 244] on select "Choisissez un type d'évènement Séminaire avec nuitée Séminaire sans nuitée Repa…" at bounding box center [455, 242] width 122 height 15
select select "2"
click at [394, 237] on select "Choisissez un type d'évènement Séminaire avec nuitée Séminaire sans nuitée Repa…" at bounding box center [455, 242] width 122 height 15
click at [450, 284] on input "text" at bounding box center [450, 281] width 75 height 14
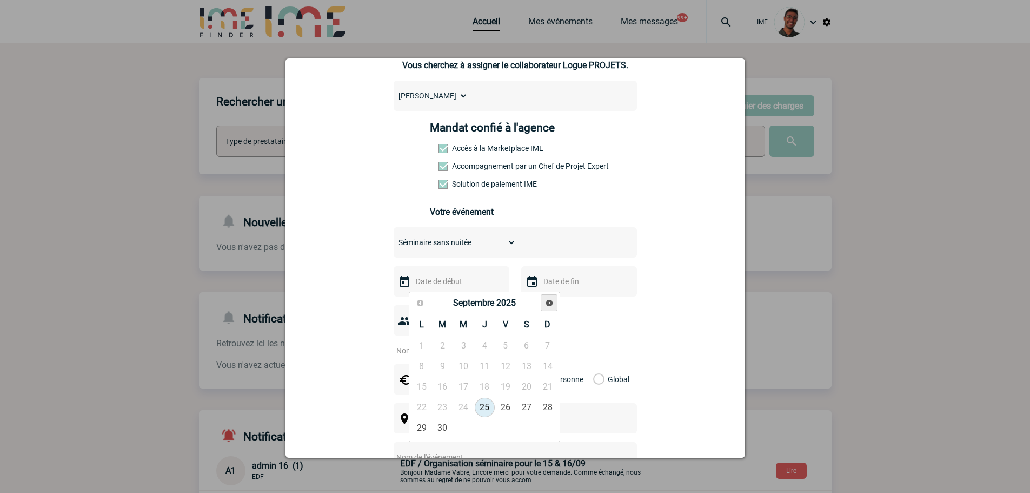
click at [548, 296] on link "Suivant" at bounding box center [549, 302] width 17 height 17
click at [507, 365] on link "7" at bounding box center [506, 365] width 20 height 19
type input "[DATE]"
click at [579, 281] on input "text" at bounding box center [578, 281] width 75 height 14
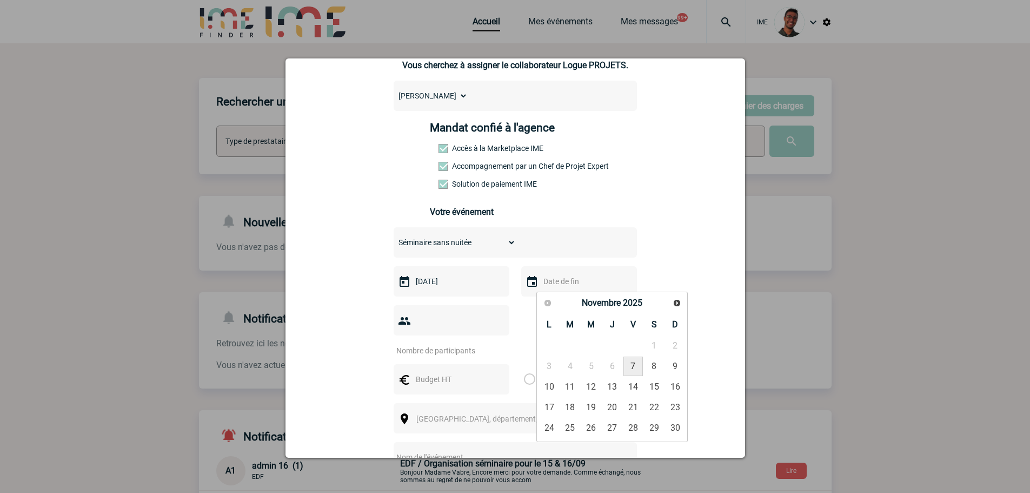
click at [629, 363] on link "7" at bounding box center [634, 365] width 20 height 19
type input "[DATE]"
drag, startPoint x: 436, startPoint y: 332, endPoint x: 440, endPoint y: 326, distance: 6.3
click at [437, 330] on div at bounding box center [452, 320] width 116 height 30
click at [440, 343] on input "number" at bounding box center [445, 350] width 102 height 14
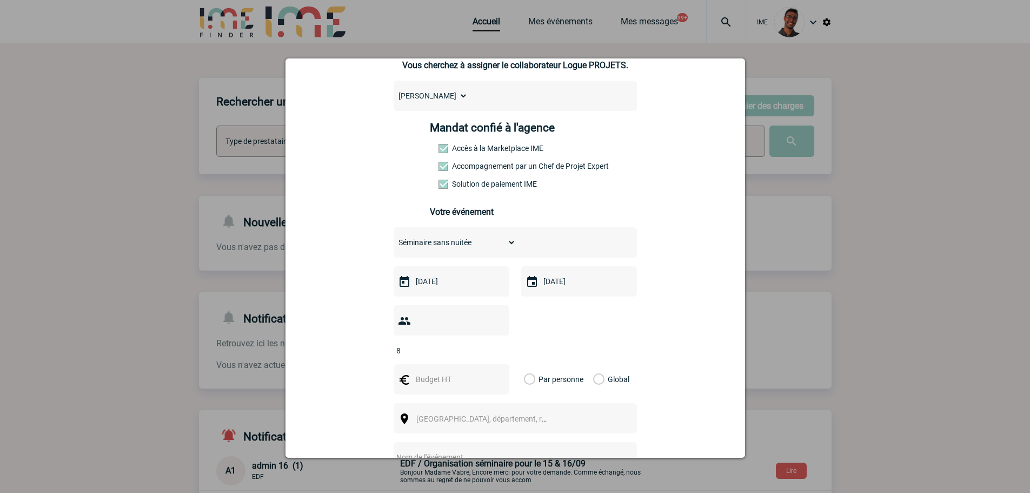
type input "8"
click at [422, 372] on input "text" at bounding box center [450, 379] width 75 height 14
type input "1640"
click at [598, 364] on label "Global" at bounding box center [596, 379] width 7 height 30
click at [0, 0] on input "Global" at bounding box center [0, 0] width 0 height 0
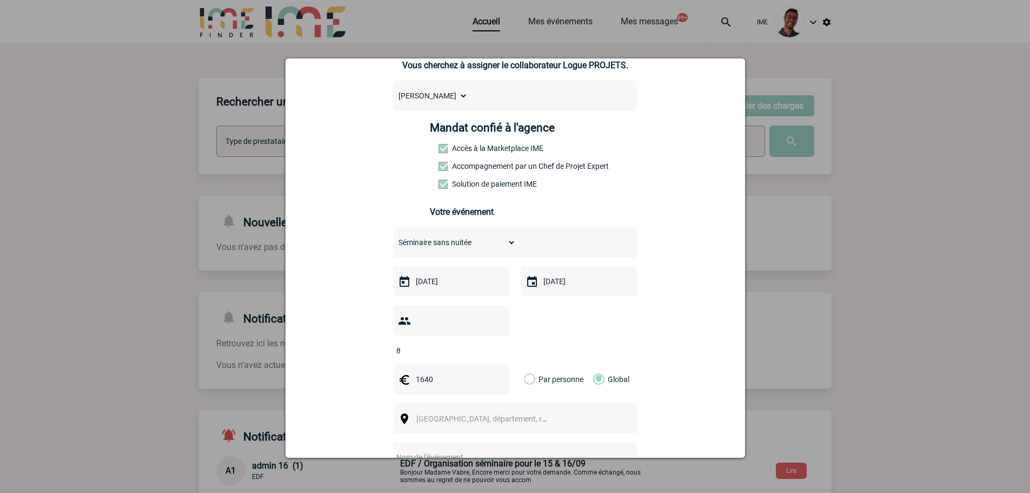
click at [527, 403] on div "[GEOGRAPHIC_DATA], département, région..." at bounding box center [515, 418] width 243 height 30
click at [518, 411] on span "[GEOGRAPHIC_DATA], département, région..." at bounding box center [486, 418] width 149 height 15
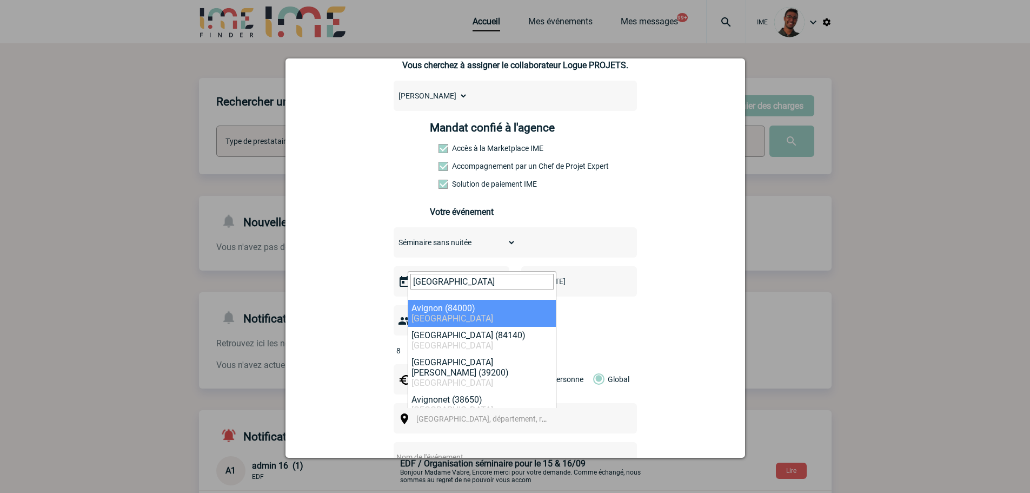
type input "[GEOGRAPHIC_DATA]"
select select "7504"
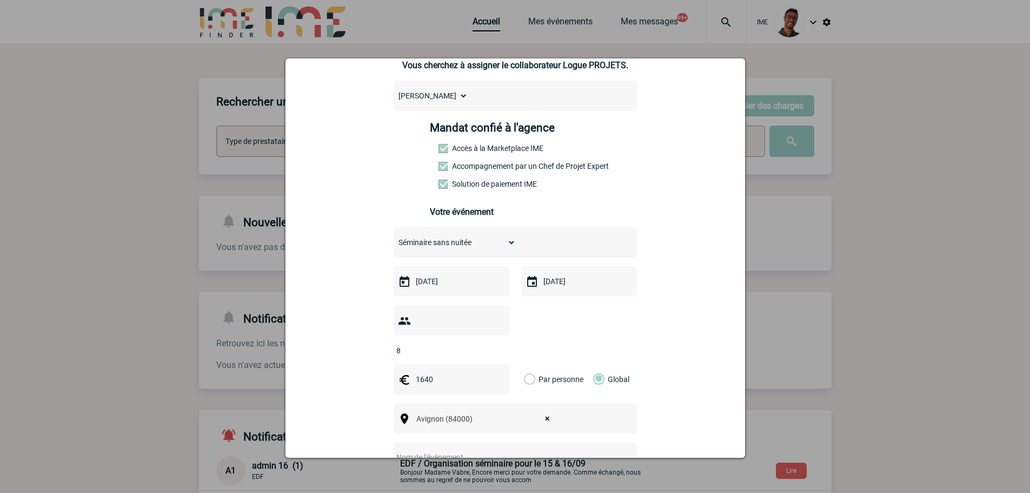
scroll to position [216, 0]
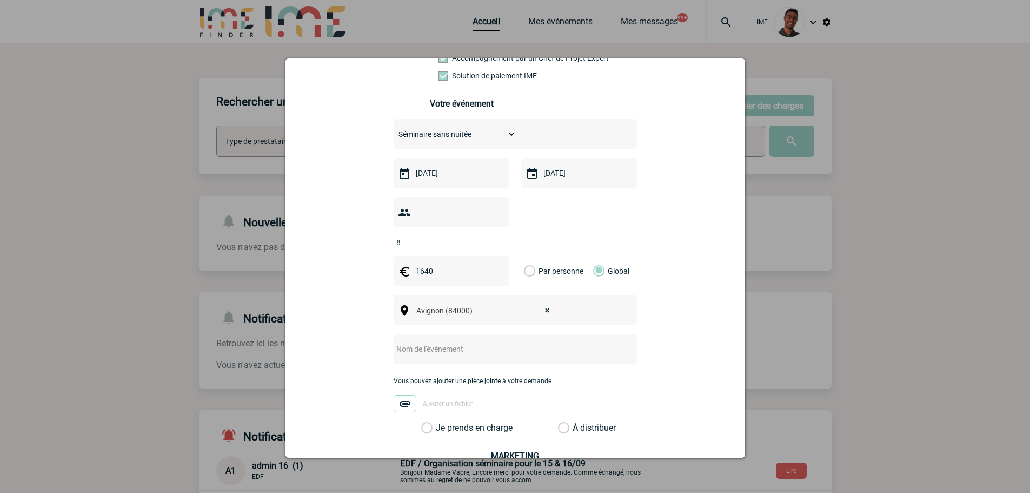
click at [448, 342] on input "text" at bounding box center [501, 349] width 215 height 14
type input "Réunion Régionale Hilti [GEOGRAPHIC_DATA]"
click at [440, 422] on label "Je prends en charge" at bounding box center [430, 427] width 18 height 11
click at [0, 0] on input "Je prends en charge" at bounding box center [0, 0] width 0 height 0
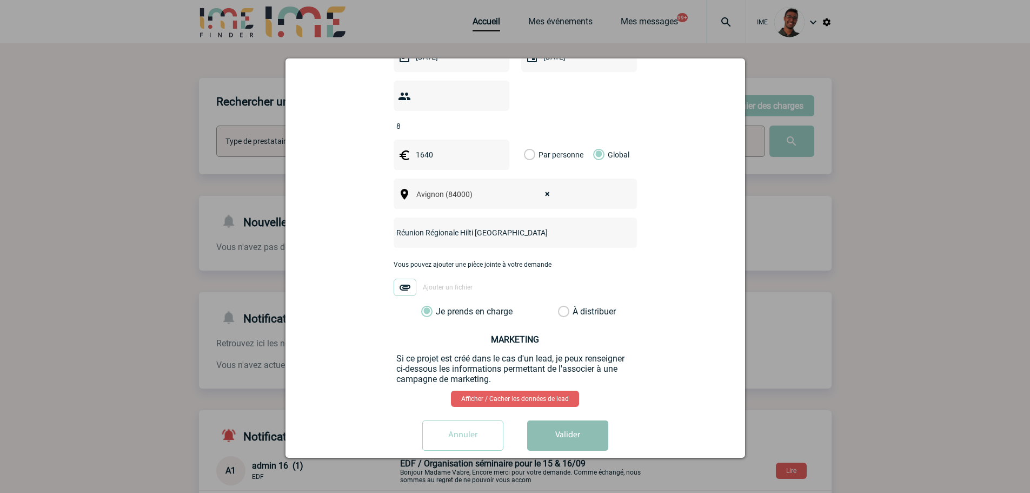
click at [555, 420] on button "Valider" at bounding box center [567, 435] width 81 height 30
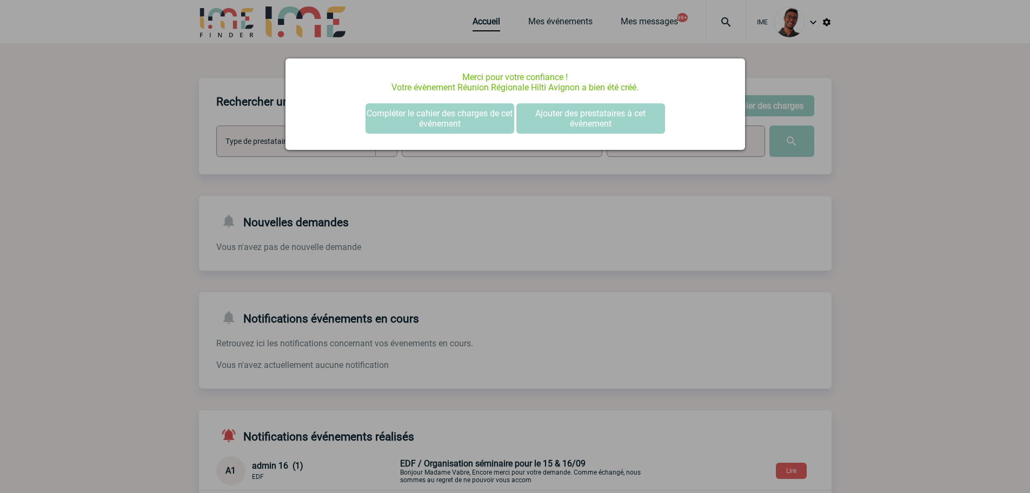
click at [205, 182] on div at bounding box center [515, 246] width 1030 height 493
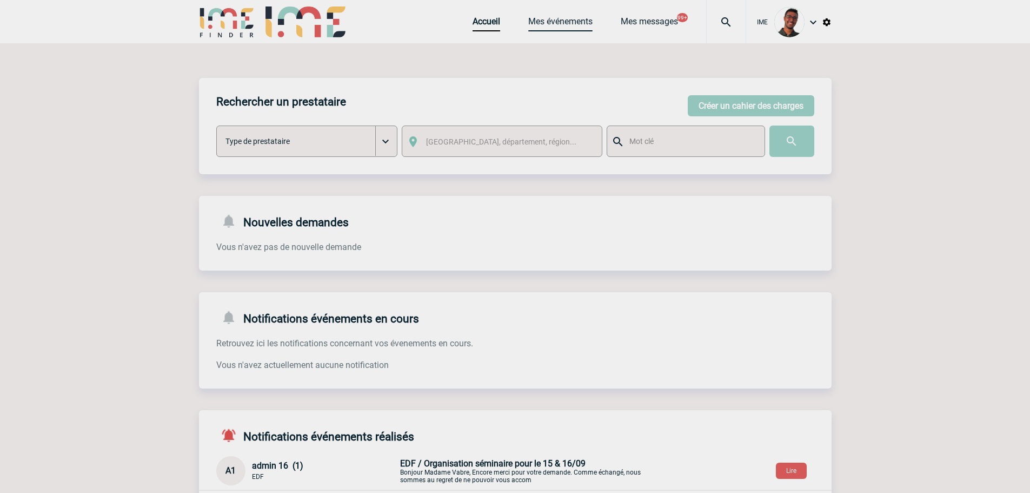
click at [545, 24] on link "Mes événements" at bounding box center [560, 23] width 64 height 15
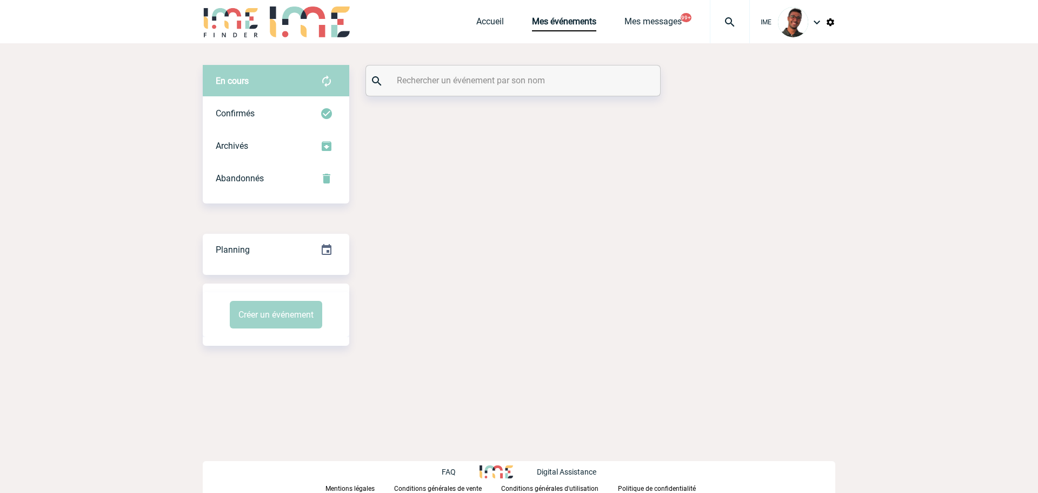
click at [515, 78] on input "text" at bounding box center [514, 80] width 241 height 16
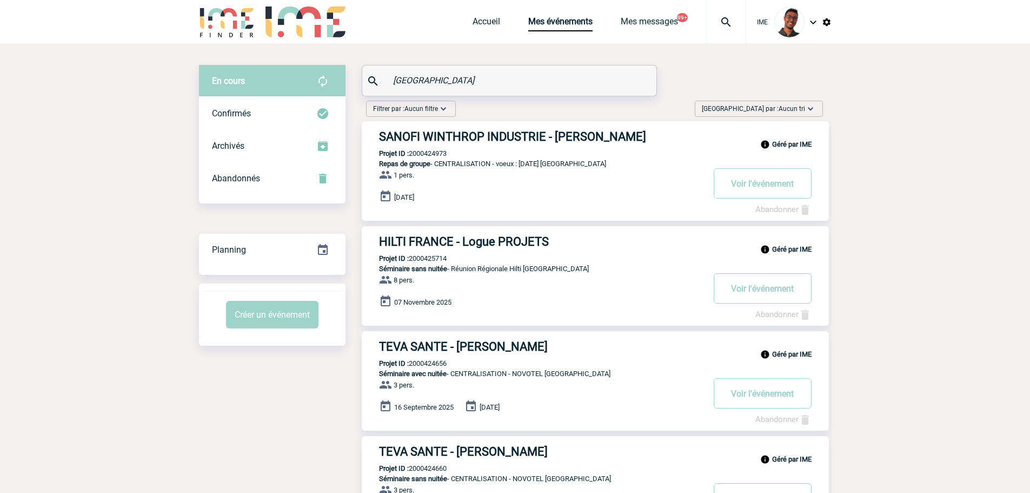
type input "[GEOGRAPHIC_DATA]"
